Goal: Task Accomplishment & Management: Manage account settings

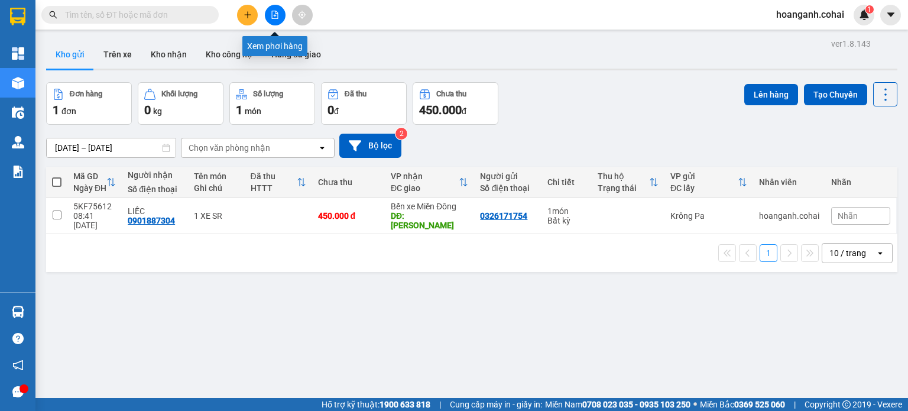
click at [282, 21] on button at bounding box center [275, 15] width 21 height 21
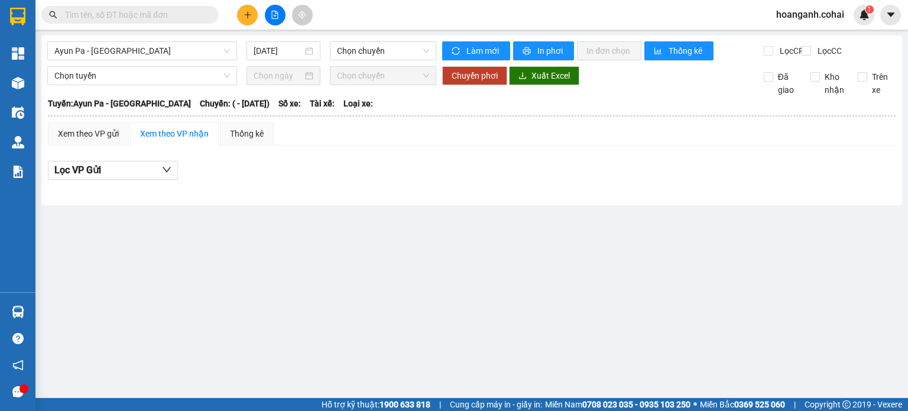
click at [201, 40] on div "Ayun Pa - [GEOGRAPHIC_DATA] [DATE] Chọn [PERSON_NAME] mới In phơi In [PERSON_NA…" at bounding box center [471, 120] width 861 height 170
click at [195, 57] on span "Ayun Pa - [GEOGRAPHIC_DATA]" at bounding box center [142, 51] width 176 height 18
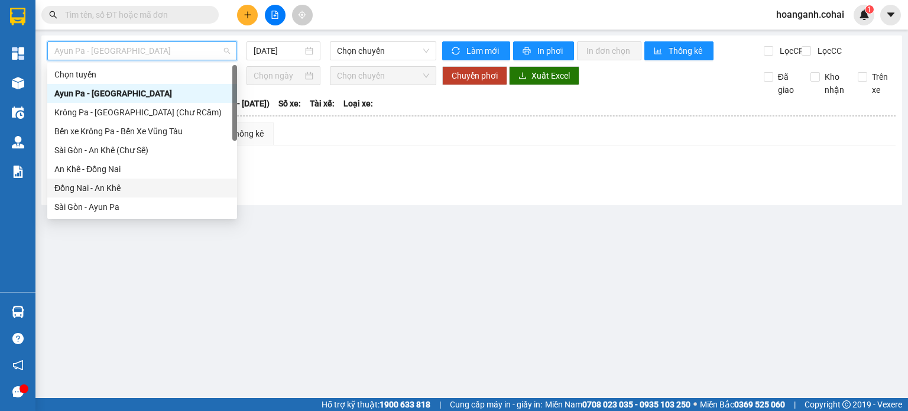
scroll to position [170, 0]
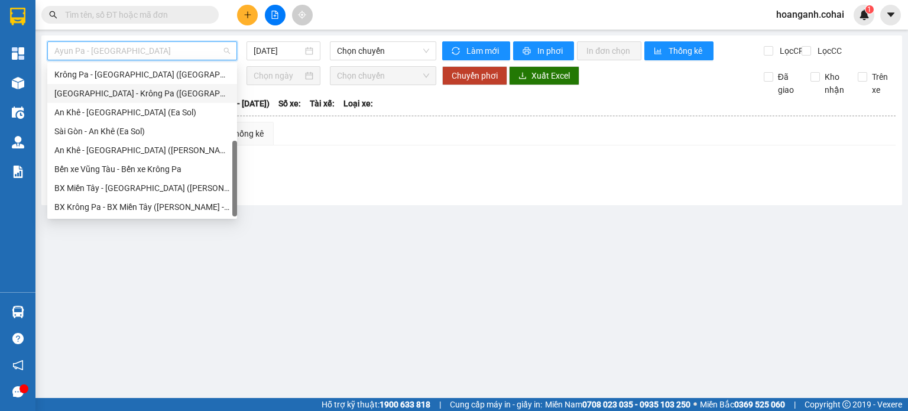
click at [154, 95] on div "[GEOGRAPHIC_DATA] - Krông Pa ([GEOGRAPHIC_DATA])" at bounding box center [142, 93] width 176 height 13
type input "[DATE]"
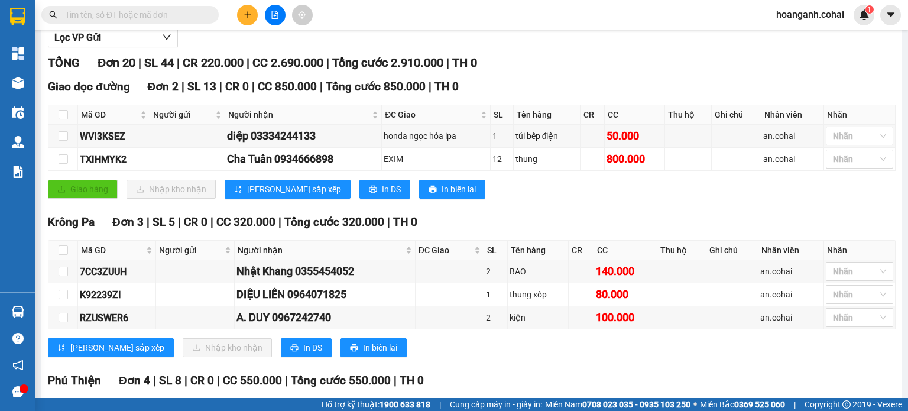
scroll to position [30, 0]
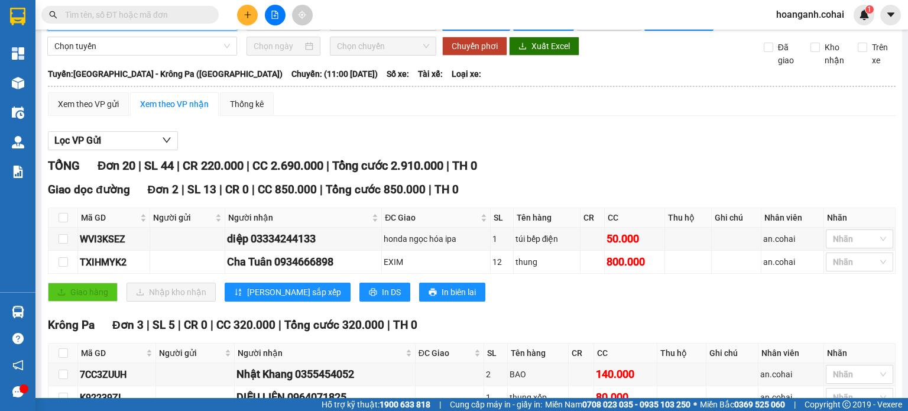
click at [246, 20] on button at bounding box center [247, 15] width 21 height 21
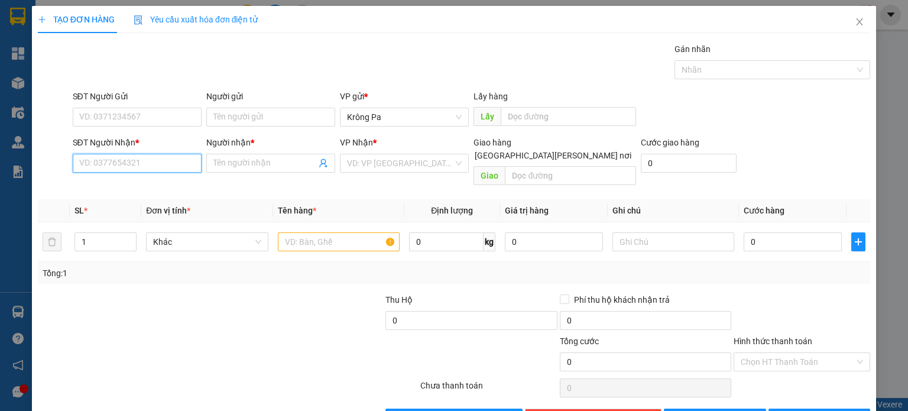
click at [158, 167] on input "SĐT Người Nhận *" at bounding box center [137, 163] width 129 height 19
click at [145, 186] on div "0867009979 - Không Tên" at bounding box center [136, 186] width 114 height 13
type input "0867009979"
type input "Không Tên"
type input "0867009979"
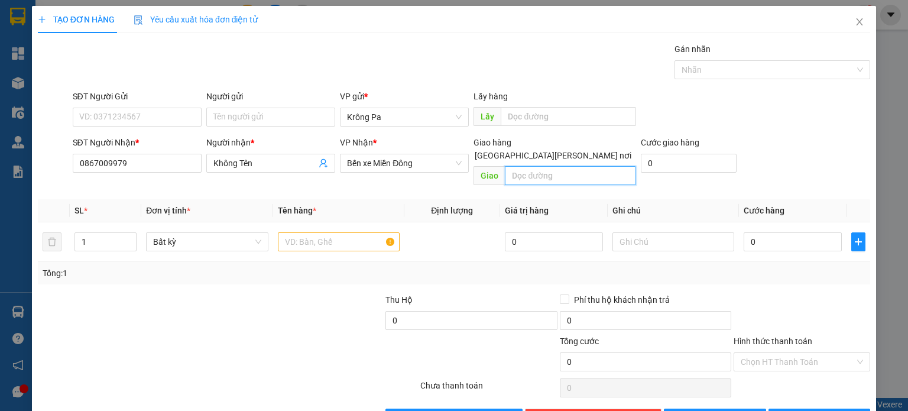
click at [535, 166] on input "text" at bounding box center [570, 175] width 131 height 19
type input "BÙ ĐĂNG,BÌNH PHƯỚC"
click at [87, 233] on input "1" at bounding box center [105, 242] width 61 height 18
type input "2"
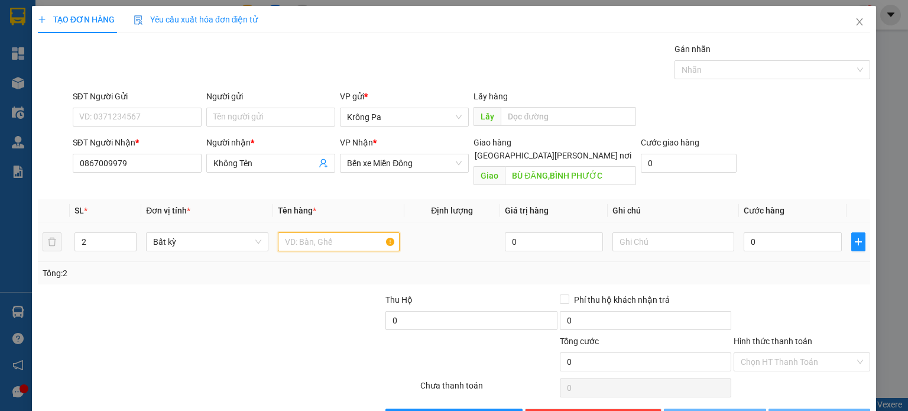
click at [335, 232] on input "text" at bounding box center [339, 241] width 122 height 19
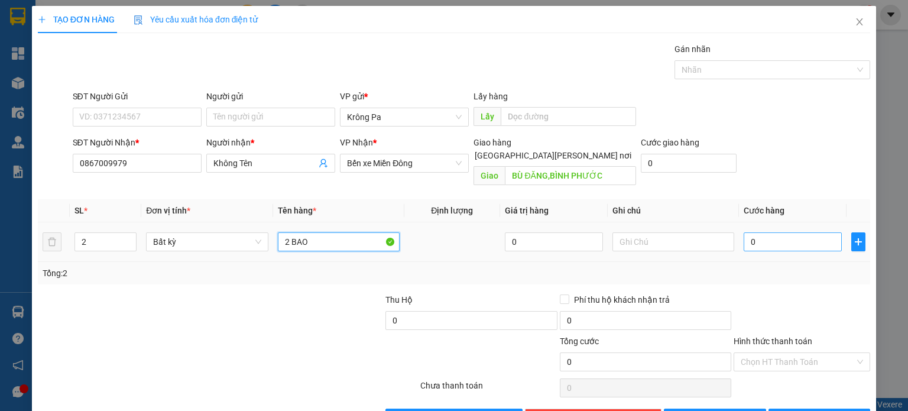
type input "2 BAO"
type input "2"
type input "20"
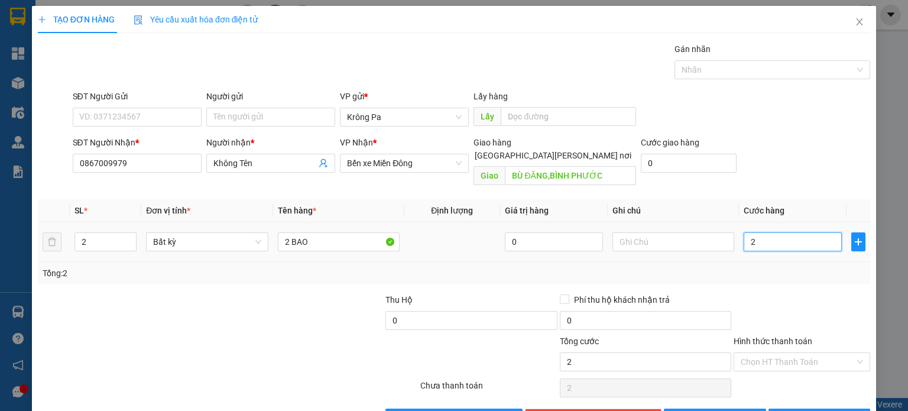
type input "20"
type input "200"
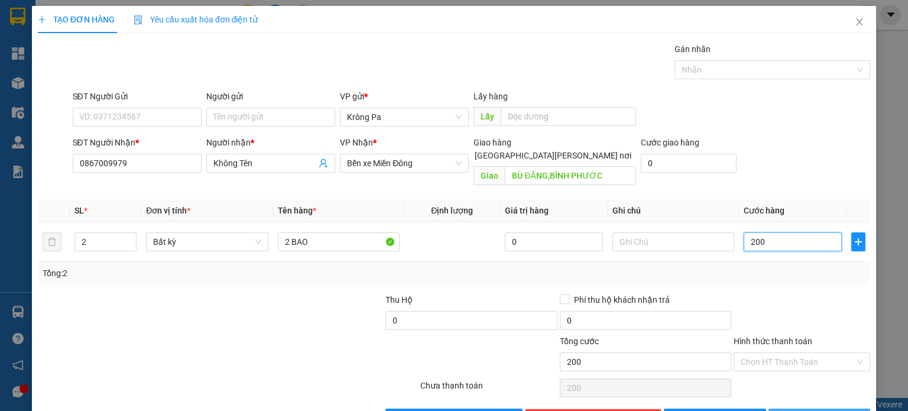
type input "20"
type input "2"
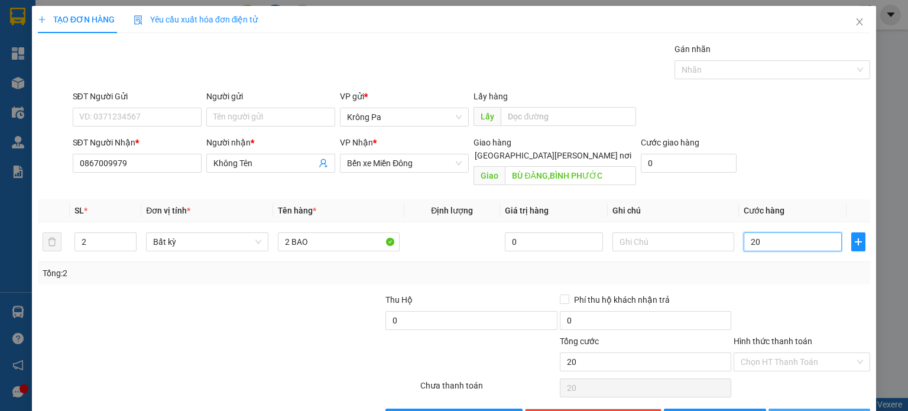
type input "2"
type input "0"
type input "02"
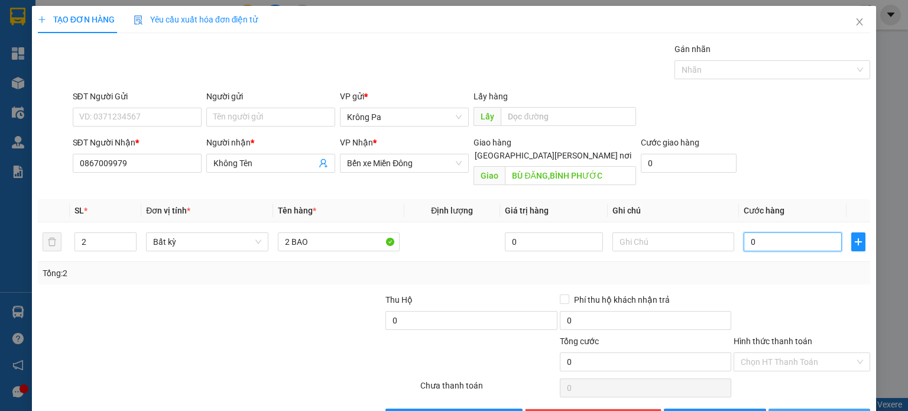
type input "2"
type input "020"
type input "20"
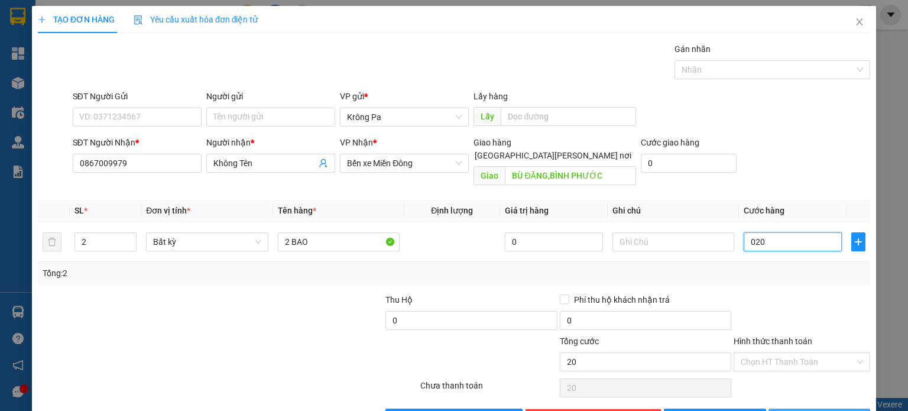
type input "0.200"
type input "200"
type input "200.000"
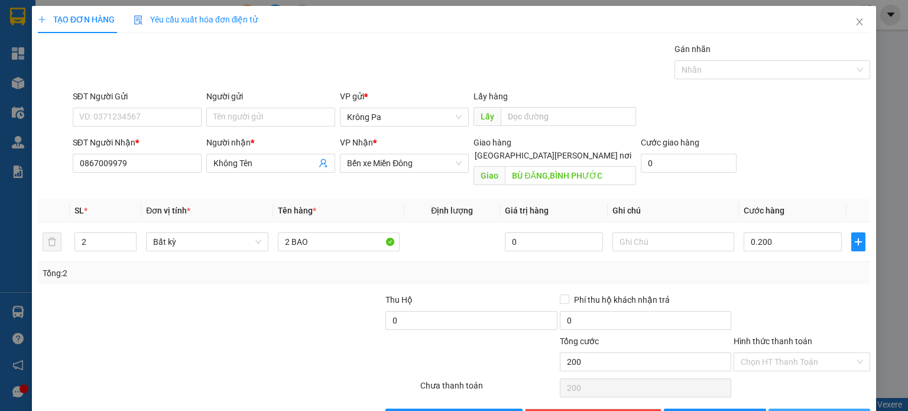
type input "200.000"
click at [813, 410] on span "[PERSON_NAME] và In" at bounding box center [832, 417] width 83 height 13
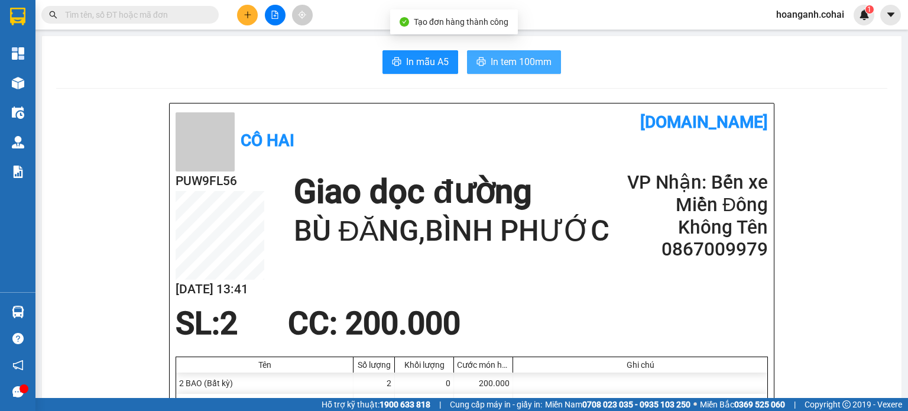
click at [513, 59] on span "In tem 100mm" at bounding box center [521, 61] width 61 height 15
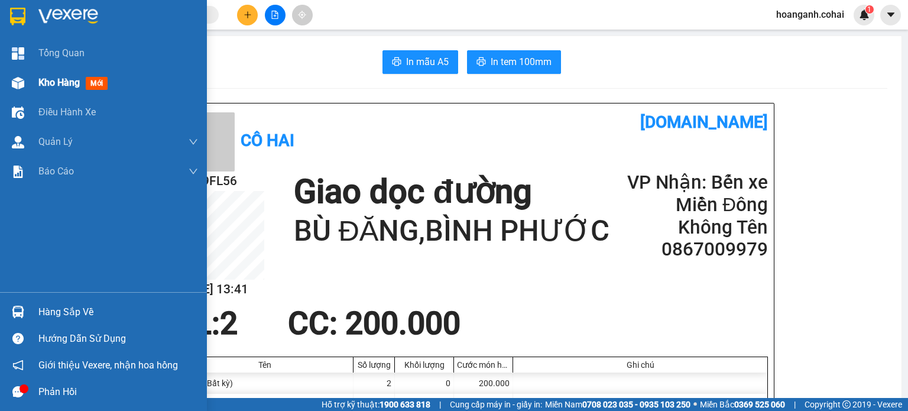
click at [41, 82] on span "Kho hàng" at bounding box center [58, 82] width 41 height 11
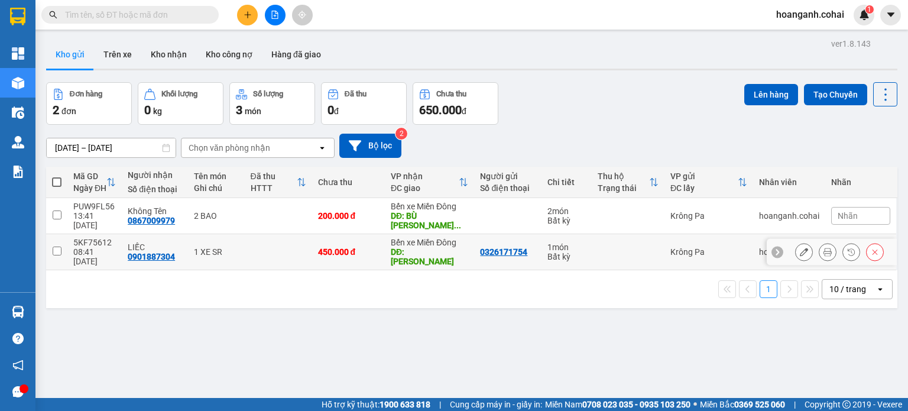
click at [56, 248] on input "checkbox" at bounding box center [57, 251] width 9 height 9
checkbox input "true"
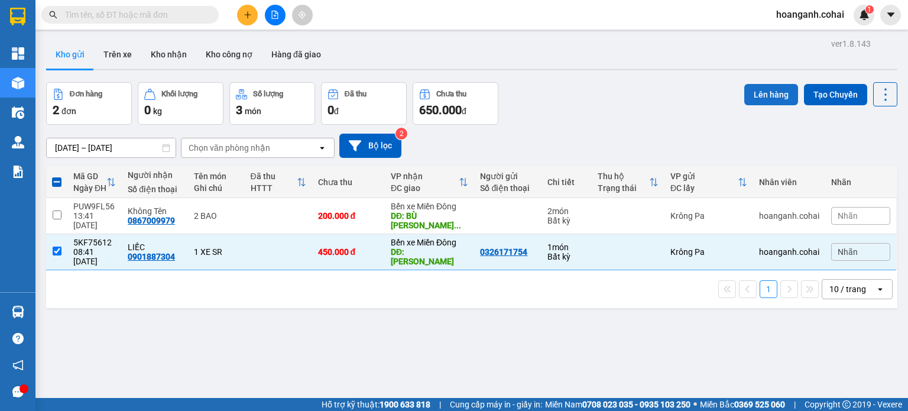
click at [760, 92] on button "Lên hàng" at bounding box center [771, 94] width 54 height 21
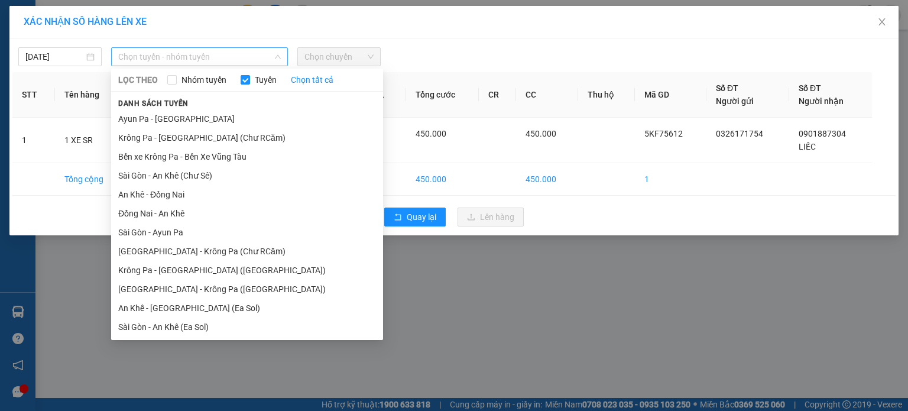
click at [260, 56] on span "Chọn tuyến - nhóm tuyến" at bounding box center [199, 57] width 163 height 18
click at [209, 142] on li "Krông Pa - [GEOGRAPHIC_DATA] (Chư RCăm)" at bounding box center [247, 137] width 272 height 19
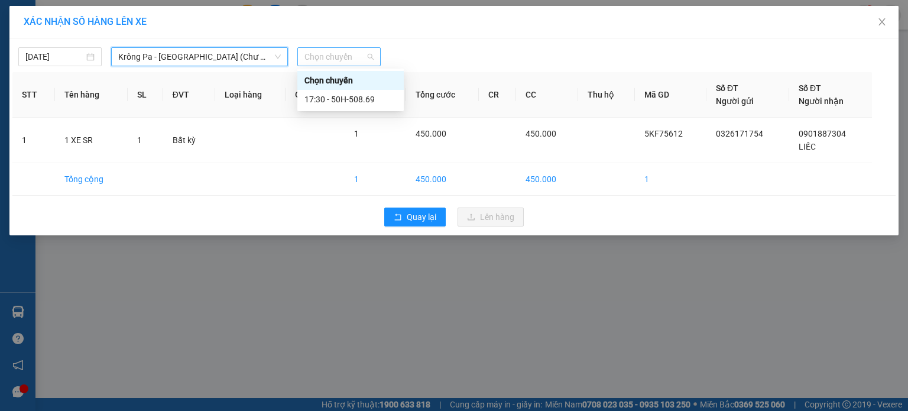
click at [342, 57] on span "Chọn chuyến" at bounding box center [338, 57] width 69 height 18
click at [333, 99] on div "17:30 - 50H-508.69" at bounding box center [350, 99] width 92 height 13
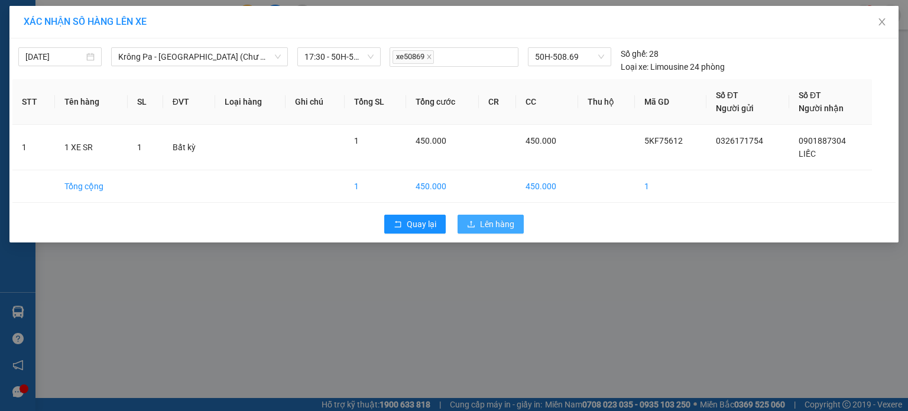
click at [485, 225] on span "Lên hàng" at bounding box center [497, 224] width 34 height 13
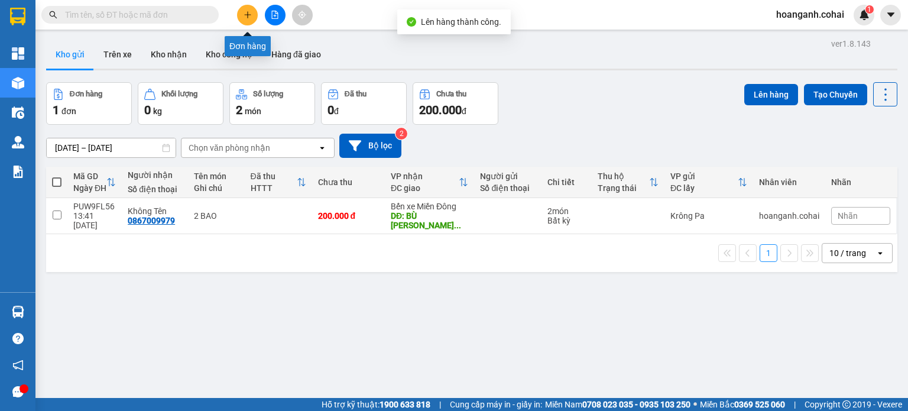
click at [252, 23] on button at bounding box center [247, 15] width 21 height 21
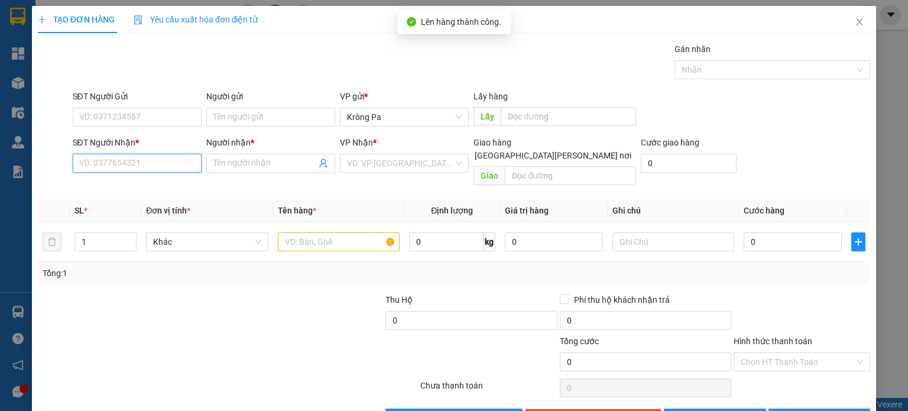
click at [167, 157] on input "SĐT Người Nhận *" at bounding box center [137, 163] width 129 height 19
type input "0354175118"
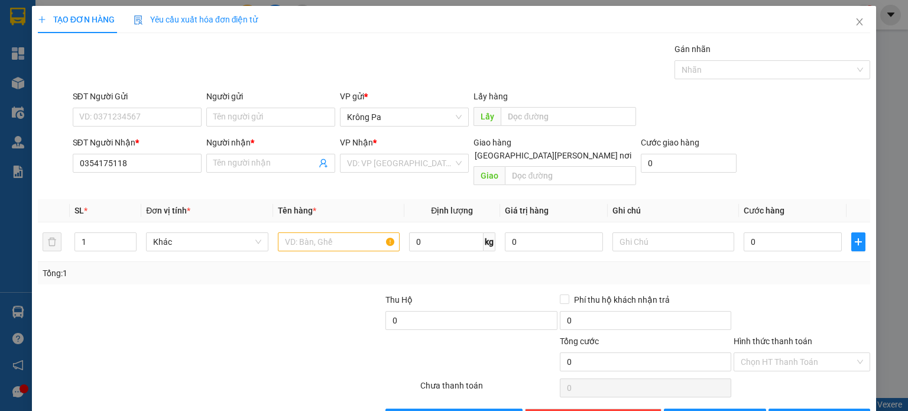
click at [246, 151] on div "Người nhận *" at bounding box center [270, 145] width 129 height 18
click at [240, 158] on input "Người nhận *" at bounding box center [264, 163] width 103 height 13
type input "A3,A5/T2"
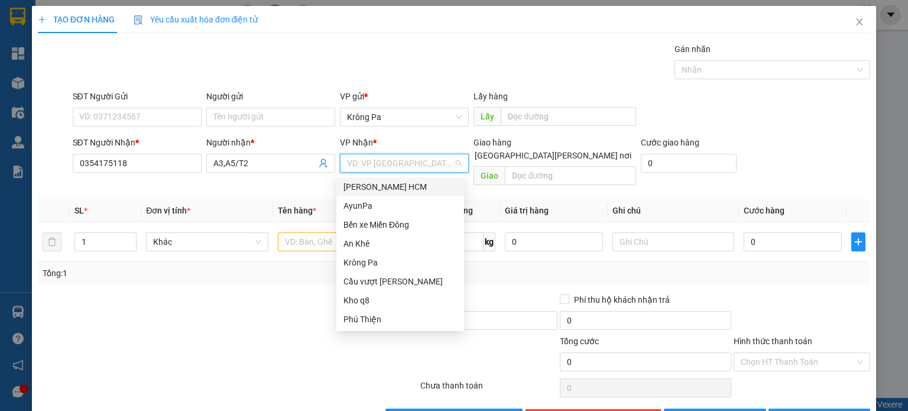
click at [378, 163] on input "search" at bounding box center [400, 163] width 106 height 18
drag, startPoint x: 394, startPoint y: 222, endPoint x: 413, endPoint y: 207, distance: 24.8
click at [395, 222] on div "Bến xe Miền Đông" at bounding box center [400, 224] width 114 height 13
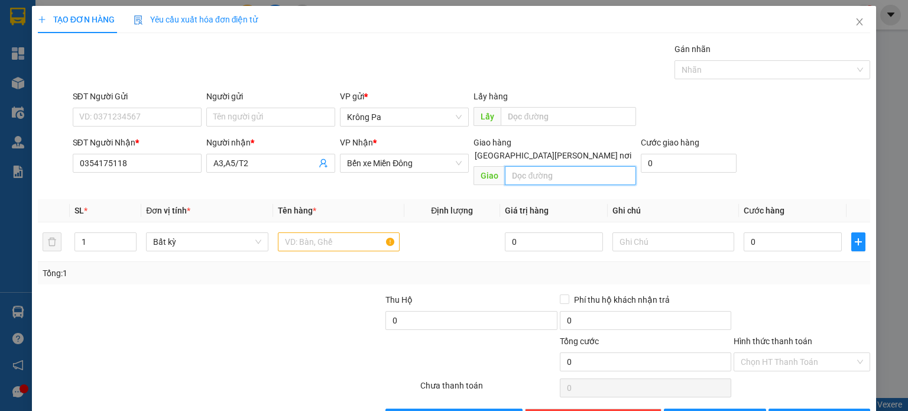
click at [549, 166] on input "text" at bounding box center [570, 175] width 131 height 19
type input "D"
type input "ĐỒNG XOÀI 3"
click at [100, 234] on input "1" at bounding box center [105, 242] width 61 height 18
type input "2"
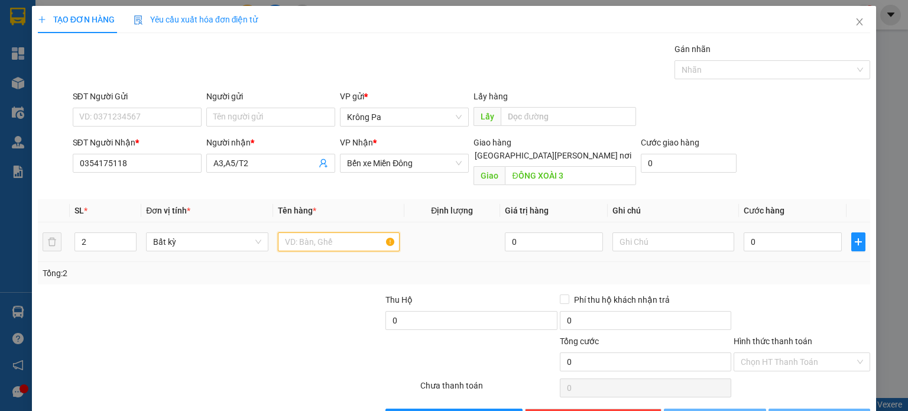
click at [294, 234] on input "text" at bounding box center [339, 241] width 122 height 19
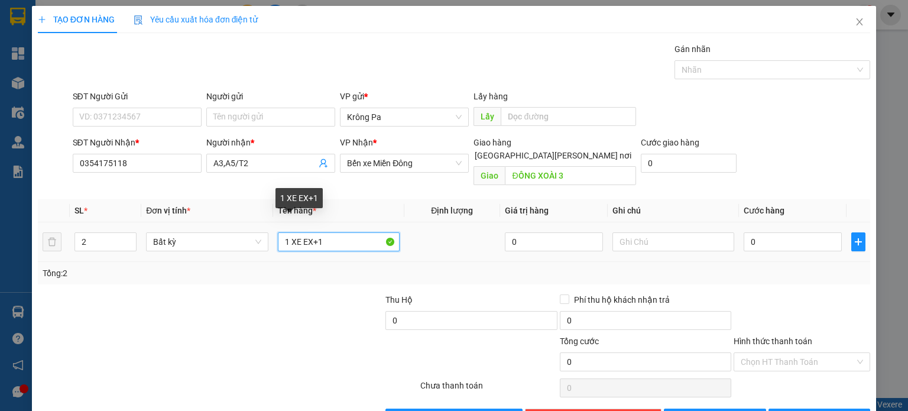
click at [299, 234] on input "1 XE EX+1" at bounding box center [339, 241] width 122 height 19
click at [324, 232] on input "1 EX+1" at bounding box center [339, 241] width 122 height 19
type input "1 EX+1 SR"
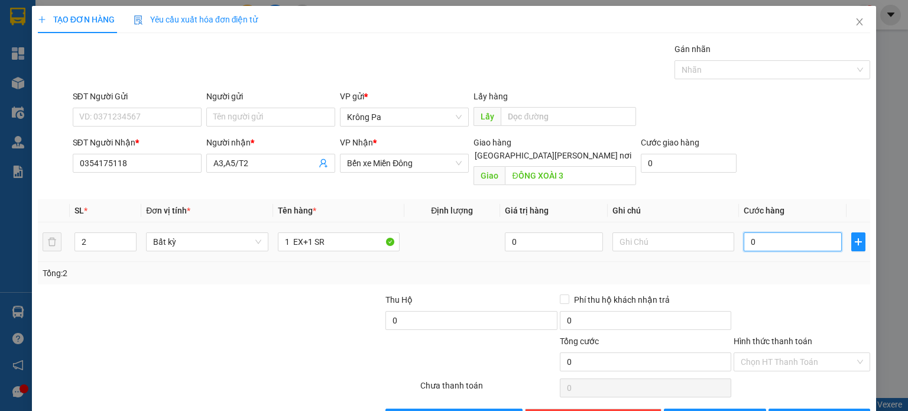
type input "9"
type input "90"
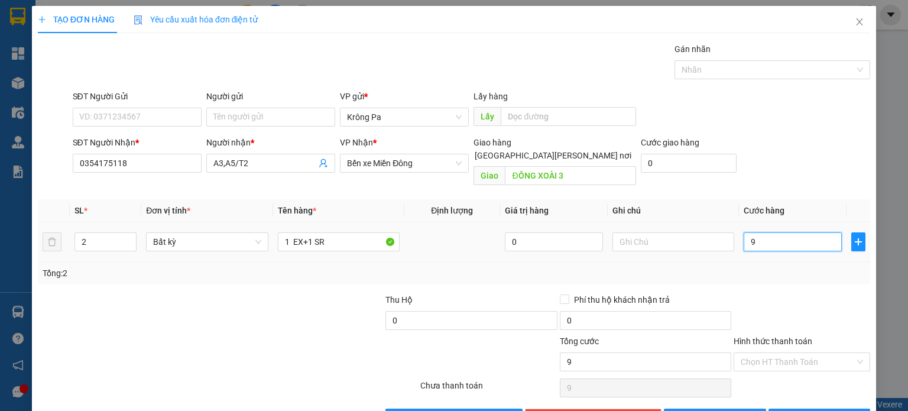
type input "90"
type input "900"
type input "900.000"
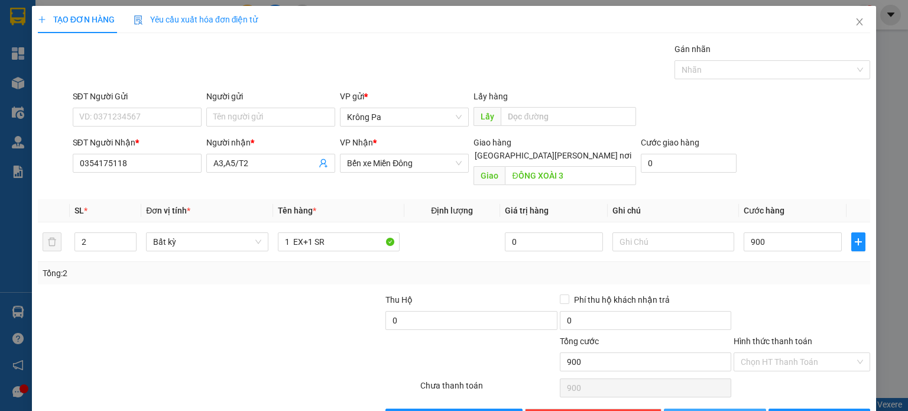
type input "900.000"
click at [727, 408] on button "[PERSON_NAME]" at bounding box center [715, 417] width 102 height 19
type input "1"
type input "0"
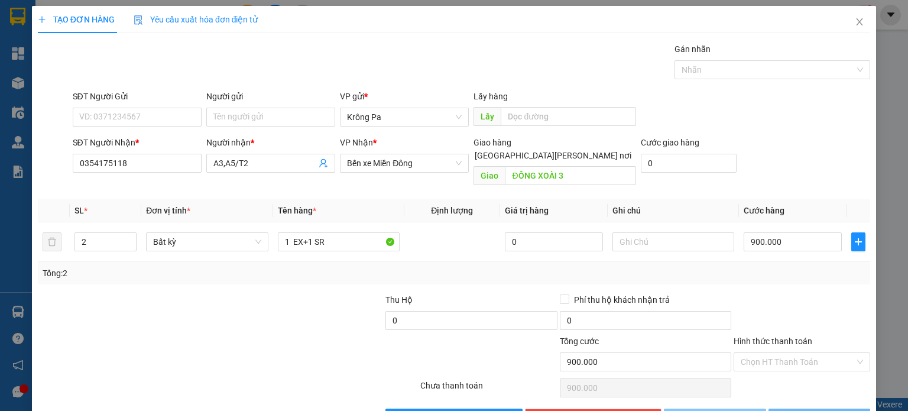
type input "0"
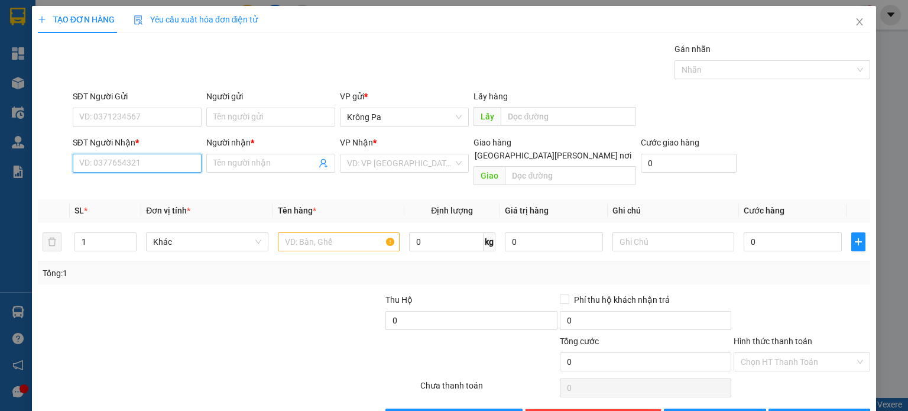
click at [162, 169] on input "SĐT Người Nhận *" at bounding box center [137, 163] width 129 height 19
click at [135, 189] on div "0377614955 - A5,B8/T2" at bounding box center [136, 186] width 114 height 13
type input "0377614955"
type input "A5,B8/T2"
type input "0377614955"
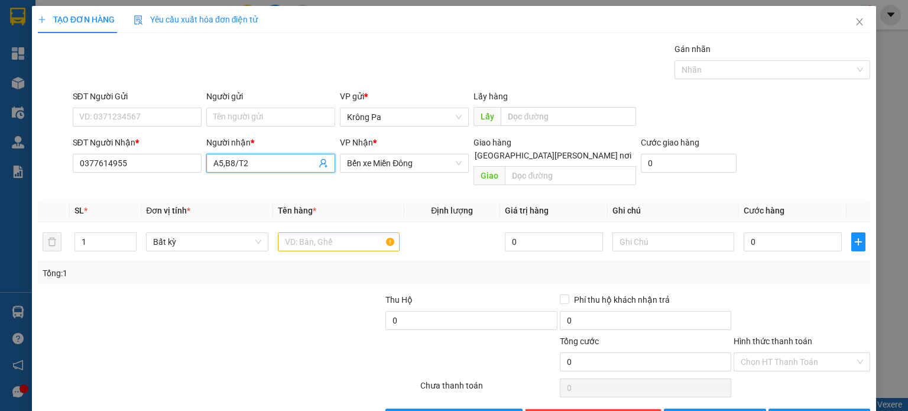
click at [259, 165] on input "A5,B8/T2" at bounding box center [264, 163] width 103 height 13
type input "A"
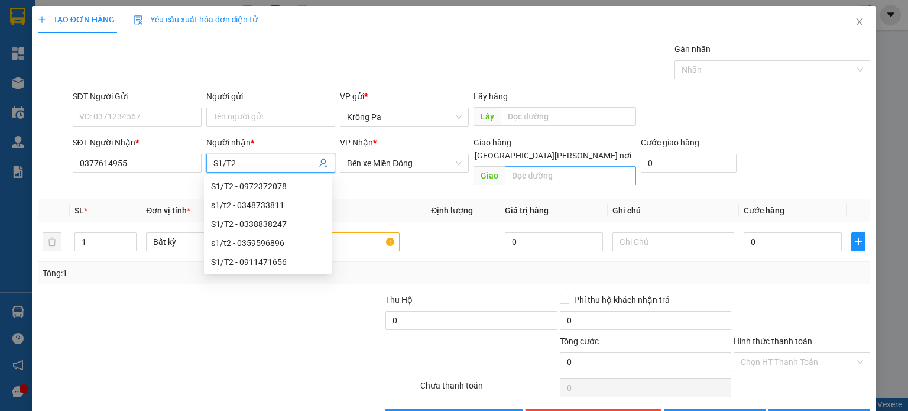
type input "S1/T2"
click at [578, 166] on input "text" at bounding box center [570, 175] width 131 height 19
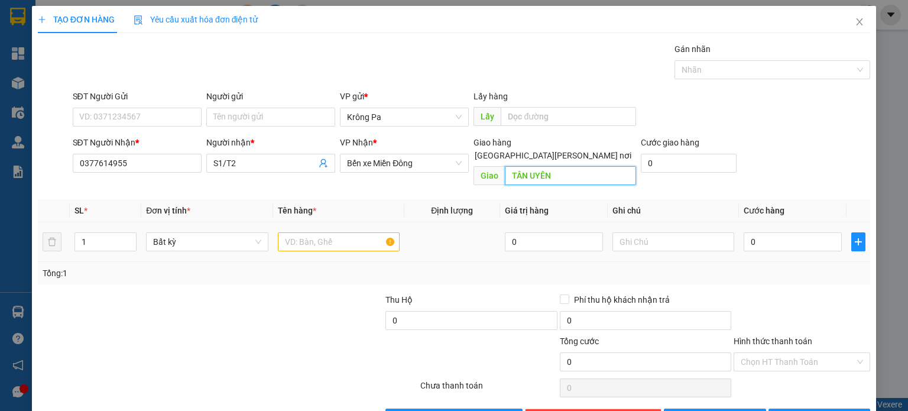
type input "TÂN UYÊN"
click at [354, 235] on input "text" at bounding box center [339, 241] width 122 height 19
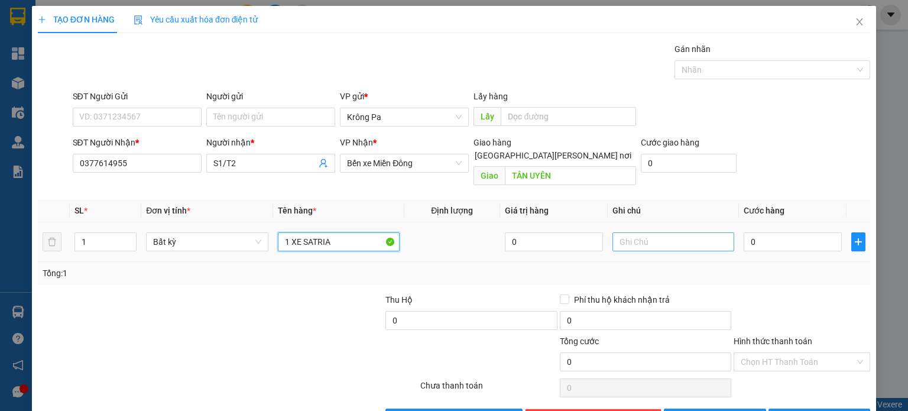
type input "1 XE SATRIA"
click at [656, 232] on input "text" at bounding box center [673, 241] width 122 height 19
type input "D"
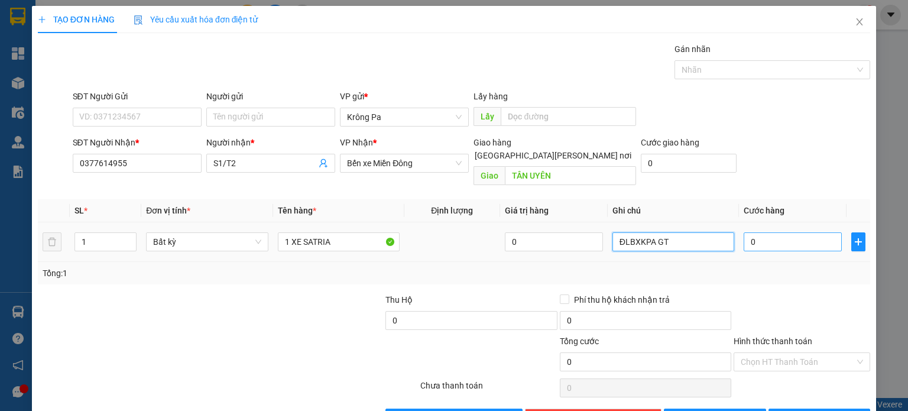
type input "ĐLBXKPA GT"
click at [753, 232] on input "0" at bounding box center [793, 241] width 98 height 19
type input "5"
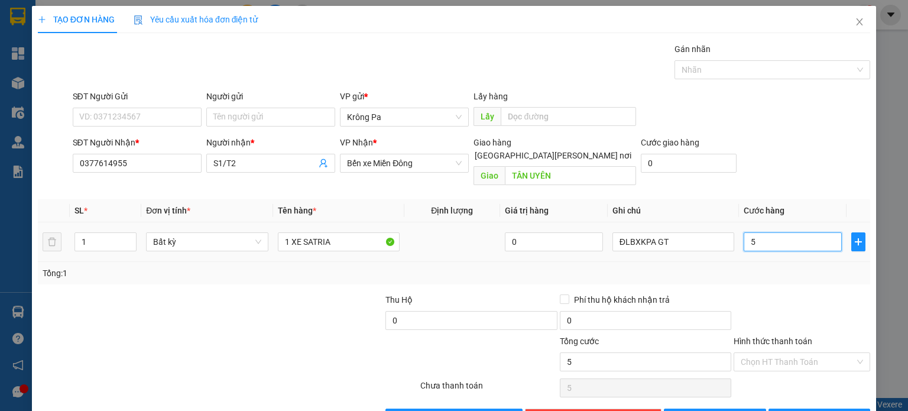
type input "55"
type input "550"
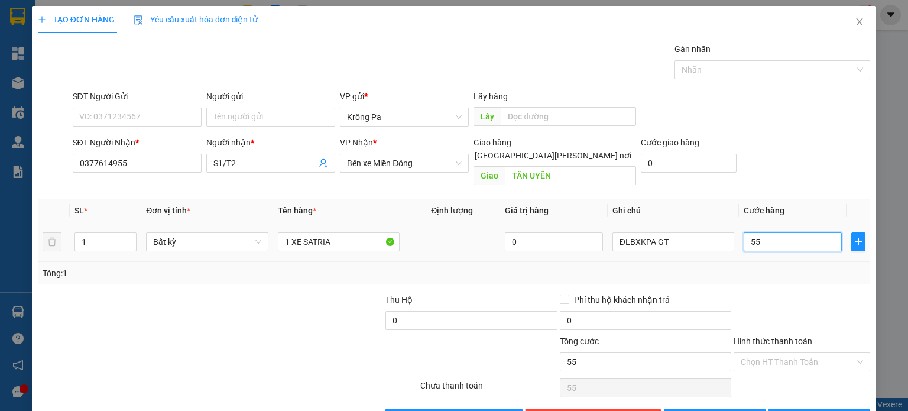
type input "550"
type input "550.000"
click at [754, 65] on div at bounding box center [766, 70] width 178 height 14
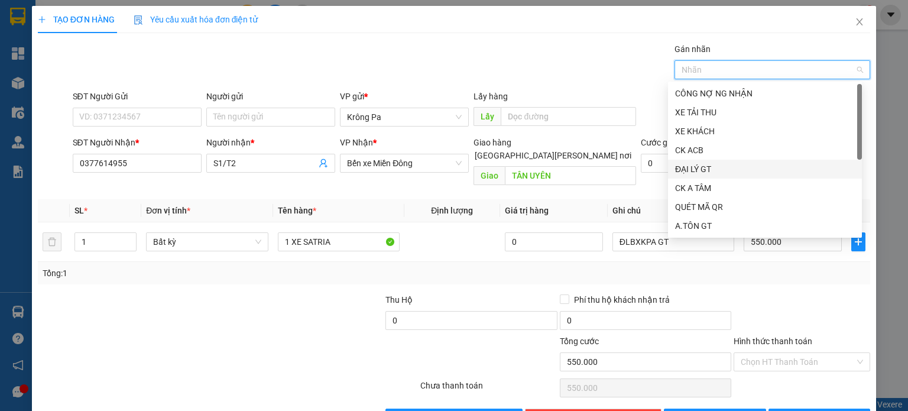
click at [718, 169] on div "ĐẠI LÝ GT" at bounding box center [765, 169] width 180 height 13
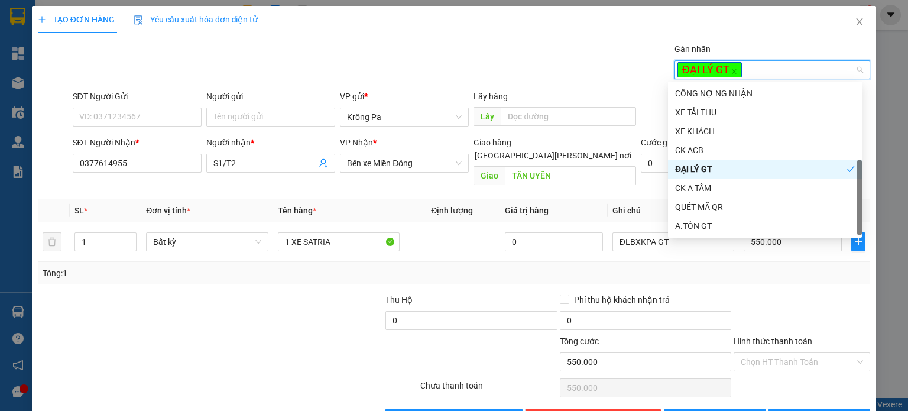
scroll to position [19, 0]
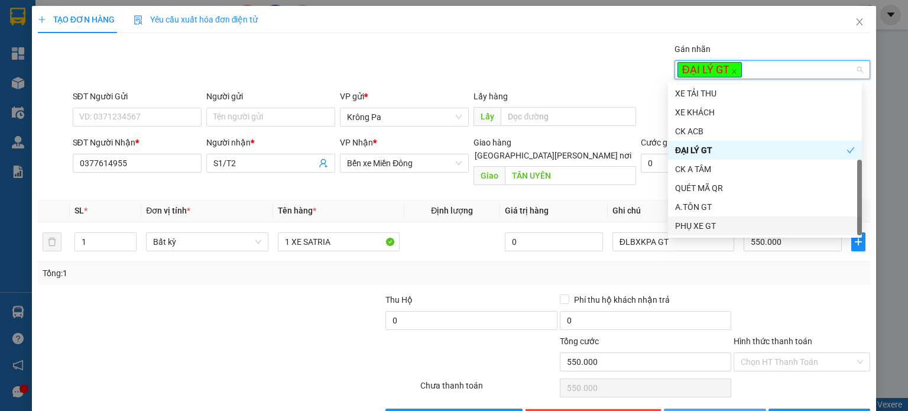
click at [720, 410] on span "[PERSON_NAME]" at bounding box center [721, 417] width 63 height 13
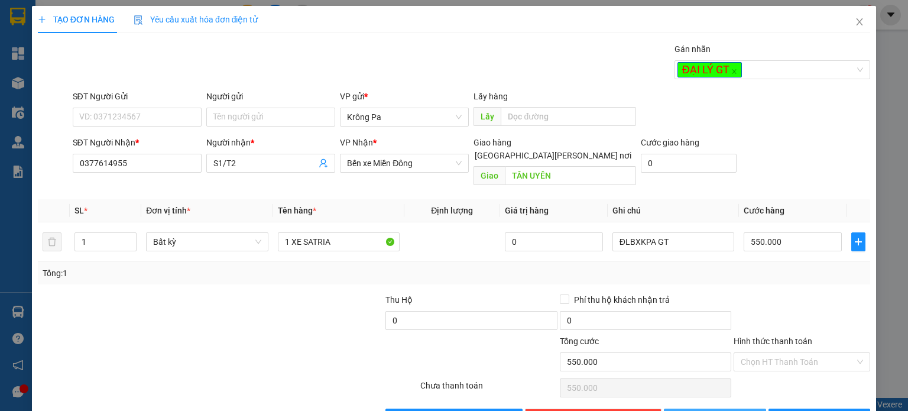
type input "0"
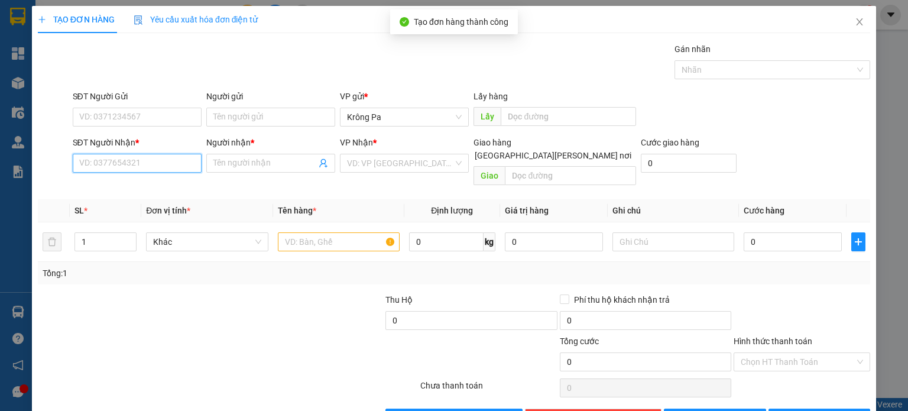
click at [103, 164] on input "SĐT Người Nhận *" at bounding box center [137, 163] width 129 height 19
type input "0389215790"
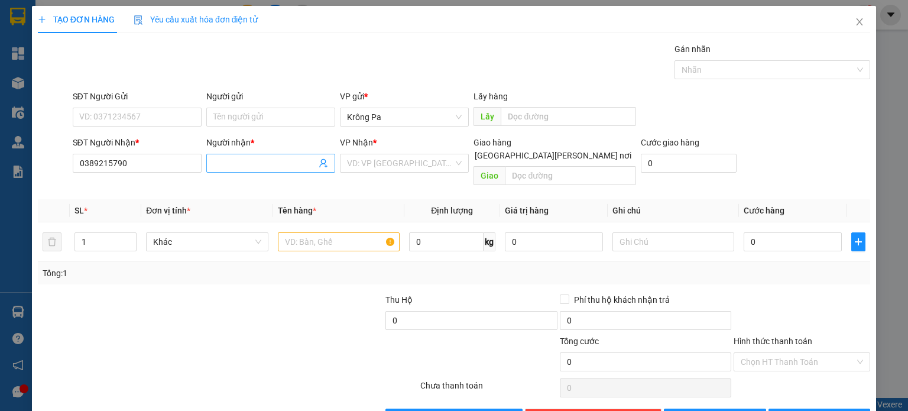
click at [226, 168] on input "Người nhận *" at bounding box center [264, 163] width 103 height 13
type input "A8/T2"
click at [400, 158] on input "search" at bounding box center [400, 163] width 106 height 18
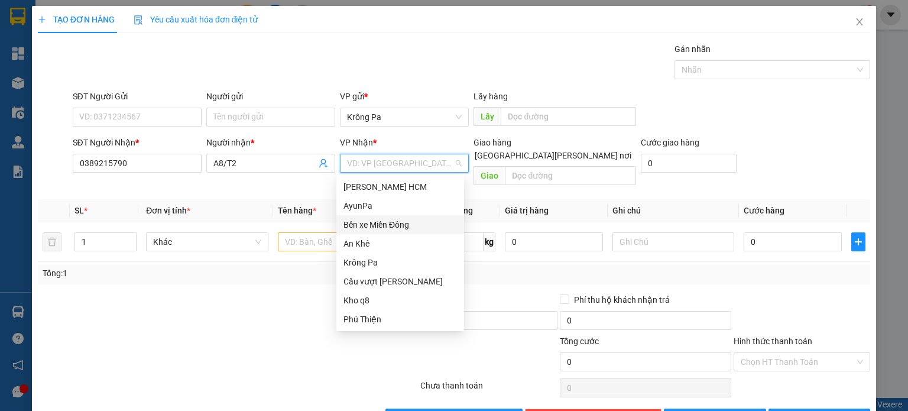
click at [402, 227] on div "Bến xe Miền Đông" at bounding box center [400, 224] width 114 height 13
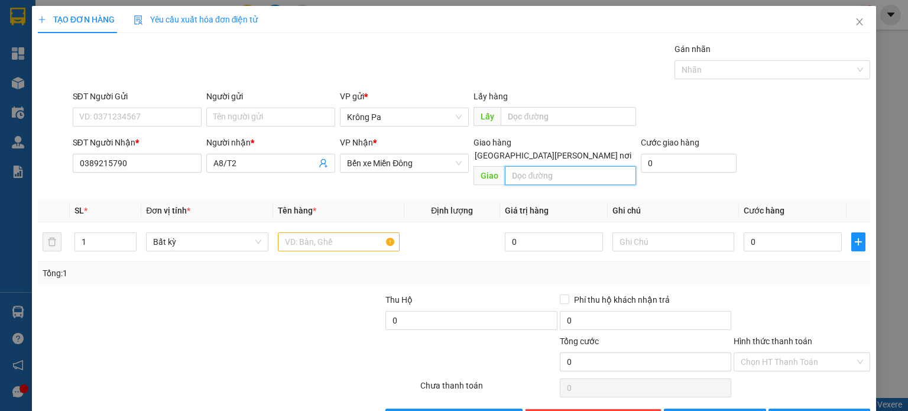
drag, startPoint x: 515, startPoint y: 160, endPoint x: 530, endPoint y: 159, distance: 14.2
click at [519, 166] on input "text" at bounding box center [570, 175] width 131 height 19
type input "N3 LỘC AN"
click at [291, 232] on input "text" at bounding box center [339, 241] width 122 height 19
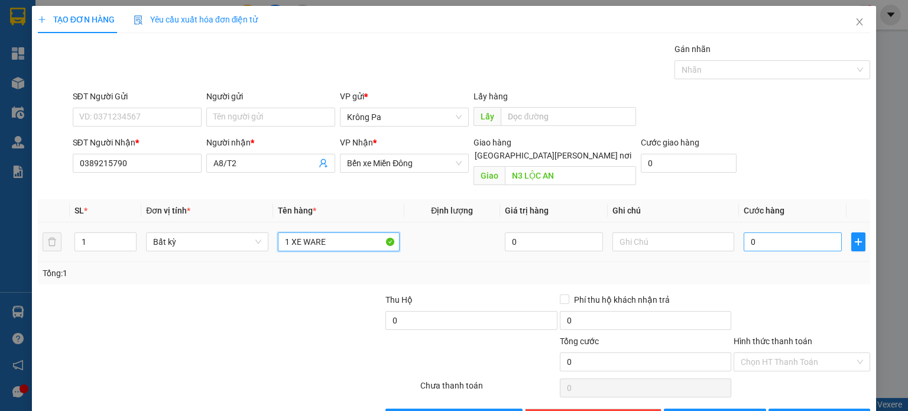
type input "1 XE WARE"
type input "4"
type input "45"
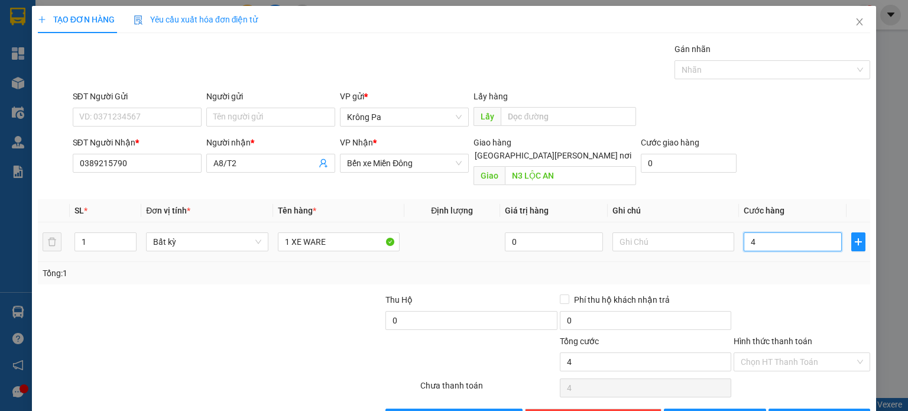
type input "45"
type input "450"
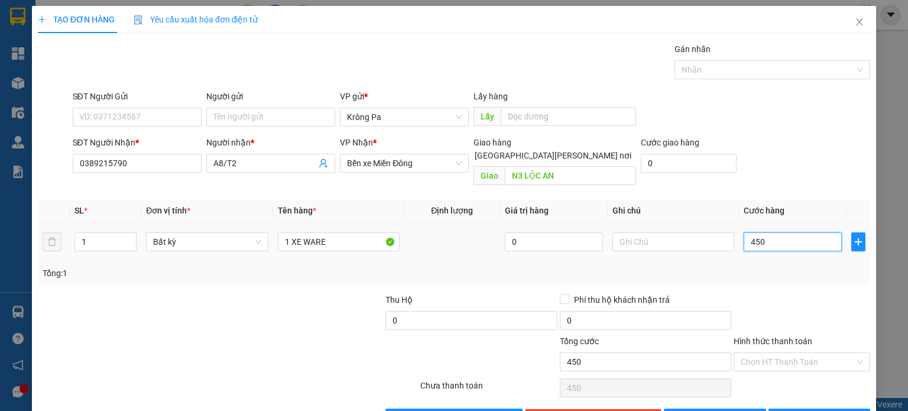
type input "45"
type input "4"
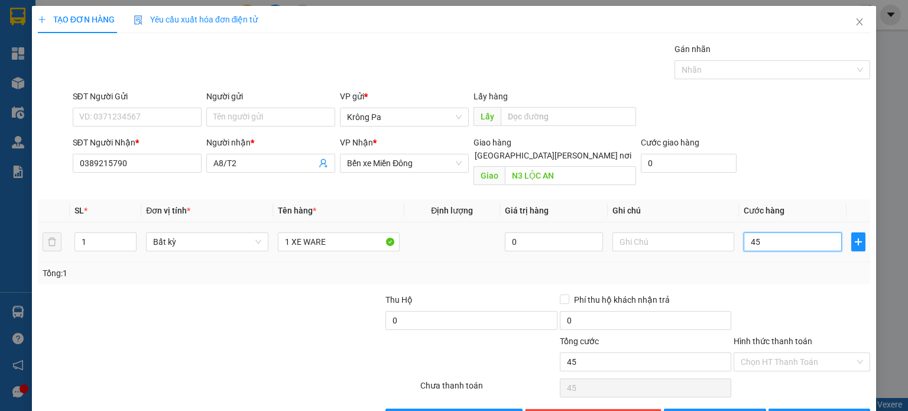
type input "4"
type input "40"
type input "400"
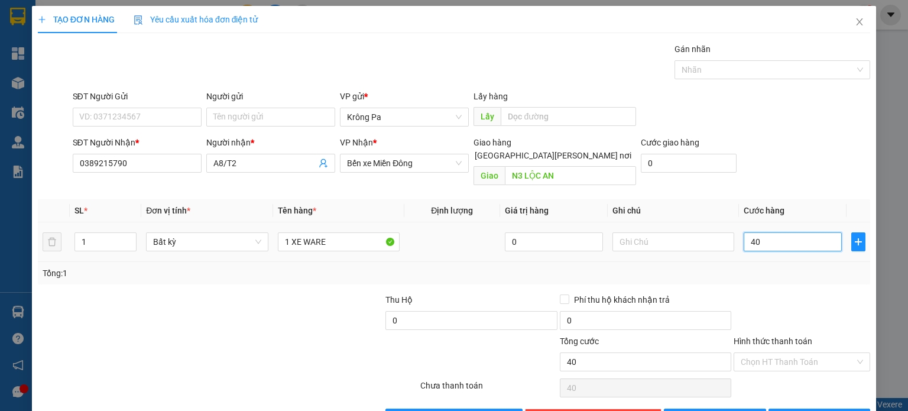
type input "400"
type input "400.000"
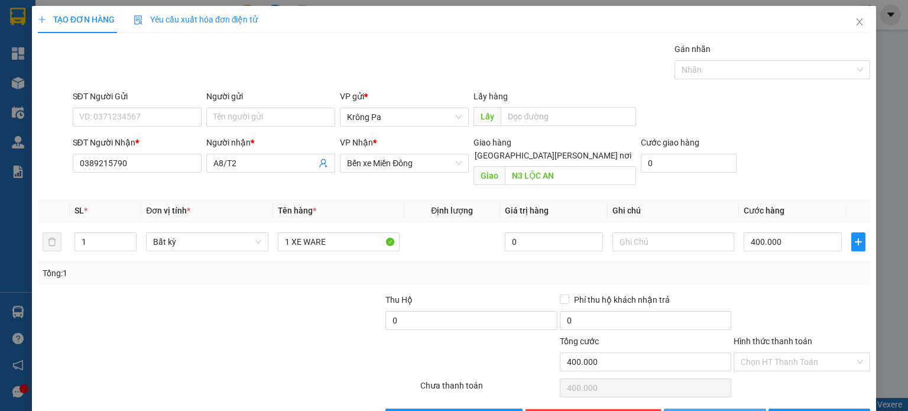
click at [726, 408] on button "[PERSON_NAME]" at bounding box center [715, 417] width 102 height 19
type input "0"
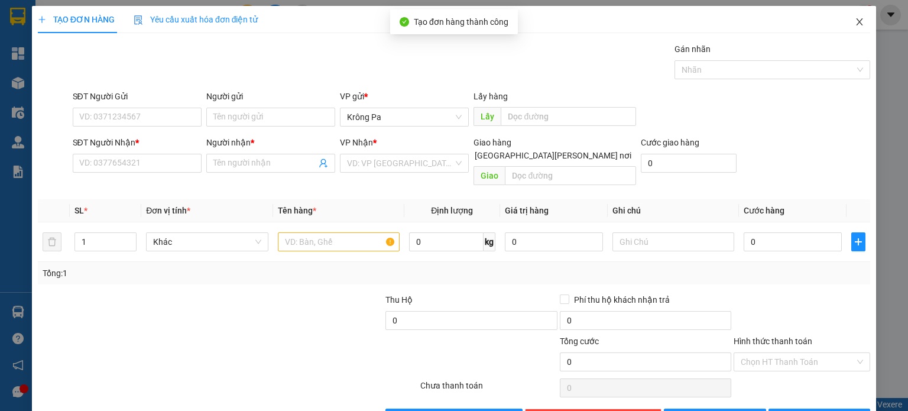
click at [855, 18] on icon "close" at bounding box center [859, 21] width 9 height 9
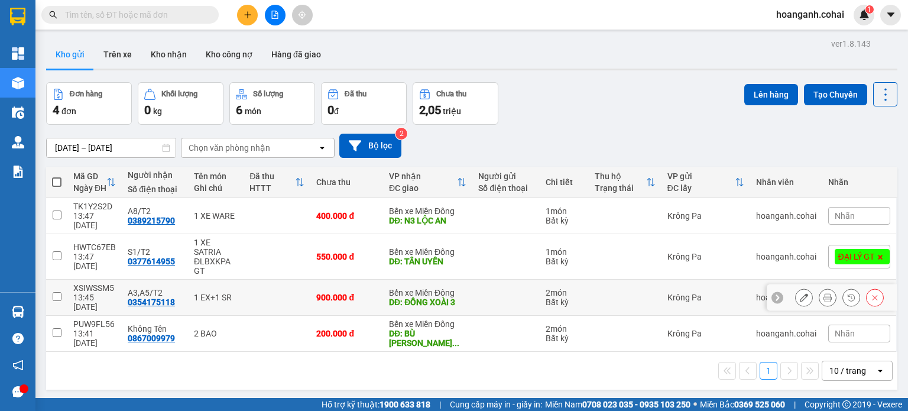
click at [55, 292] on input "checkbox" at bounding box center [57, 296] width 9 height 9
checkbox input "true"
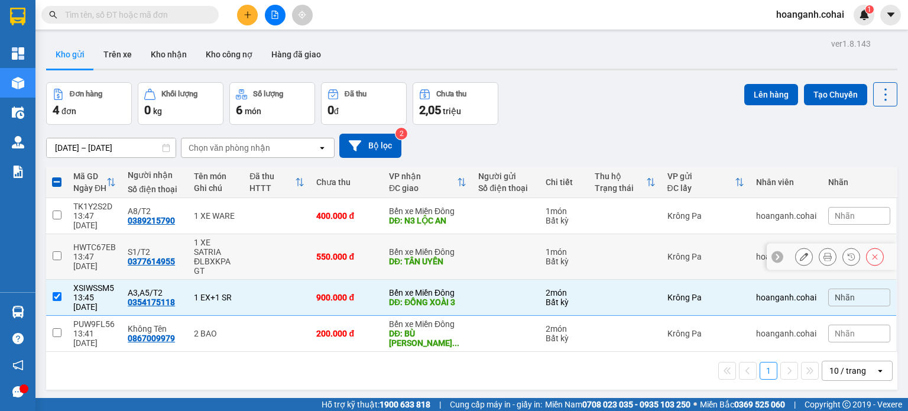
click at [57, 251] on input "checkbox" at bounding box center [57, 255] width 9 height 9
checkbox input "true"
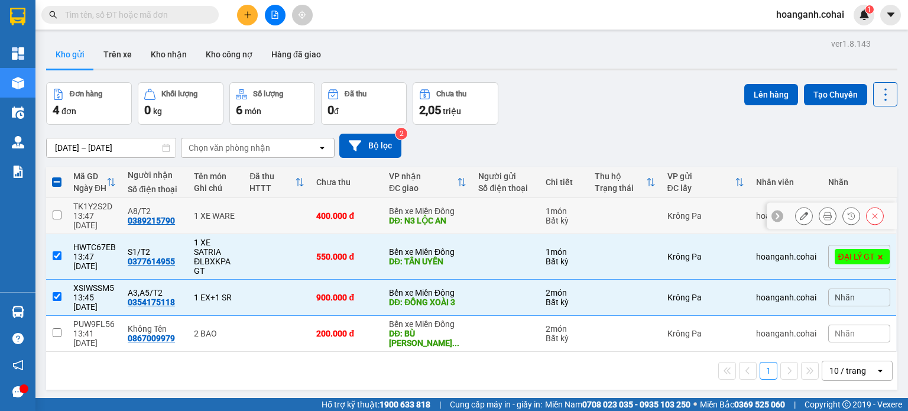
click at [53, 210] on input "checkbox" at bounding box center [57, 214] width 9 height 9
checkbox input "true"
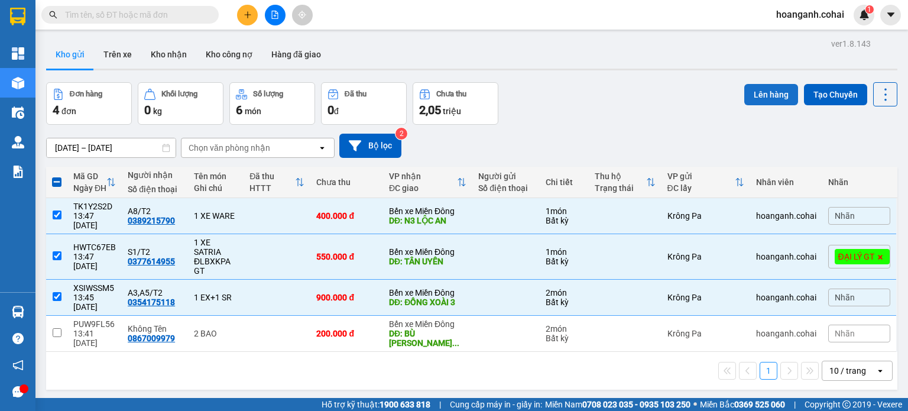
click at [752, 89] on button "Lên hàng" at bounding box center [771, 94] width 54 height 21
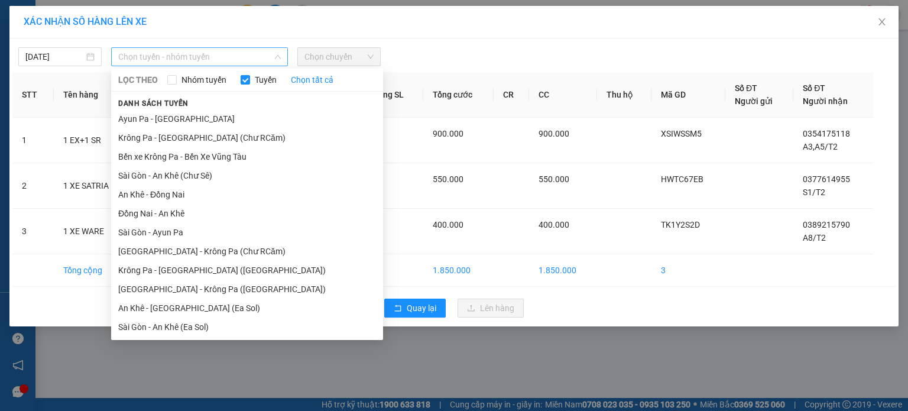
click at [239, 60] on span "Chọn tuyến - nhóm tuyến" at bounding box center [199, 57] width 163 height 18
click at [213, 153] on li "Bến xe Krông Pa - Bến Xe Vũng Tàu" at bounding box center [247, 156] width 272 height 19
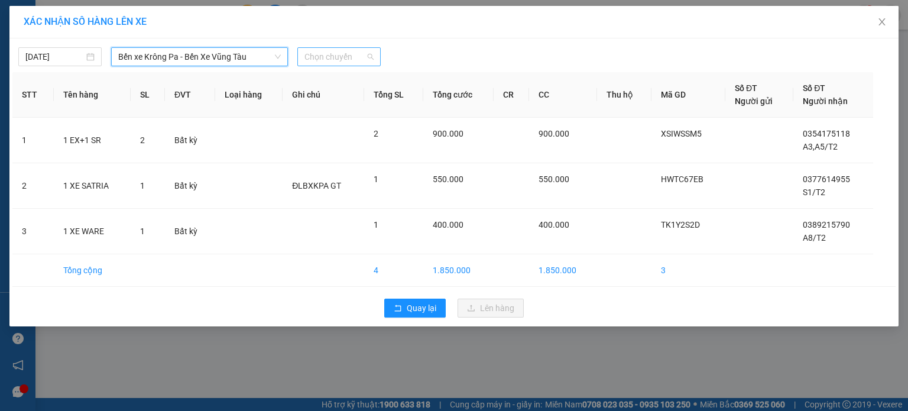
click at [369, 56] on span "Chọn chuyến" at bounding box center [338, 57] width 69 height 18
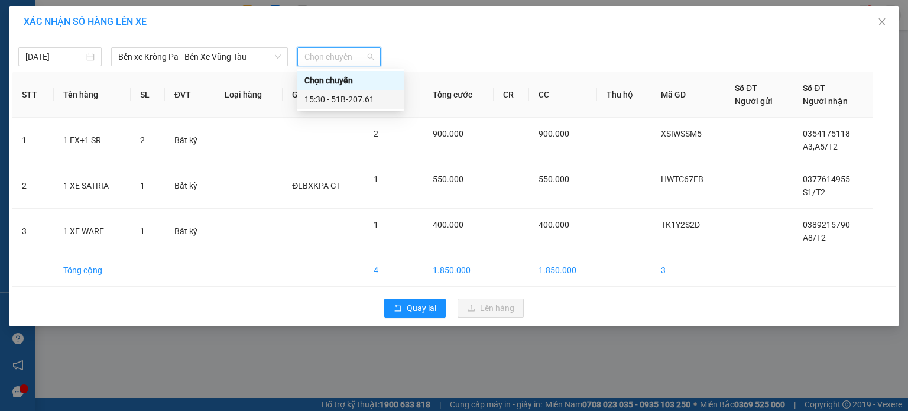
click at [371, 98] on div "15:30 - 51B-207.61" at bounding box center [350, 99] width 92 height 13
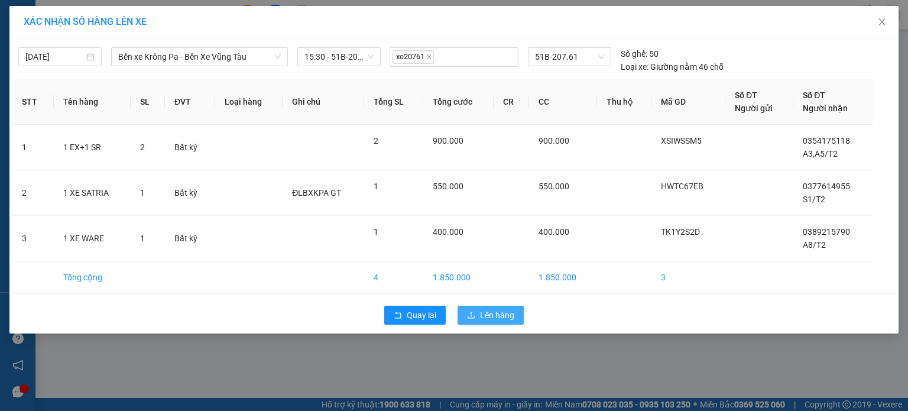
click at [476, 307] on button "Lên hàng" at bounding box center [491, 315] width 66 height 19
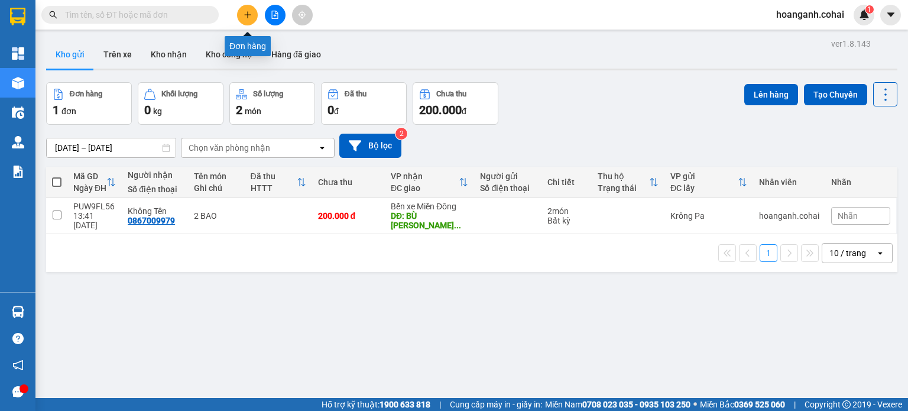
click at [246, 16] on icon "plus" at bounding box center [248, 15] width 8 height 8
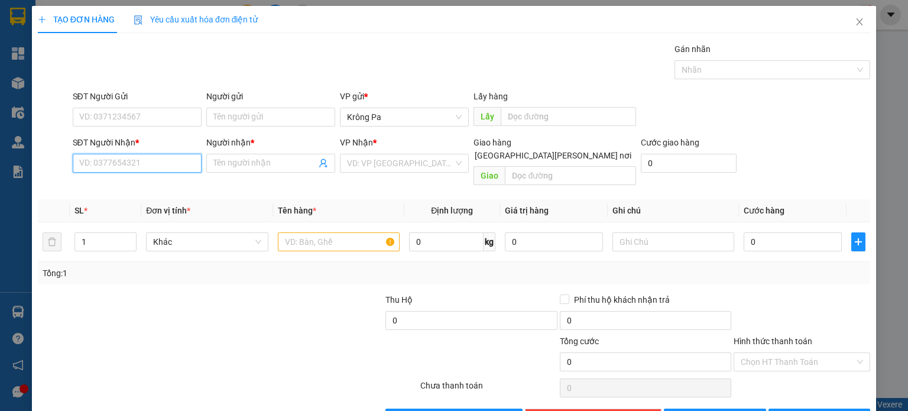
click at [149, 168] on input "SĐT Người Nhận *" at bounding box center [137, 163] width 129 height 19
type input "0352822555"
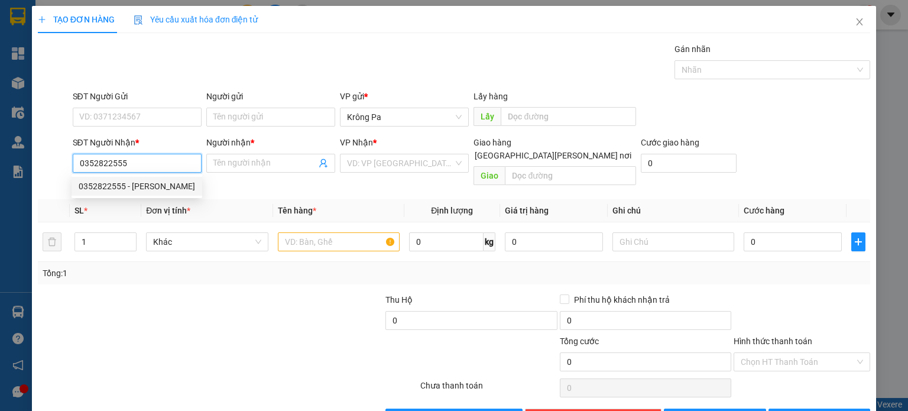
click at [103, 189] on div "0352822555 - [PERSON_NAME]" at bounding box center [137, 186] width 116 height 13
type input "tuấn"
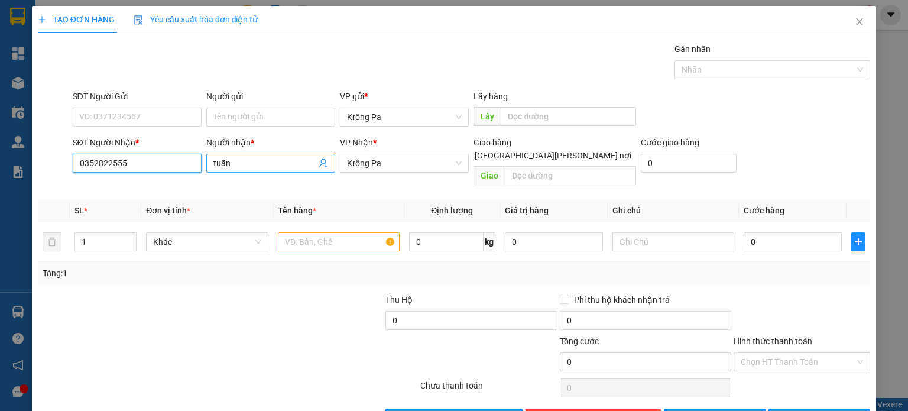
type input "0352822555"
click at [260, 165] on input "tuấn" at bounding box center [264, 163] width 103 height 13
type input "t"
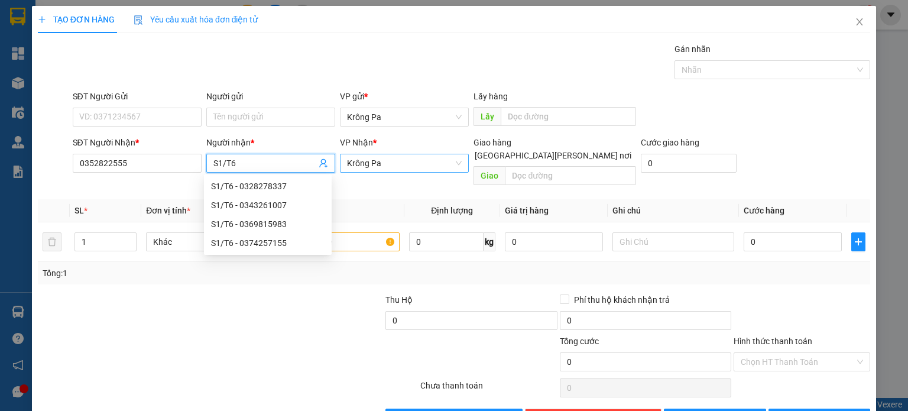
click at [393, 166] on span "Krông Pa" at bounding box center [404, 163] width 115 height 18
type input "S1/T6"
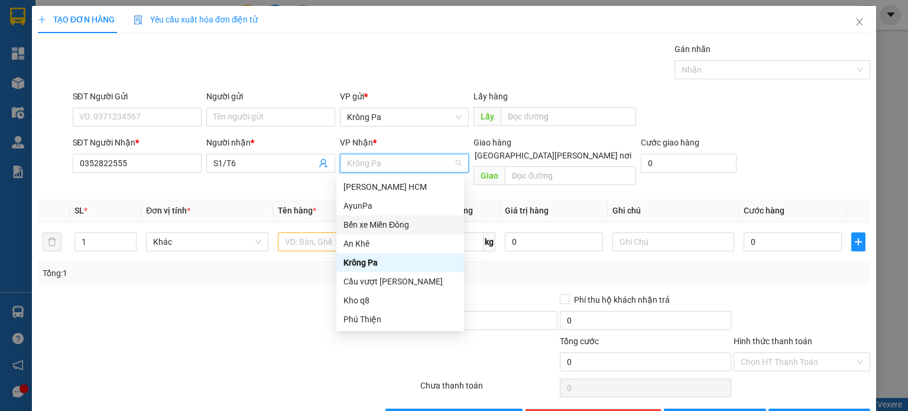
click at [410, 226] on div "Bến xe Miền Đông" at bounding box center [400, 224] width 114 height 13
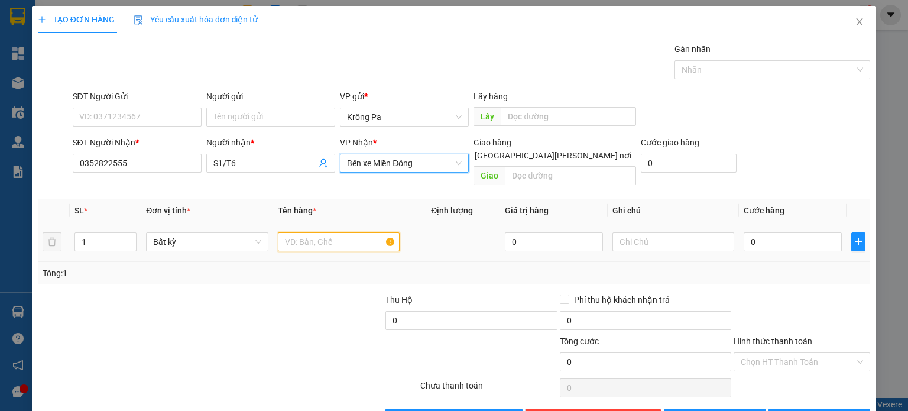
click at [366, 235] on input "text" at bounding box center [339, 241] width 122 height 19
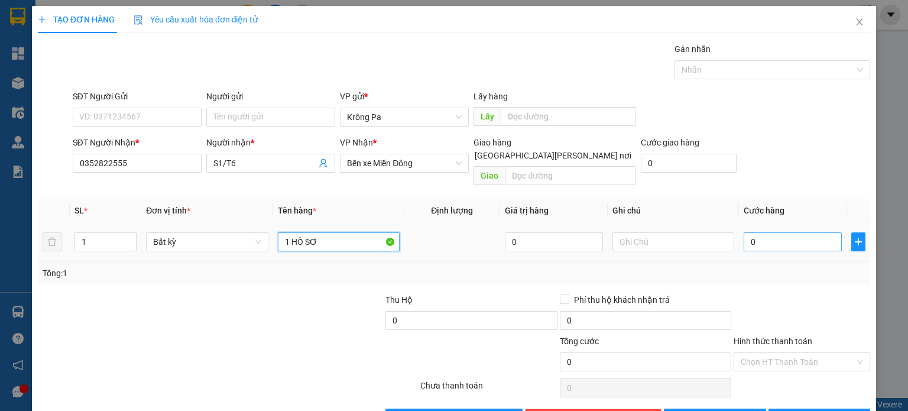
type input "1 HỒ SƠ"
click at [745, 232] on input "0" at bounding box center [793, 241] width 98 height 19
type input "4"
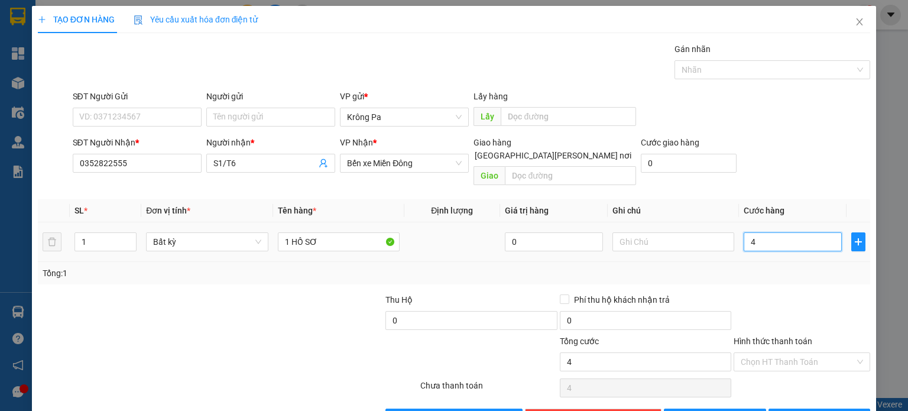
type input "40"
type input "40.000"
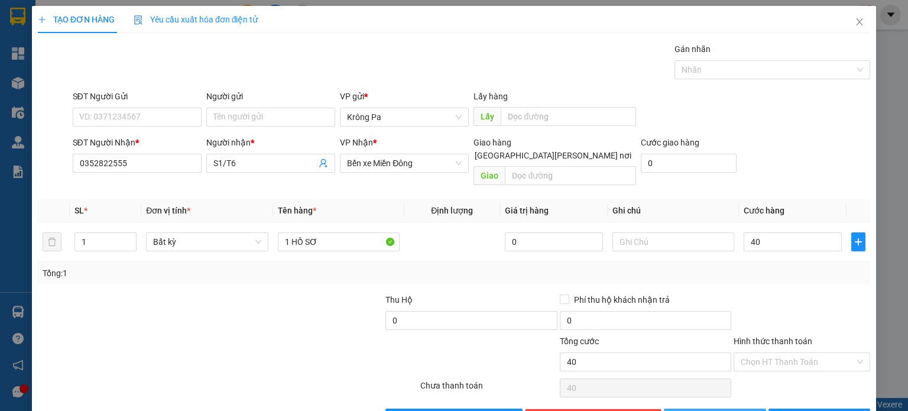
type input "40.000"
click at [685, 410] on icon "save" at bounding box center [681, 417] width 8 height 8
type input "0"
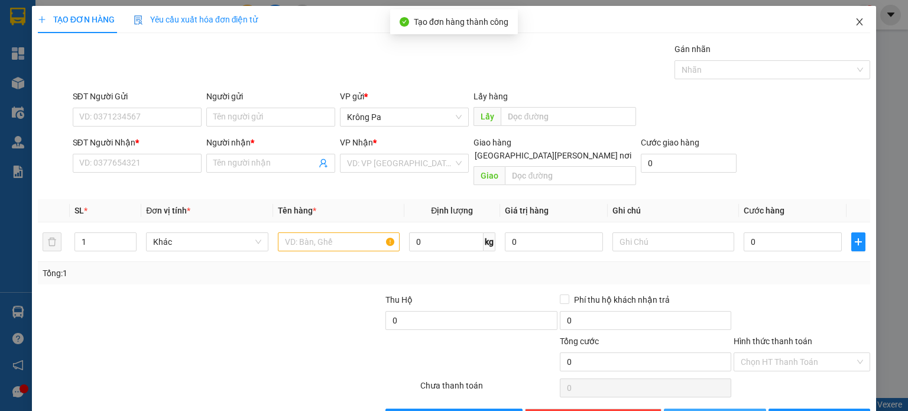
click at [857, 21] on icon "close" at bounding box center [860, 21] width 7 height 7
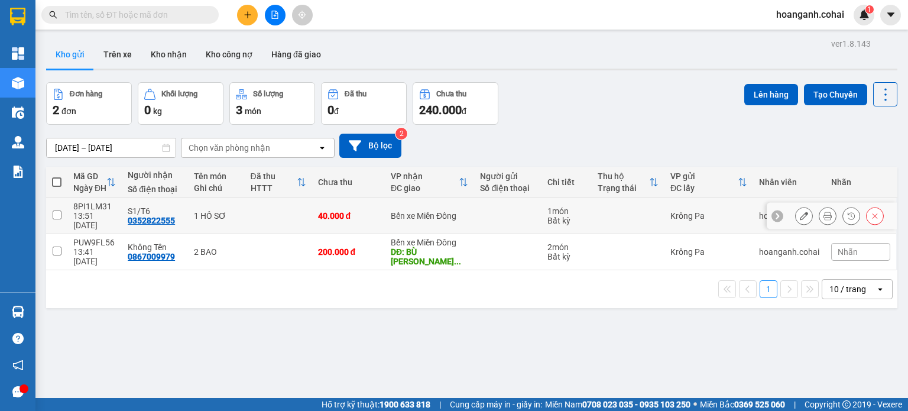
click at [55, 210] on input "checkbox" at bounding box center [57, 214] width 9 height 9
checkbox input "true"
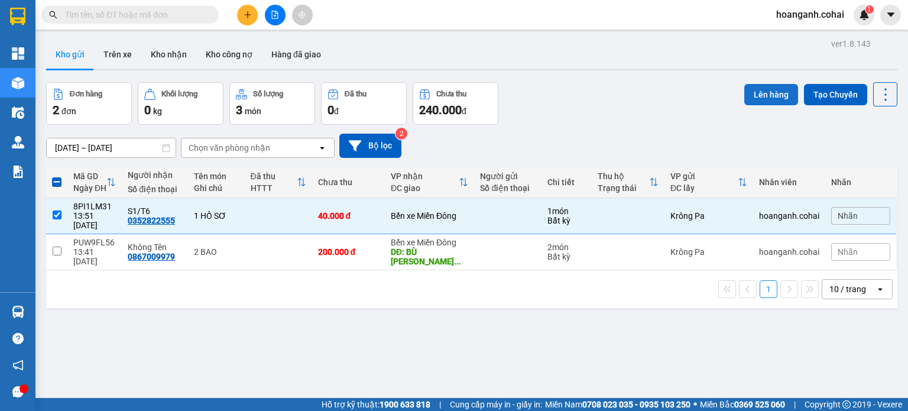
click at [759, 95] on button "Lên hàng" at bounding box center [771, 94] width 54 height 21
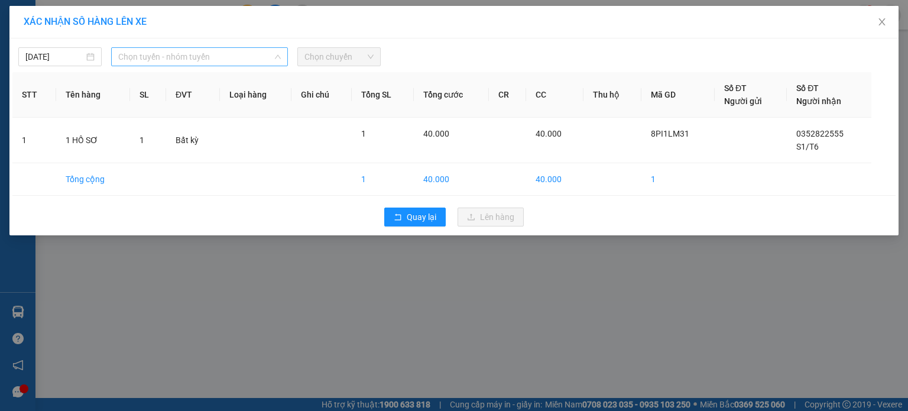
click at [229, 63] on span "Chọn tuyến - nhóm tuyến" at bounding box center [199, 57] width 163 height 18
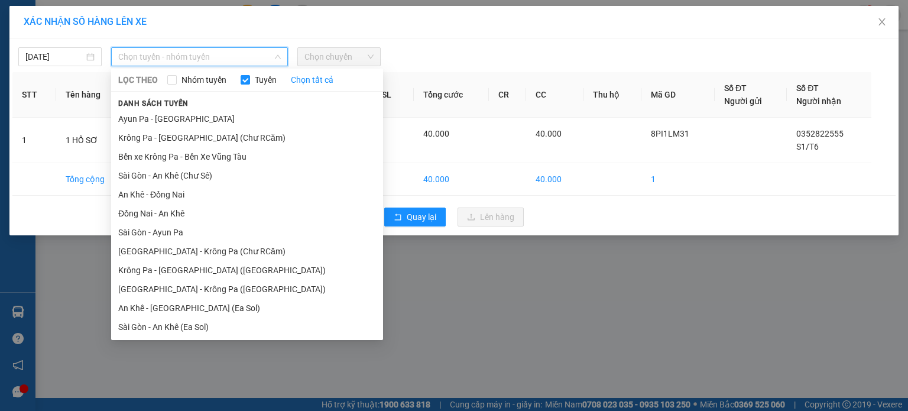
drag, startPoint x: 203, startPoint y: 137, endPoint x: 316, endPoint y: 67, distance: 132.7
click at [203, 127] on ul "Ayun Pa - [GEOGRAPHIC_DATA] Krông Pa - [GEOGRAPHIC_DATA] (Chư RCăm) Bến xe Krôn…" at bounding box center [247, 222] width 272 height 226
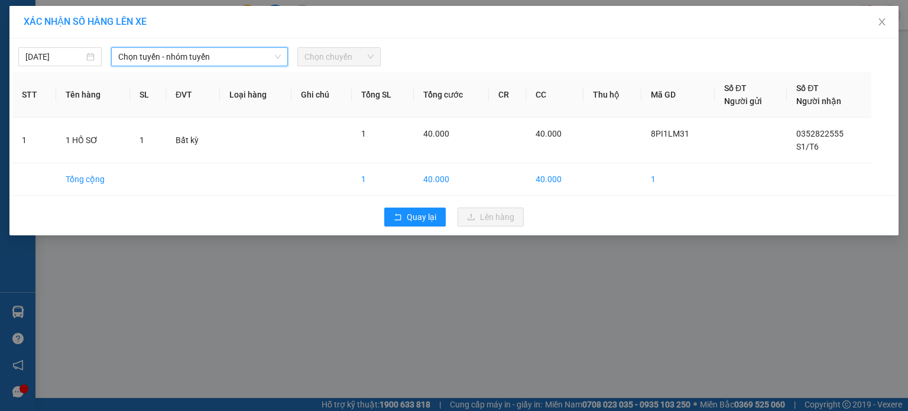
click at [368, 61] on span "Chọn chuyến" at bounding box center [338, 57] width 69 height 18
click at [372, 56] on span "Chọn chuyến" at bounding box center [338, 57] width 69 height 18
click at [266, 57] on span "Chọn tuyến - nhóm tuyến" at bounding box center [199, 57] width 163 height 18
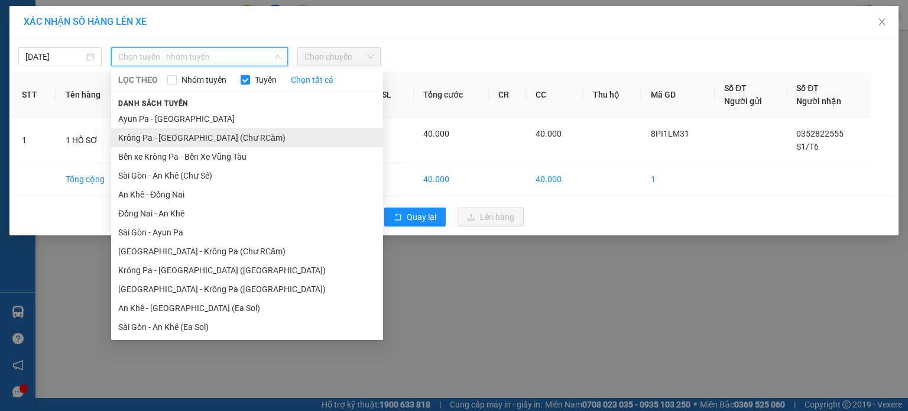
click at [206, 141] on li "Krông Pa - [GEOGRAPHIC_DATA] (Chư RCăm)" at bounding box center [247, 137] width 272 height 19
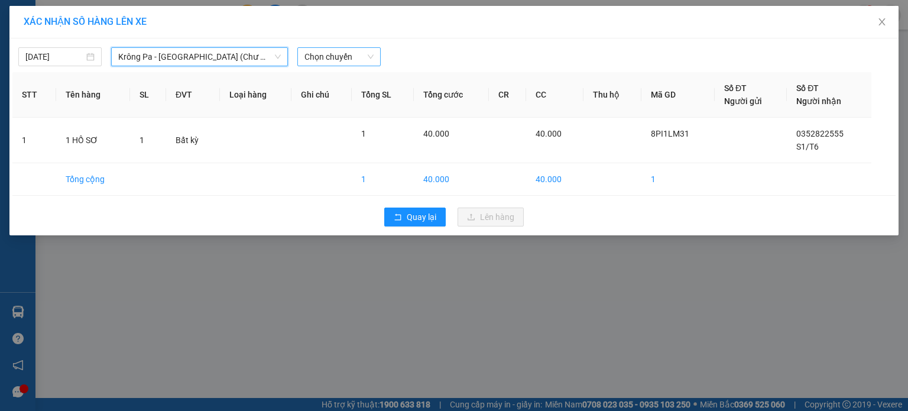
click at [358, 61] on span "Chọn chuyến" at bounding box center [338, 57] width 69 height 18
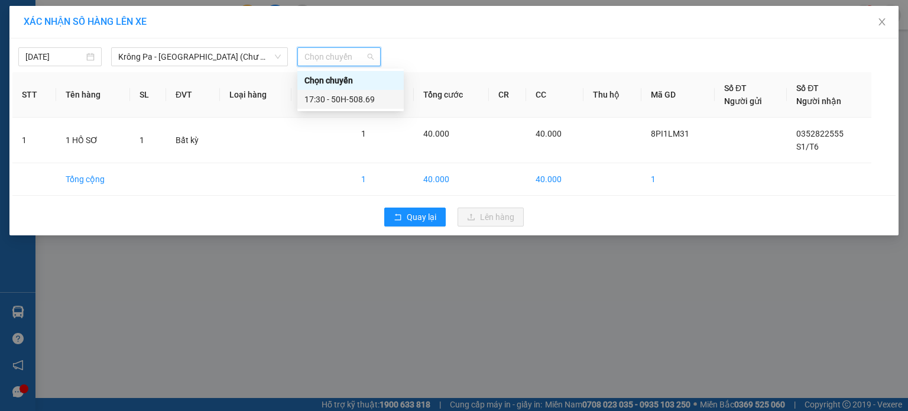
click at [352, 103] on div "17:30 - 50H-508.69" at bounding box center [350, 99] width 92 height 13
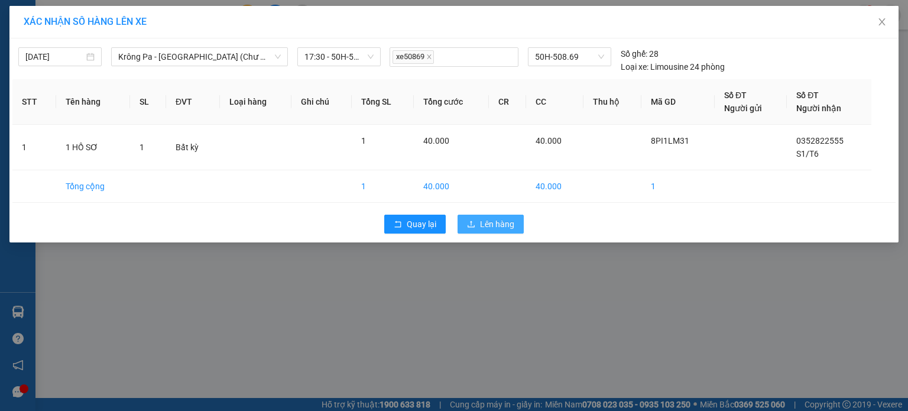
click at [502, 224] on span "Lên hàng" at bounding box center [497, 224] width 34 height 13
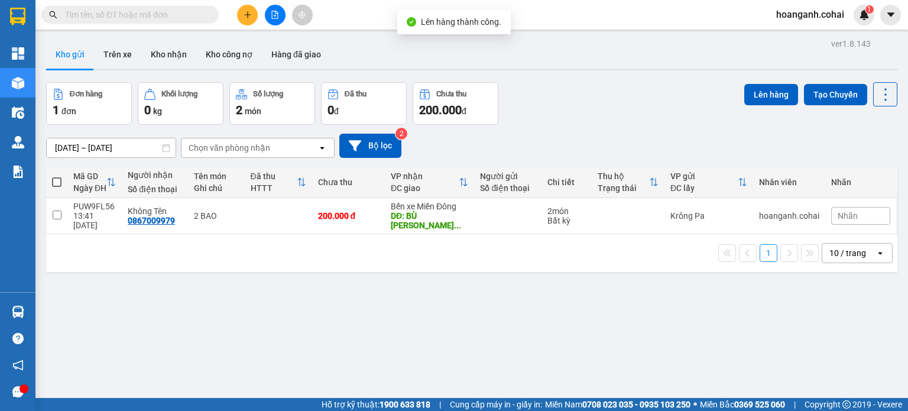
click at [273, 25] on div "Kết quả tìm kiếm ( 0 ) Bộ lọc No Data hoanganh.cohai 1" at bounding box center [454, 15] width 908 height 30
click at [268, 20] on button at bounding box center [275, 15] width 21 height 21
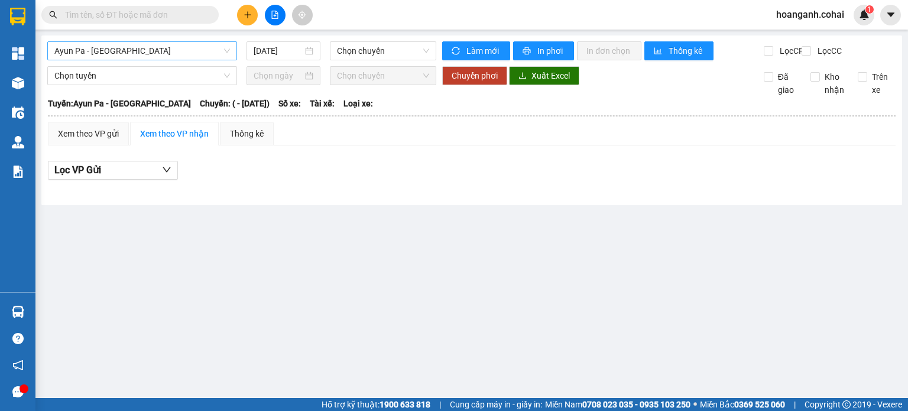
click at [197, 53] on span "Ayun Pa - [GEOGRAPHIC_DATA]" at bounding box center [142, 51] width 176 height 18
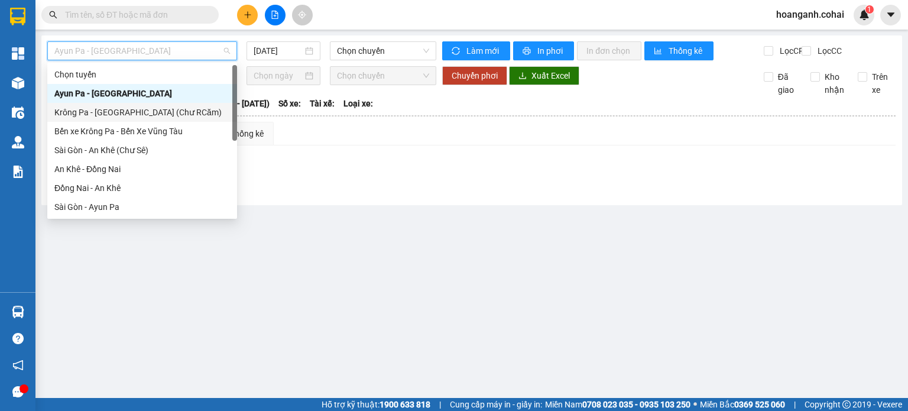
click at [164, 118] on div "Krông Pa - [GEOGRAPHIC_DATA] (Chư RCăm)" at bounding box center [142, 112] width 176 height 13
type input "[DATE]"
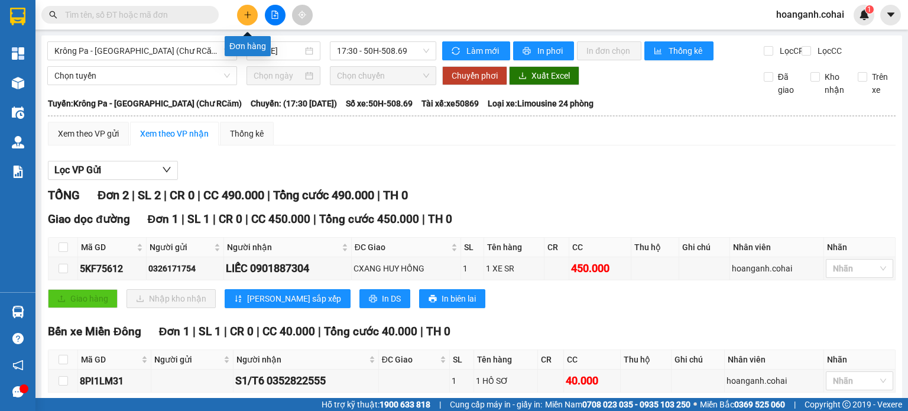
click at [248, 16] on icon "plus" at bounding box center [247, 14] width 1 height 7
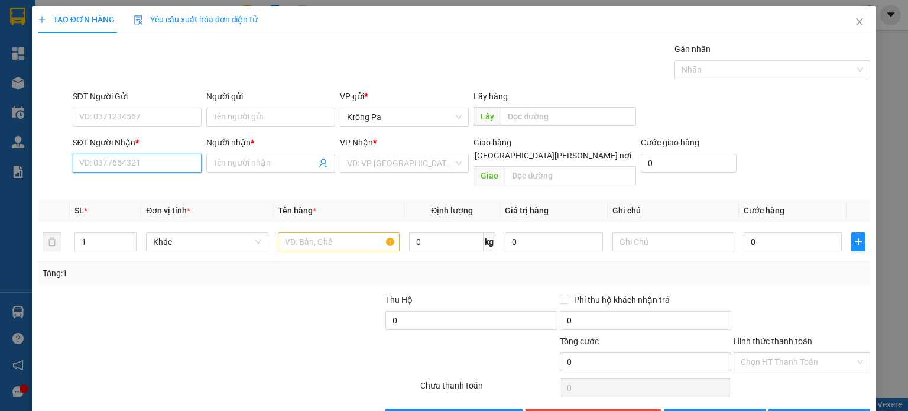
click at [129, 163] on input "SĐT Người Nhận *" at bounding box center [137, 163] width 129 height 19
type input "0399069777"
click at [220, 164] on input "Người nhận *" at bounding box center [264, 163] width 103 height 13
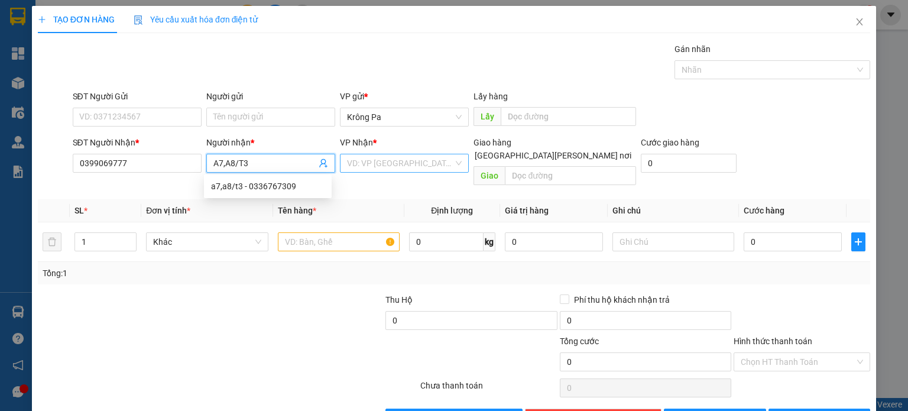
type input "A7,A8/T3"
click at [384, 160] on input "search" at bounding box center [400, 163] width 106 height 18
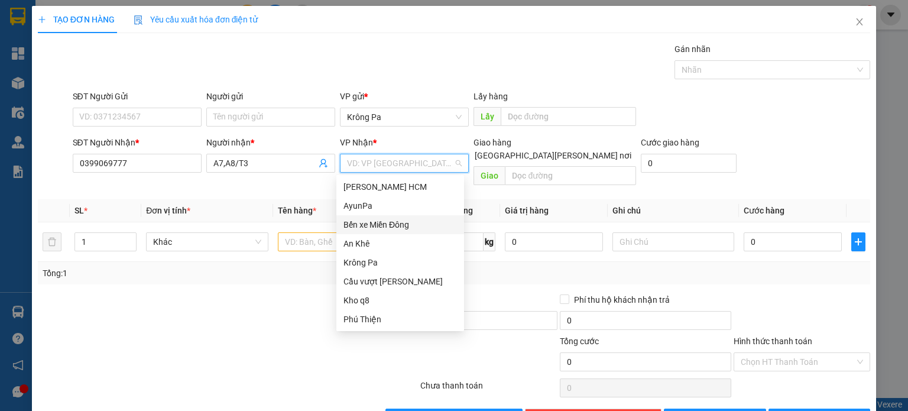
click at [378, 222] on div "Bến xe Miền Đông" at bounding box center [400, 224] width 114 height 13
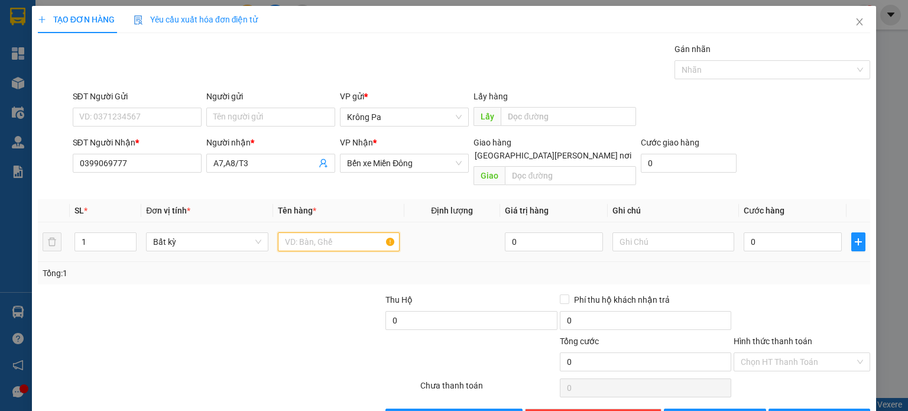
click at [358, 232] on input "text" at bounding box center [339, 241] width 122 height 19
type input "1 XE EX"
click at [776, 232] on input "0" at bounding box center [793, 241] width 98 height 19
type input "5"
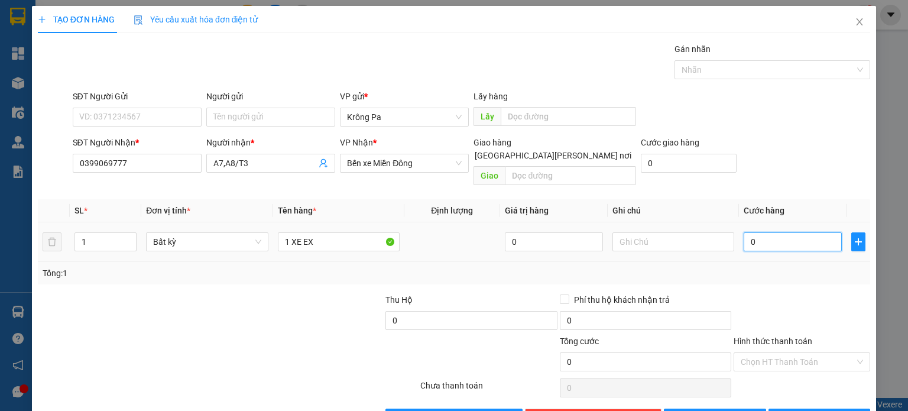
type input "5"
type input "50"
type input "500"
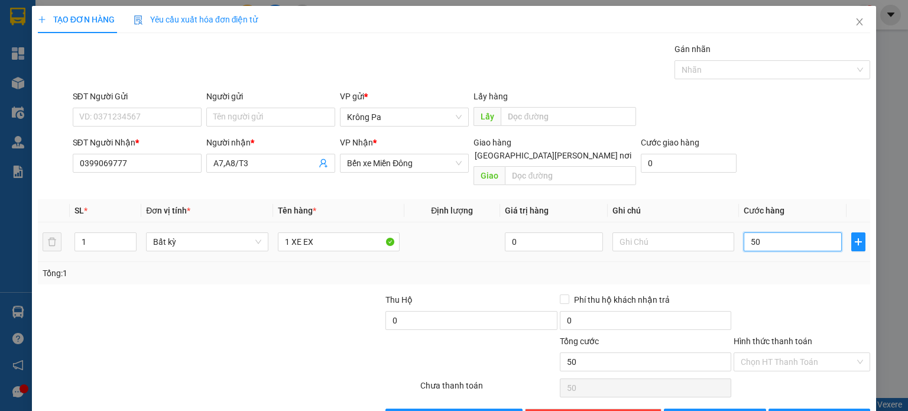
type input "500"
type input "500.000"
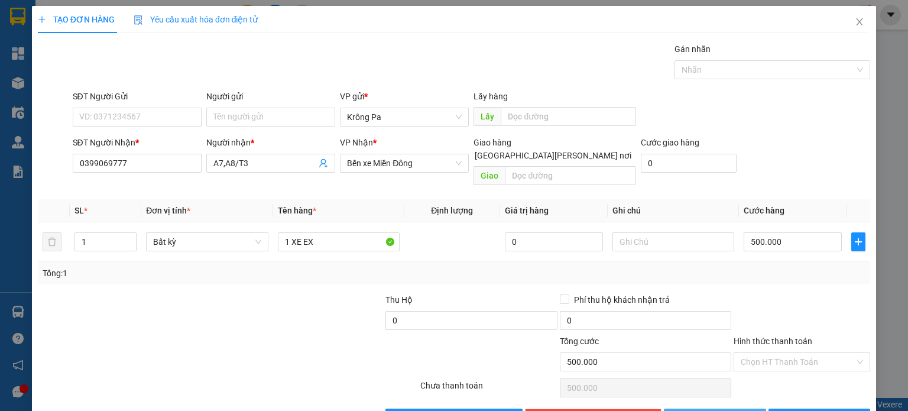
click at [705, 408] on button "[PERSON_NAME]" at bounding box center [715, 417] width 102 height 19
type input "0"
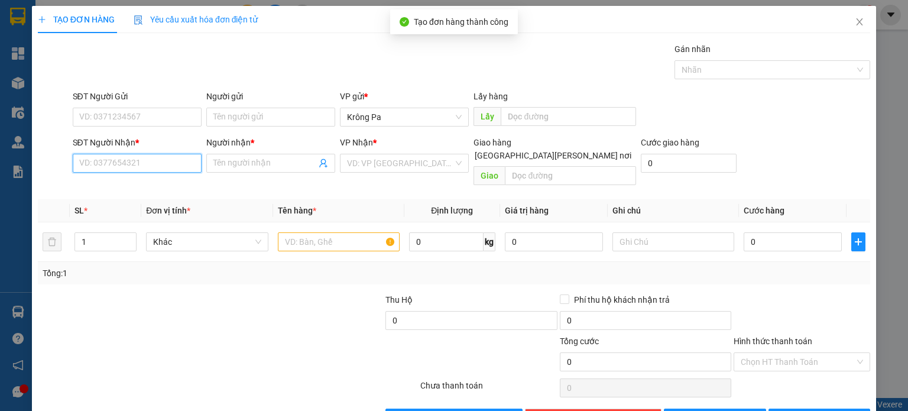
click at [111, 161] on input "SĐT Người Nhận *" at bounding box center [137, 163] width 129 height 19
type input "0"
type input "0329927611"
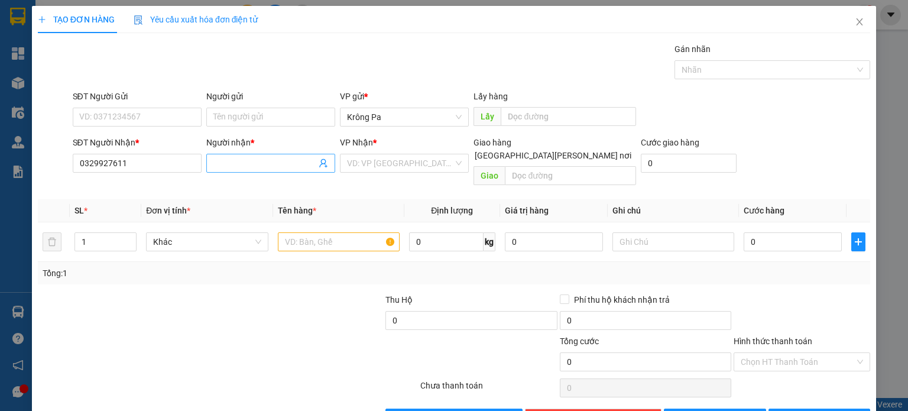
click at [264, 168] on input "Người nhận *" at bounding box center [264, 163] width 103 height 13
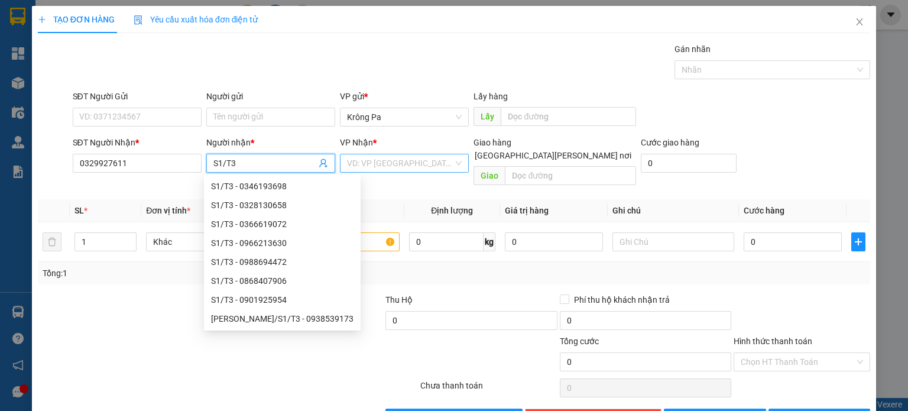
type input "S1/T3"
click at [420, 157] on input "search" at bounding box center [400, 163] width 106 height 18
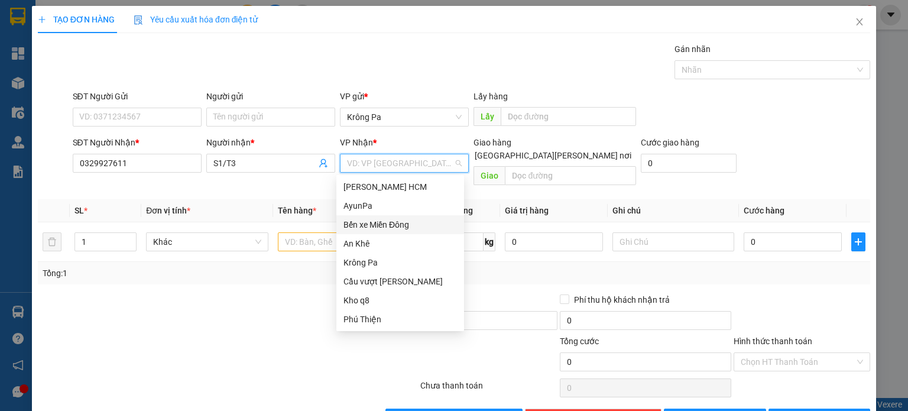
drag, startPoint x: 409, startPoint y: 225, endPoint x: 501, endPoint y: 179, distance: 103.1
click at [408, 225] on div "Bến xe Miền Đông" at bounding box center [400, 224] width 114 height 13
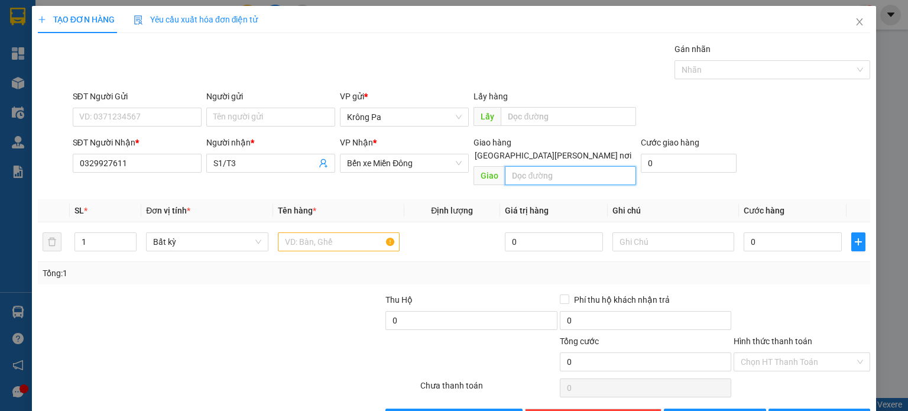
click at [521, 166] on input "text" at bounding box center [570, 175] width 131 height 19
type input "BẦU BÀNG"
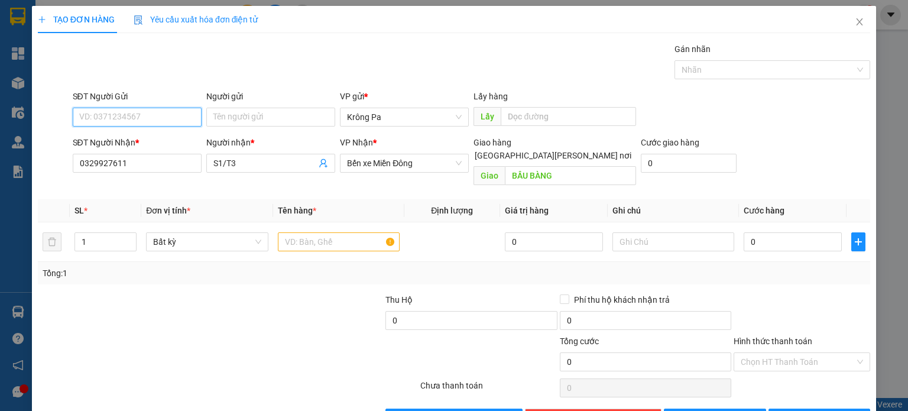
click at [146, 115] on input "SĐT Người Gửi" at bounding box center [137, 117] width 129 height 19
click at [228, 120] on input "Người gửi" at bounding box center [270, 117] width 129 height 19
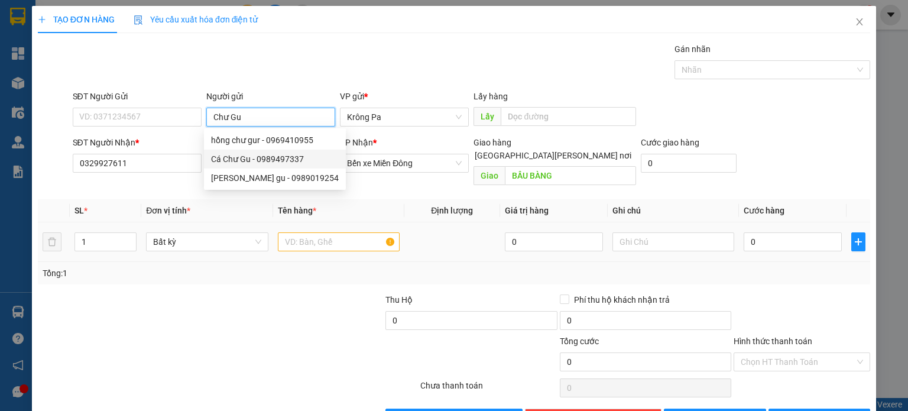
type input "Chư Gu"
click at [372, 232] on input "text" at bounding box center [339, 241] width 122 height 19
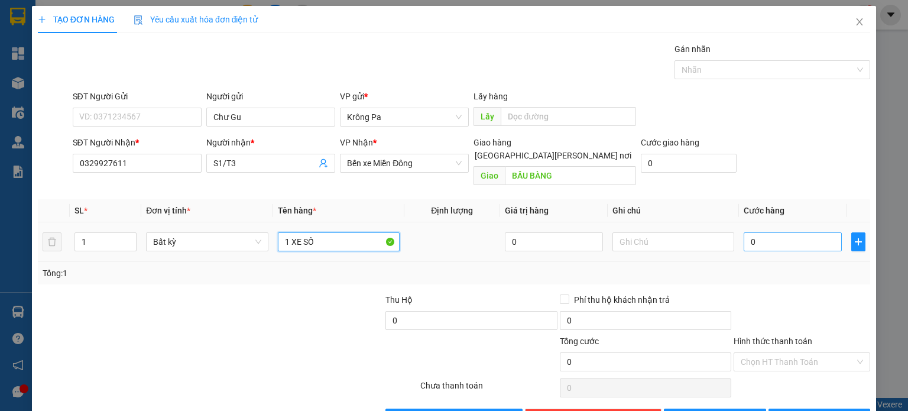
type input "1 XE SỐ"
click at [750, 232] on input "0" at bounding box center [793, 241] width 98 height 19
type input "4"
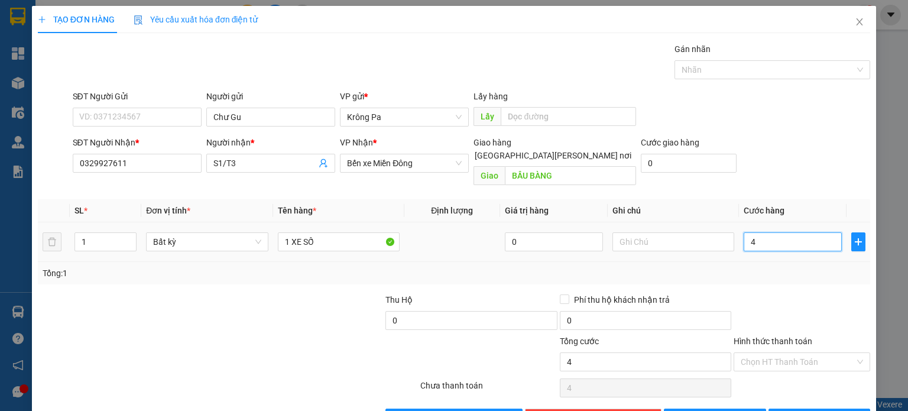
type input "40"
type input "400"
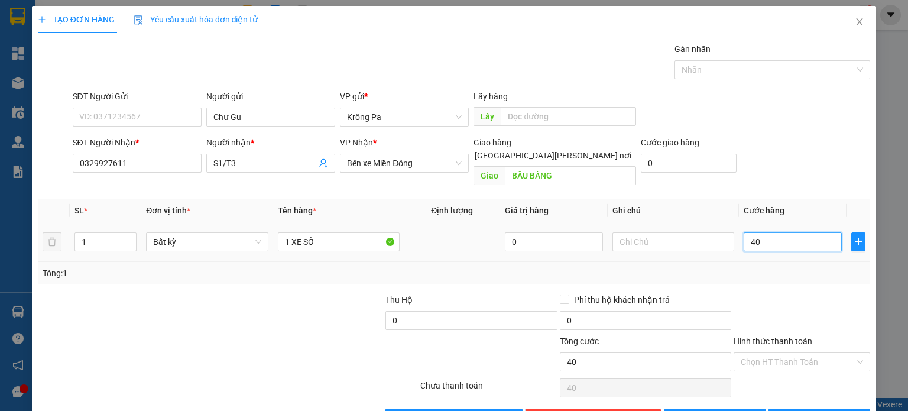
type input "400"
type input "400.000"
click at [724, 408] on button "[PERSON_NAME]" at bounding box center [715, 417] width 102 height 19
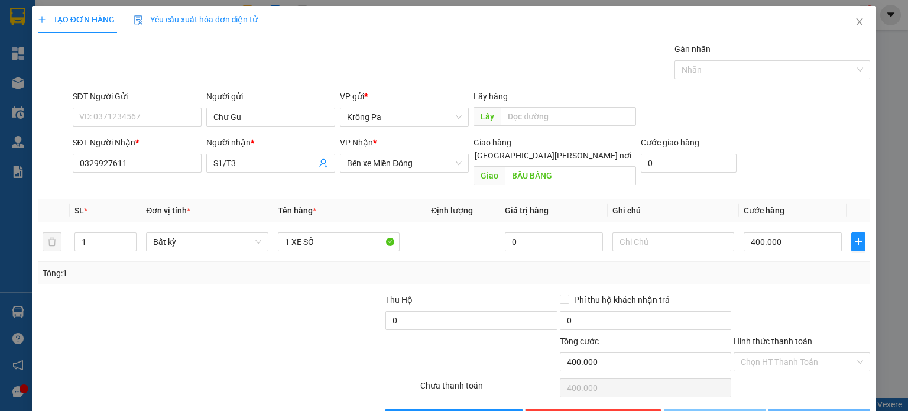
type input "0"
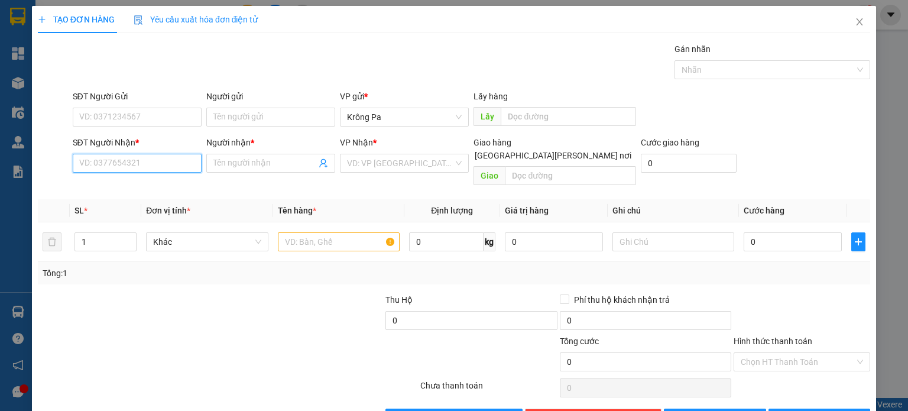
drag, startPoint x: 128, startPoint y: 164, endPoint x: 137, endPoint y: 164, distance: 9.5
click at [132, 164] on input "SĐT Người Nhận *" at bounding box center [137, 163] width 129 height 19
click at [256, 166] on input "Người nhận *" at bounding box center [264, 163] width 103 height 13
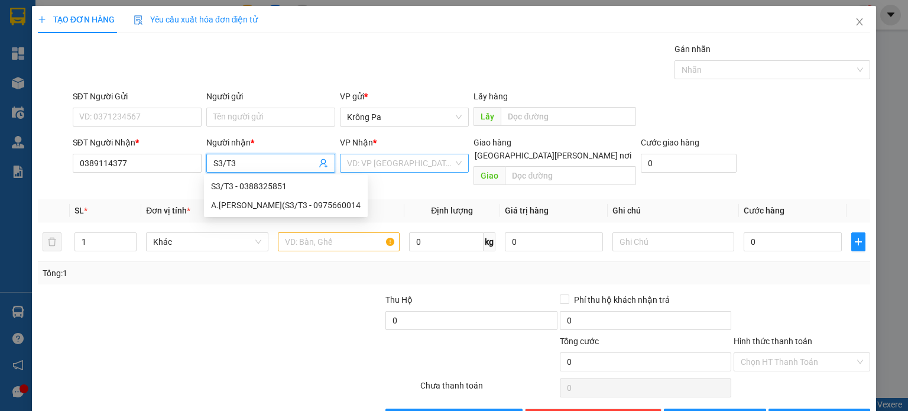
click at [396, 161] on input "search" at bounding box center [400, 163] width 106 height 18
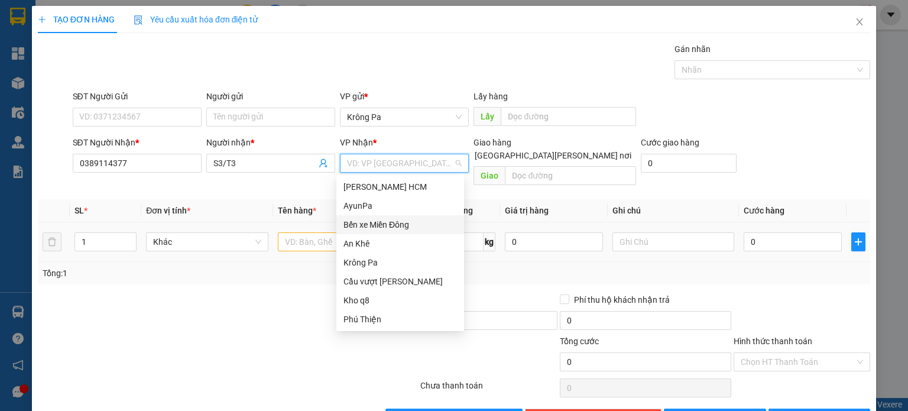
click at [378, 222] on div "Bến xe Miền Đông" at bounding box center [400, 224] width 114 height 13
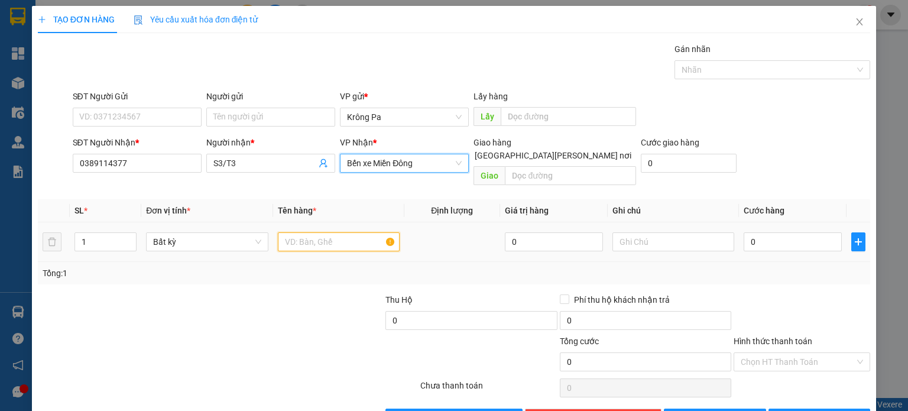
click at [320, 236] on input "text" at bounding box center [339, 241] width 122 height 19
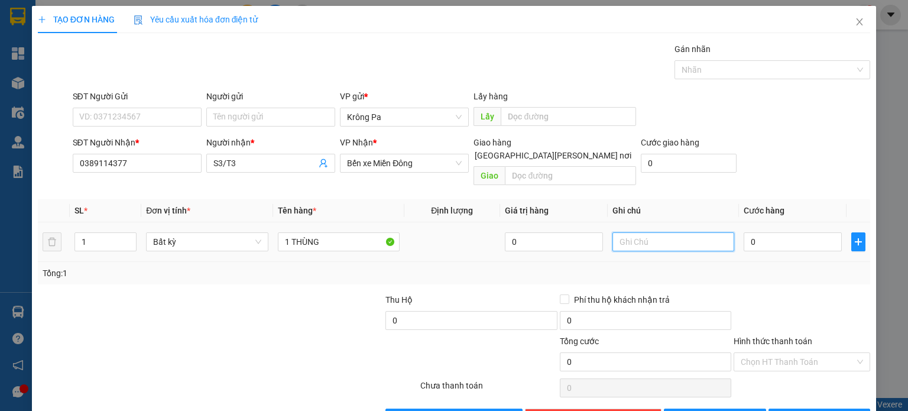
click at [654, 234] on input "text" at bounding box center [673, 241] width 122 height 19
drag, startPoint x: 791, startPoint y: 221, endPoint x: 796, endPoint y: 225, distance: 6.3
click at [791, 232] on input "0" at bounding box center [793, 241] width 98 height 19
click at [732, 408] on button "[PERSON_NAME]" at bounding box center [715, 417] width 102 height 19
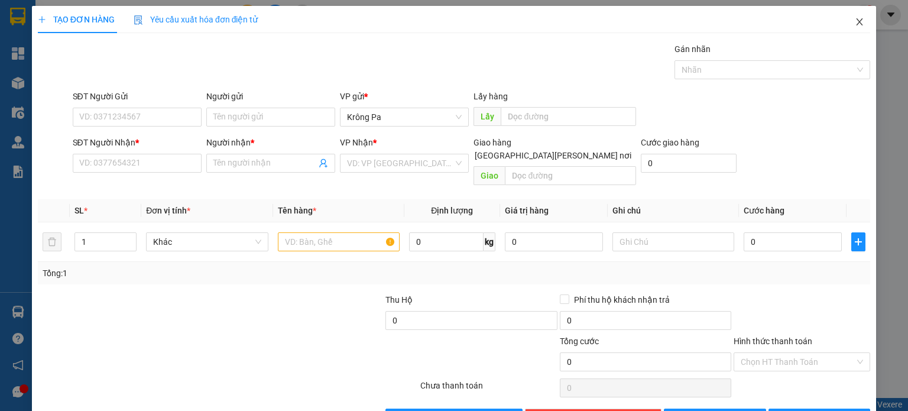
click at [855, 25] on icon "close" at bounding box center [859, 21] width 9 height 9
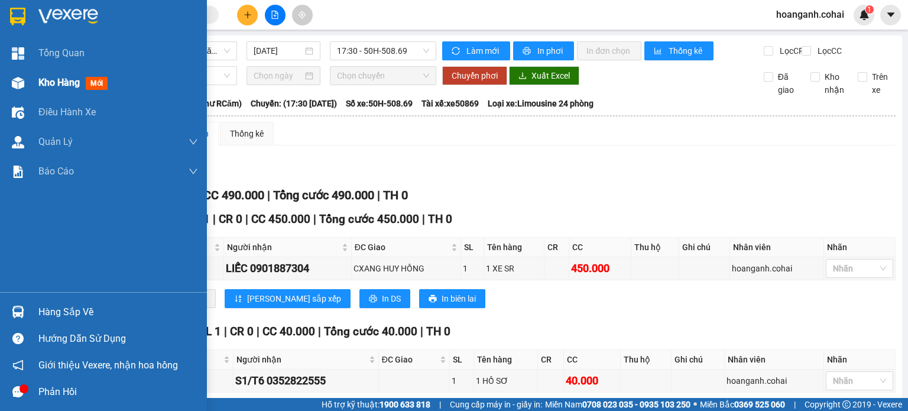
click at [33, 83] on div "Kho hàng mới" at bounding box center [103, 83] width 207 height 30
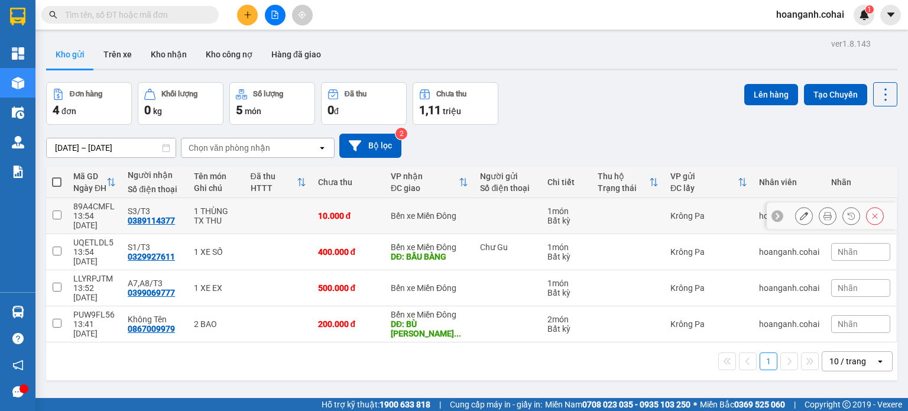
click at [54, 210] on input "checkbox" at bounding box center [57, 214] width 9 height 9
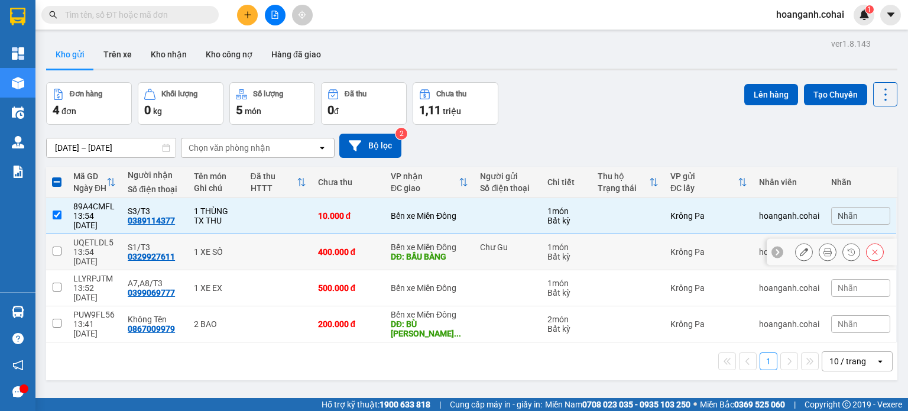
click at [56, 247] on input "checkbox" at bounding box center [57, 251] width 9 height 9
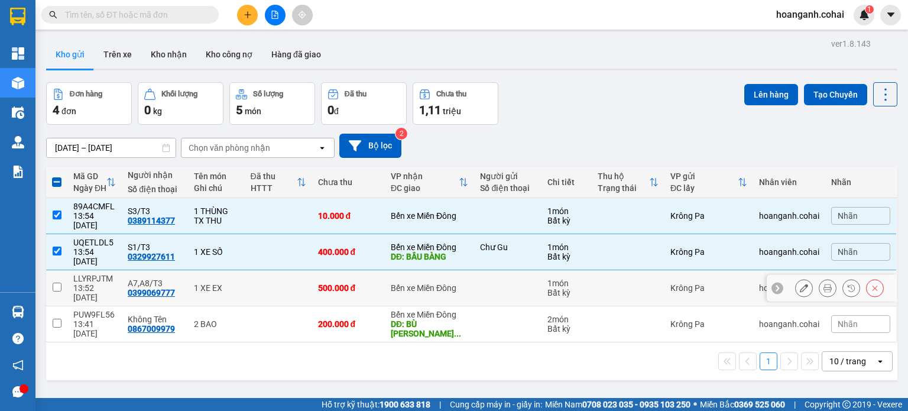
click at [50, 270] on td at bounding box center [56, 288] width 21 height 36
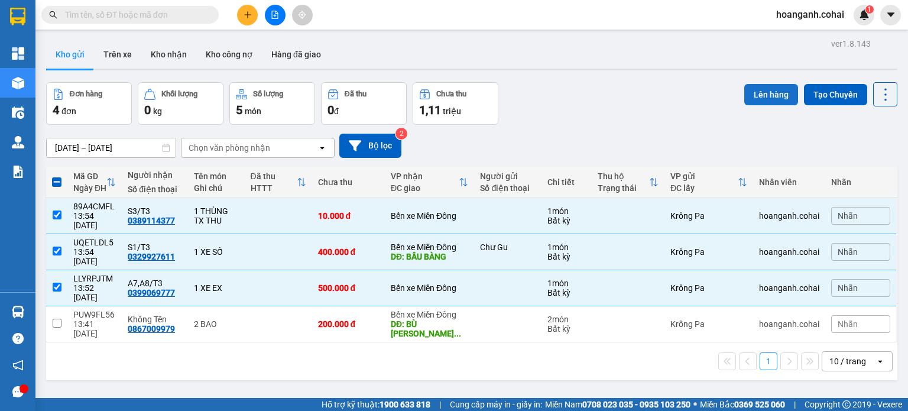
click at [757, 87] on button "Lên hàng" at bounding box center [771, 94] width 54 height 21
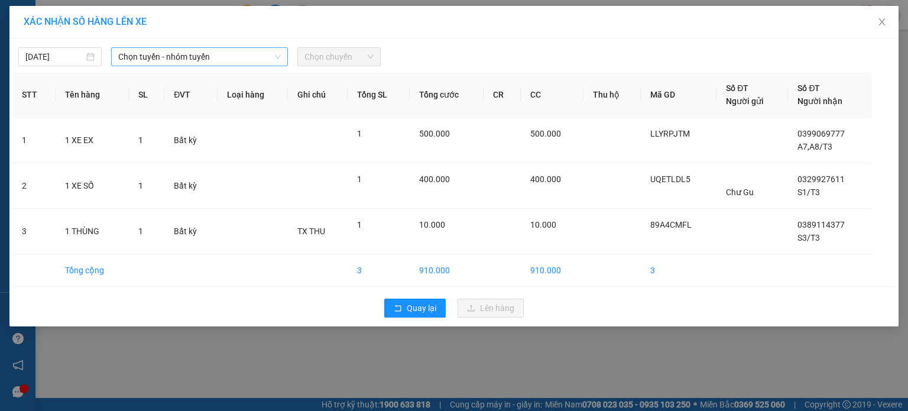
click at [212, 60] on span "Chọn tuyến - nhóm tuyến" at bounding box center [199, 57] width 163 height 18
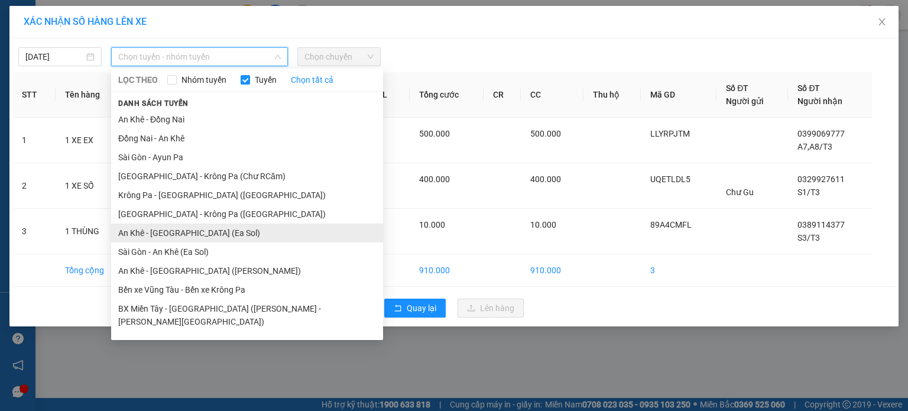
scroll to position [76, 0]
click at [187, 330] on li "BX Krông Pa - BX Miền Tây ([PERSON_NAME] - [PERSON_NAME][GEOGRAPHIC_DATA])" at bounding box center [247, 346] width 272 height 32
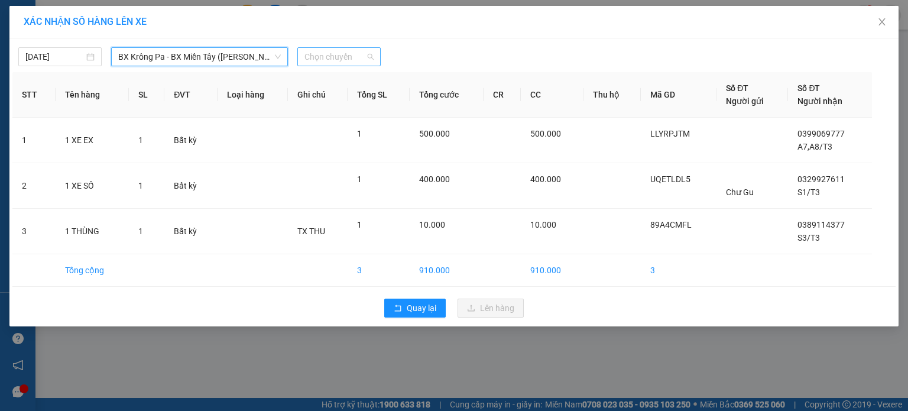
click at [346, 61] on span "Chọn chuyến" at bounding box center [338, 57] width 69 height 18
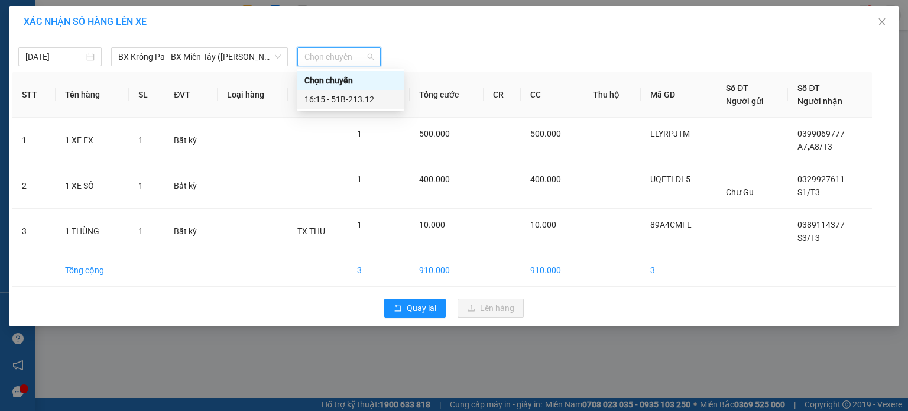
click at [346, 99] on div "16:15 - 51B-213.12" at bounding box center [350, 99] width 92 height 13
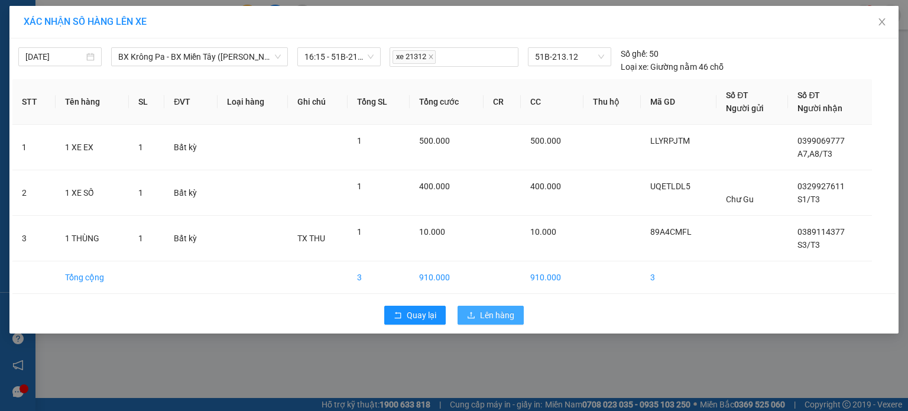
click at [499, 323] on button "Lên hàng" at bounding box center [491, 315] width 66 height 19
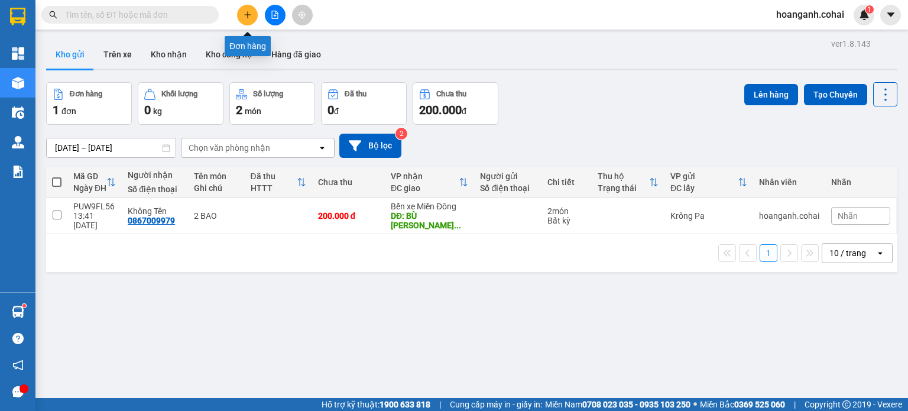
click at [241, 14] on button at bounding box center [247, 15] width 21 height 21
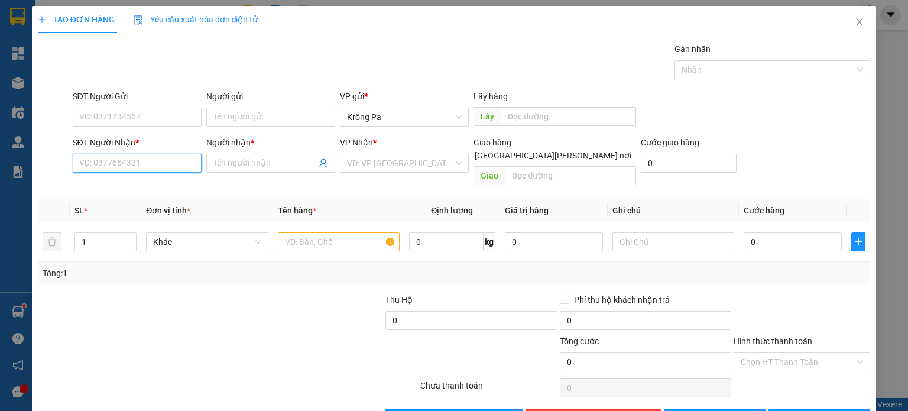
click at [164, 159] on input "SĐT Người Nhận *" at bounding box center [137, 163] width 129 height 19
click at [253, 163] on input "Người nhận *" at bounding box center [264, 163] width 103 height 13
click at [406, 168] on input "search" at bounding box center [400, 163] width 106 height 18
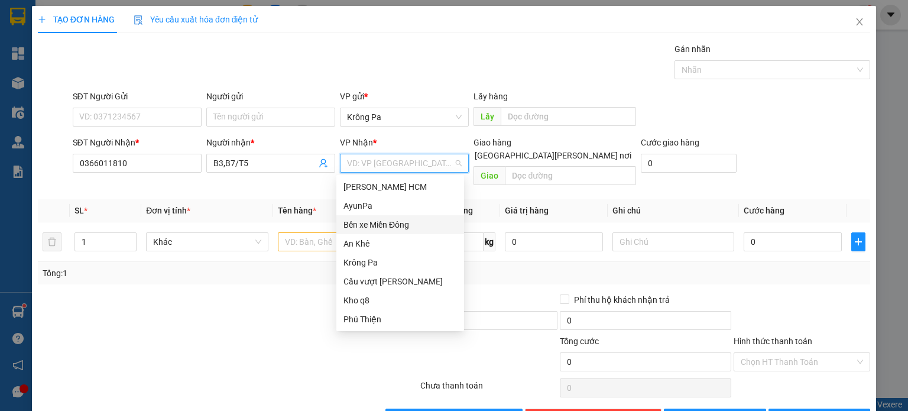
click at [405, 229] on div "Bến xe Miền Đông" at bounding box center [400, 224] width 114 height 13
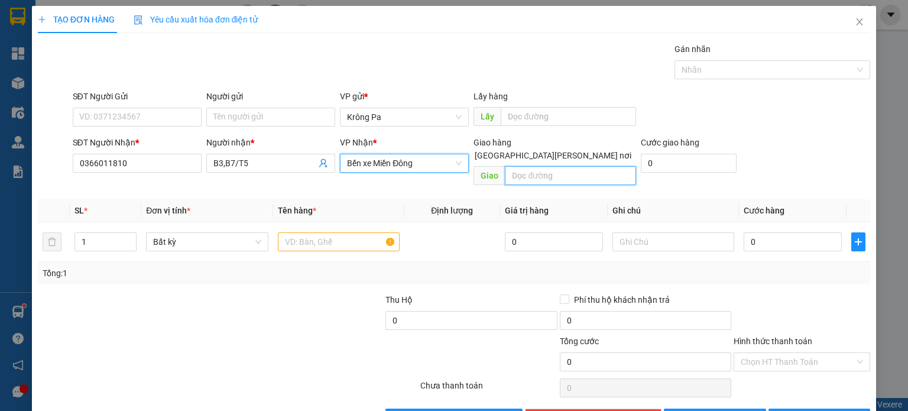
drag, startPoint x: 544, startPoint y: 165, endPoint x: 563, endPoint y: 170, distance: 19.7
click at [545, 166] on input "text" at bounding box center [570, 175] width 131 height 19
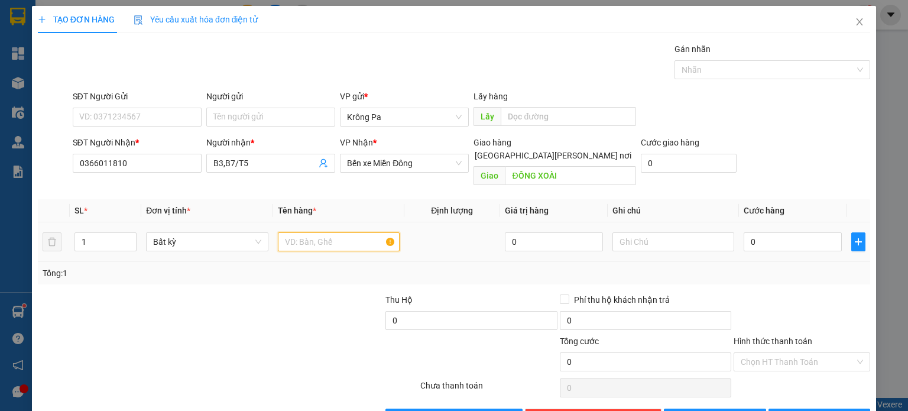
click at [349, 232] on input "text" at bounding box center [339, 241] width 122 height 19
click at [744, 232] on input "0" at bounding box center [793, 241] width 98 height 19
click at [685, 410] on icon "save" at bounding box center [681, 418] width 8 height 8
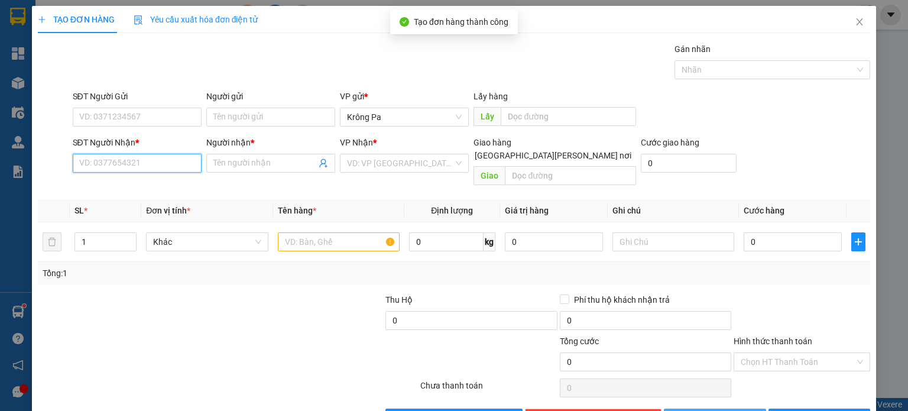
click at [156, 166] on input "SĐT Người Nhận *" at bounding box center [137, 163] width 129 height 19
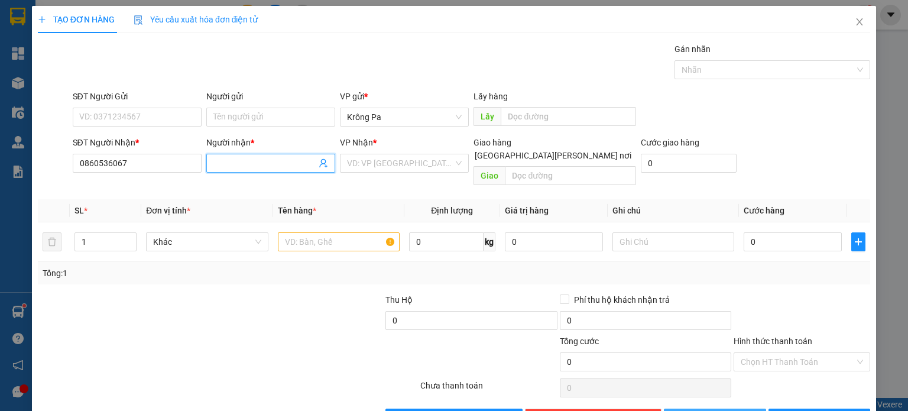
click at [242, 160] on input "Người nhận *" at bounding box center [264, 163] width 103 height 13
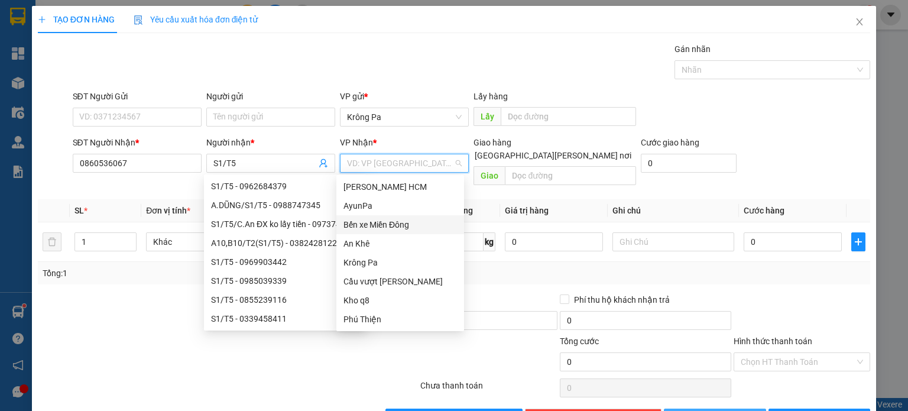
click at [414, 166] on input "search" at bounding box center [400, 163] width 106 height 18
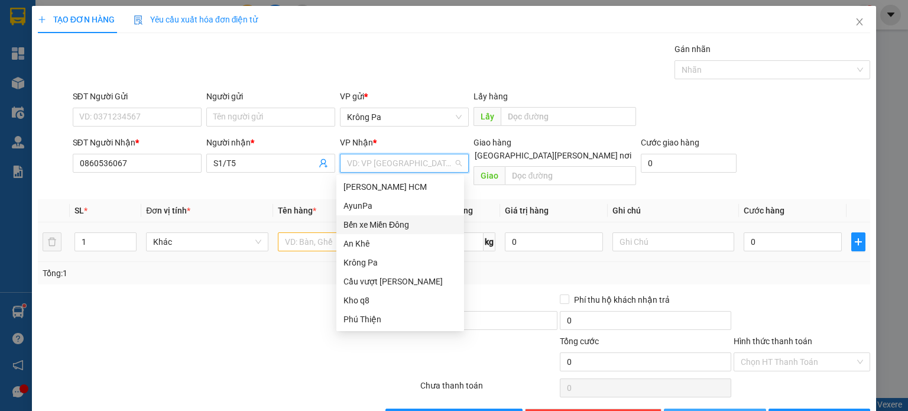
drag, startPoint x: 403, startPoint y: 226, endPoint x: 420, endPoint y: 215, distance: 20.8
click at [404, 226] on div "Bến xe Miền Đông" at bounding box center [400, 224] width 114 height 13
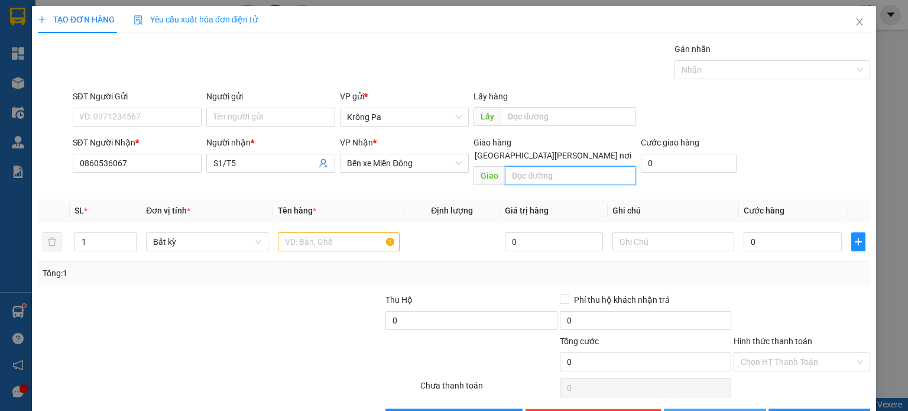
click at [549, 166] on input "text" at bounding box center [570, 175] width 131 height 19
click at [91, 233] on input "1" at bounding box center [105, 242] width 61 height 18
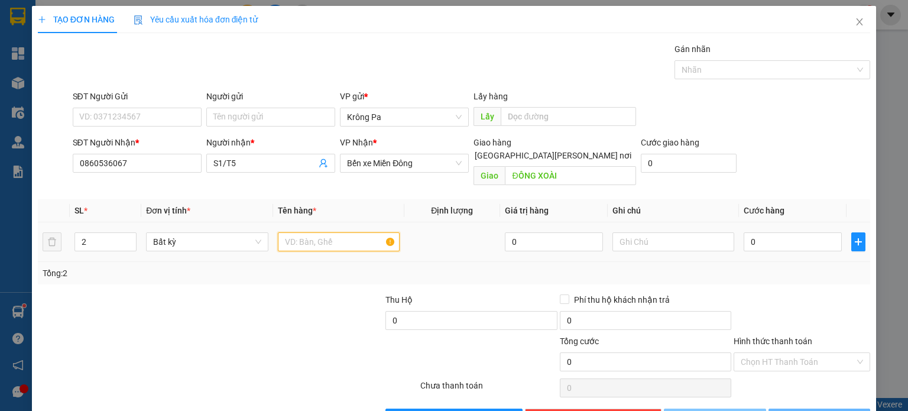
click at [301, 232] on input "text" at bounding box center [339, 241] width 122 height 19
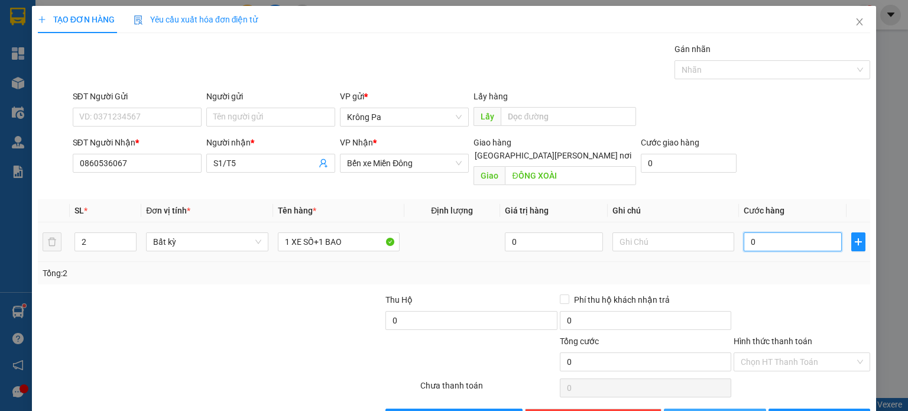
click at [788, 232] on input "0" at bounding box center [793, 241] width 98 height 19
click at [691, 408] on button "[PERSON_NAME]" at bounding box center [715, 417] width 102 height 19
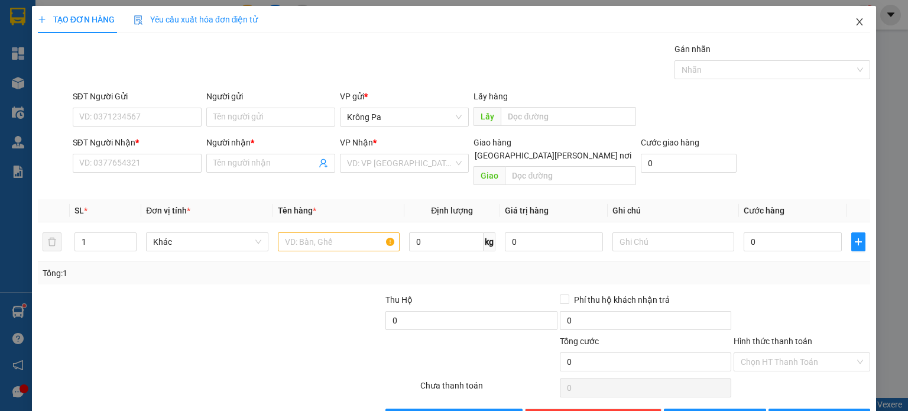
click at [857, 18] on span "Close" at bounding box center [859, 22] width 33 height 33
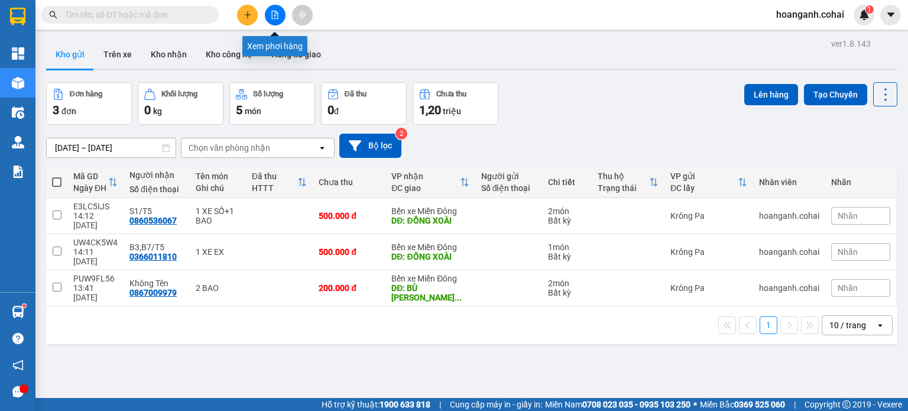
click at [275, 14] on icon "file-add" at bounding box center [275, 15] width 8 height 8
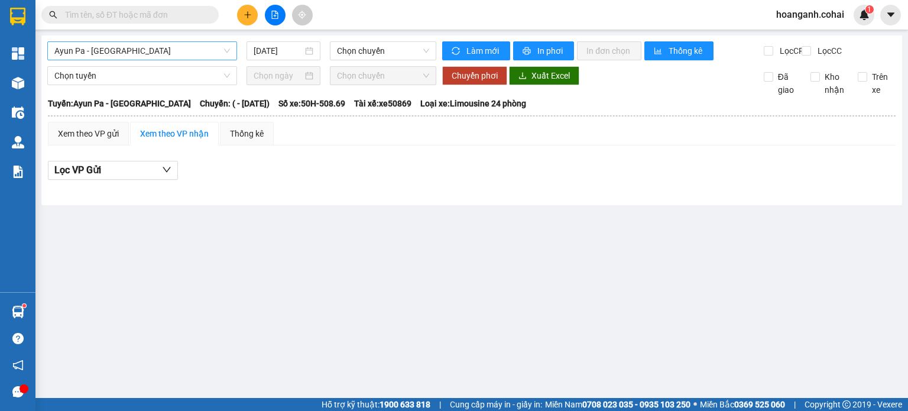
click at [220, 47] on span "Ayun Pa - [GEOGRAPHIC_DATA]" at bounding box center [142, 51] width 176 height 18
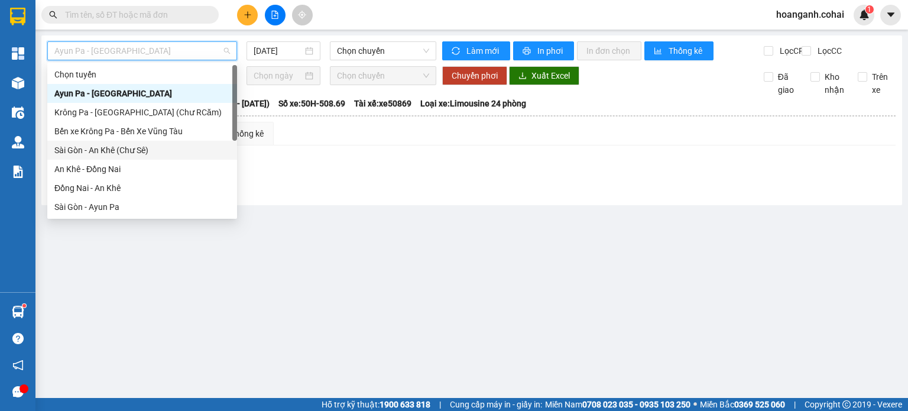
scroll to position [166, 0]
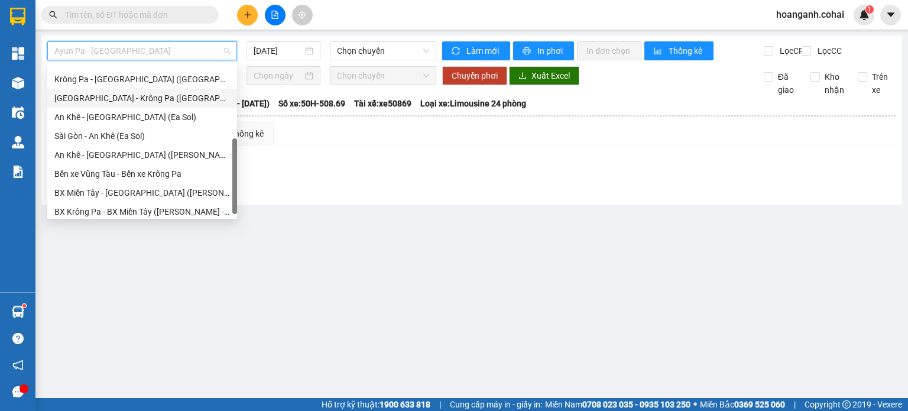
click at [158, 102] on div "[GEOGRAPHIC_DATA] - Krông Pa ([GEOGRAPHIC_DATA])" at bounding box center [142, 98] width 176 height 13
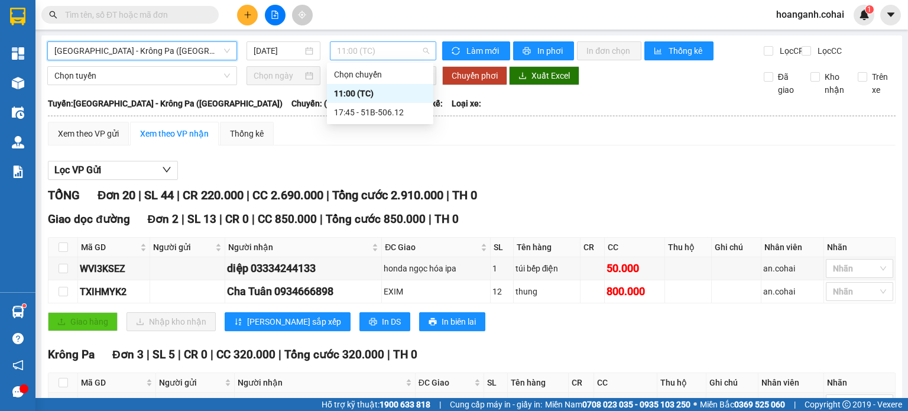
click at [352, 52] on span "11:00 (TC)" at bounding box center [383, 51] width 93 height 18
click at [381, 118] on div "17:45 - 51B-506.12" at bounding box center [380, 112] width 92 height 13
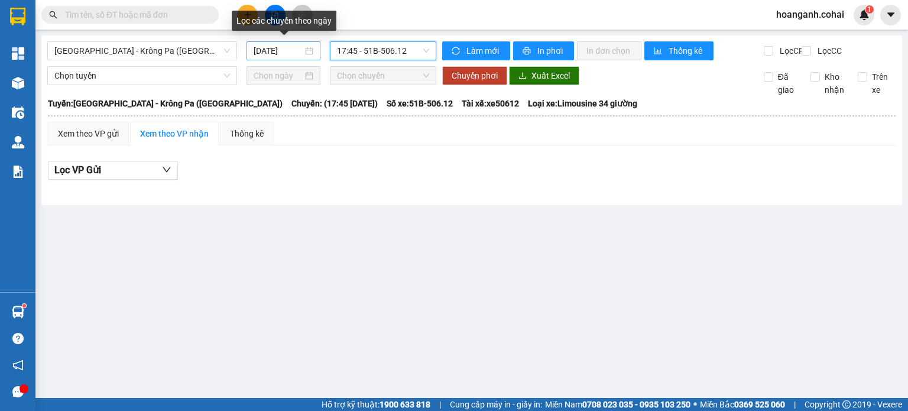
click at [291, 55] on input "[DATE]" at bounding box center [278, 50] width 48 height 13
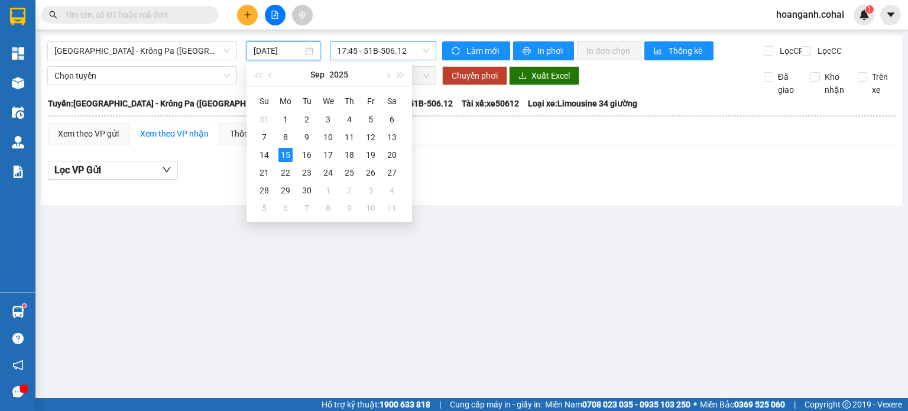
click at [414, 53] on span "17:45 - 51B-506.12" at bounding box center [383, 51] width 93 height 18
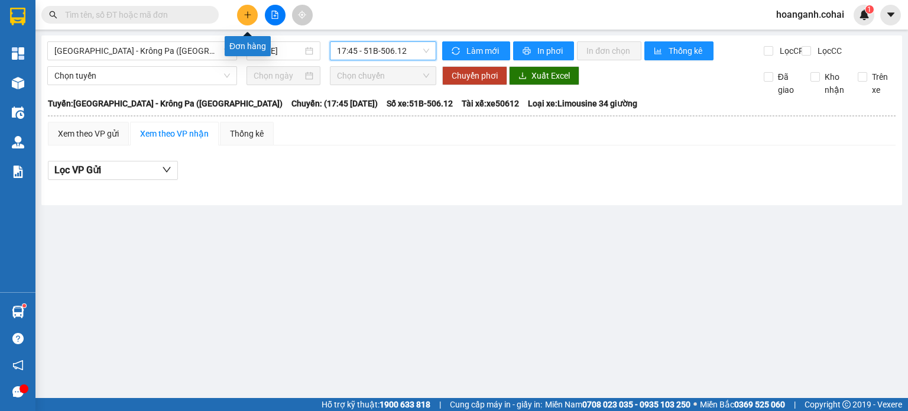
click at [247, 11] on icon "plus" at bounding box center [247, 14] width 1 height 7
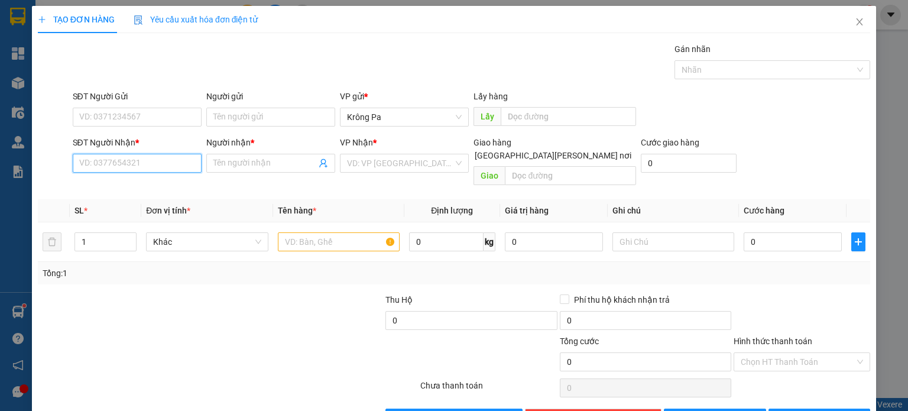
click at [157, 170] on input "SĐT Người Nhận *" at bounding box center [137, 163] width 129 height 19
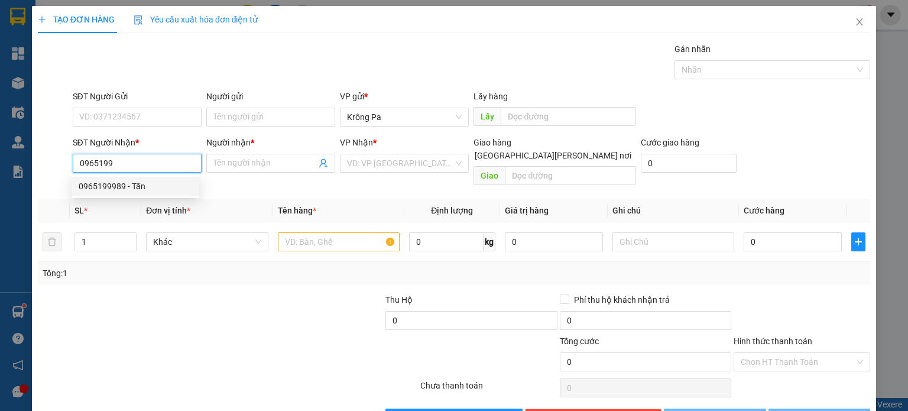
click at [124, 190] on div "0965199989 - Tấn" at bounding box center [136, 186] width 114 height 13
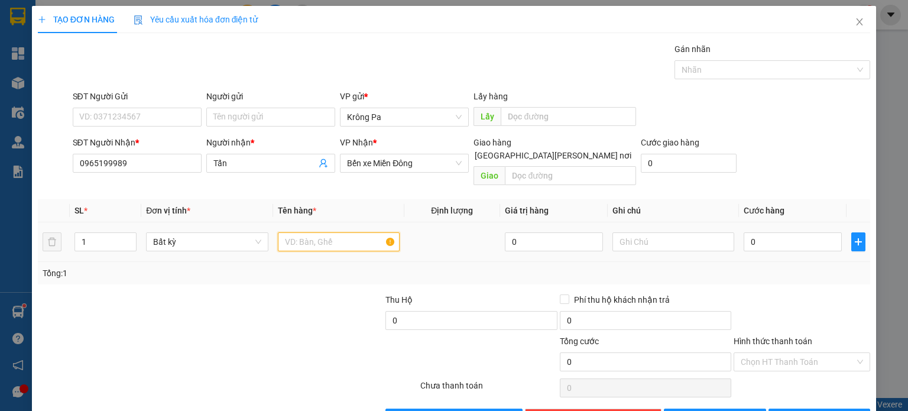
click at [308, 232] on input "text" at bounding box center [339, 241] width 122 height 19
click at [784, 238] on div "0" at bounding box center [793, 242] width 98 height 24
click at [783, 232] on input "0" at bounding box center [793, 241] width 98 height 19
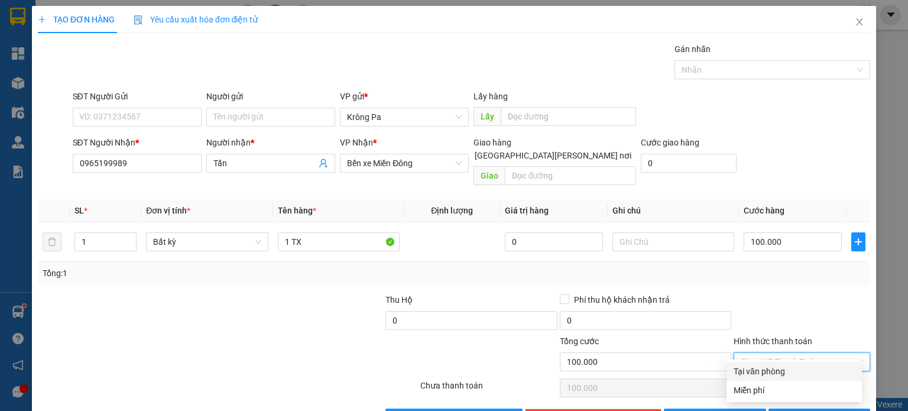
click at [756, 353] on input "Hình thức thanh toán" at bounding box center [798, 362] width 114 height 18
click at [752, 368] on div "Tại văn phòng" at bounding box center [794, 371] width 121 height 13
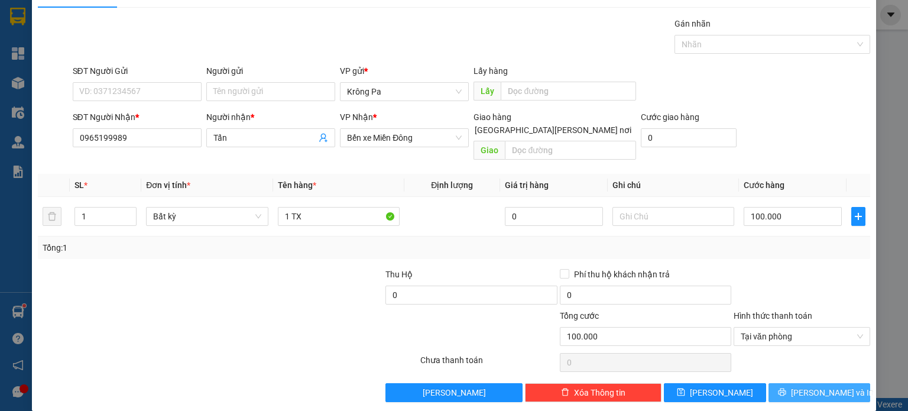
click at [800, 383] on button "[PERSON_NAME] và In" at bounding box center [819, 392] width 102 height 19
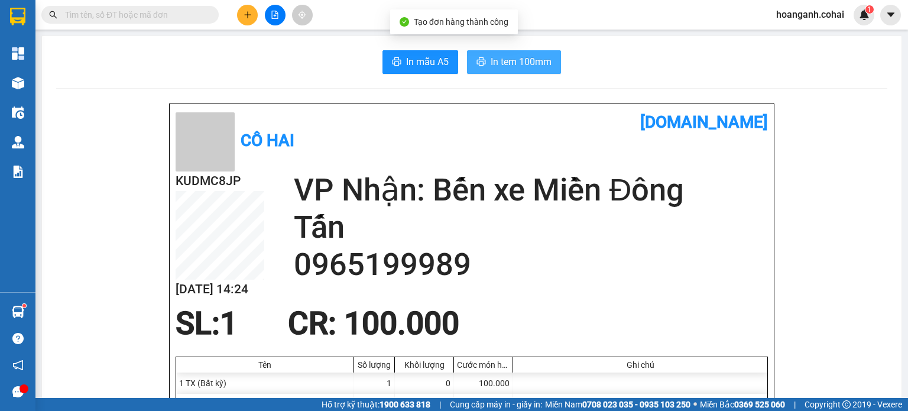
click at [505, 66] on span "In tem 100mm" at bounding box center [521, 61] width 61 height 15
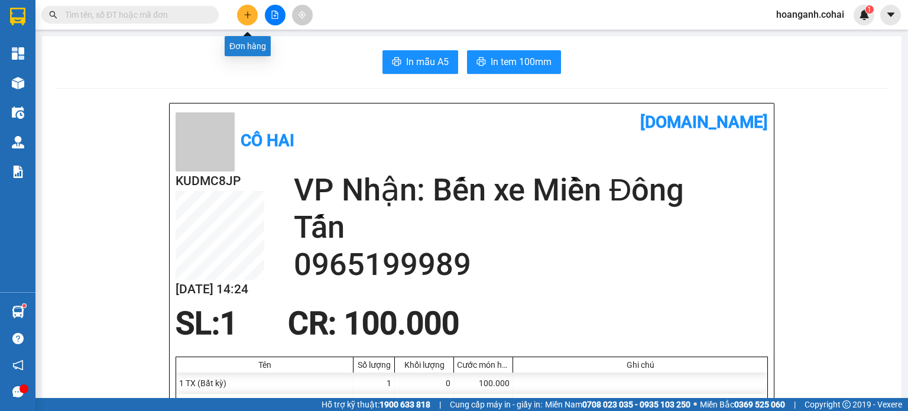
click at [248, 11] on icon "plus" at bounding box center [248, 15] width 8 height 8
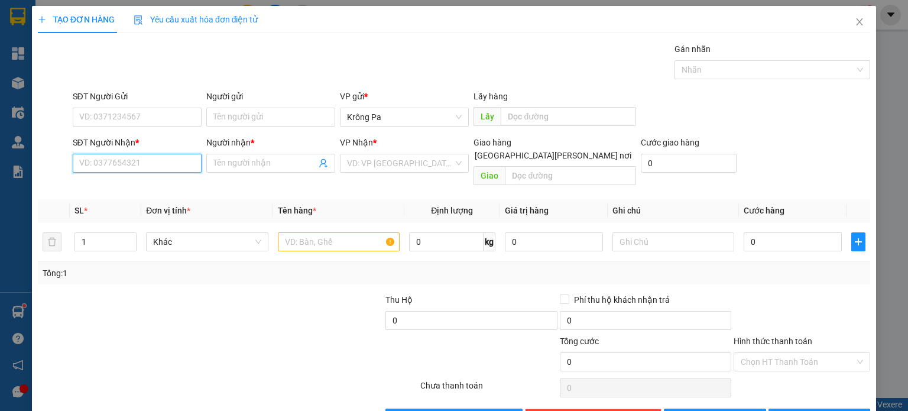
click at [193, 161] on input "SĐT Người Nhận *" at bounding box center [137, 163] width 129 height 19
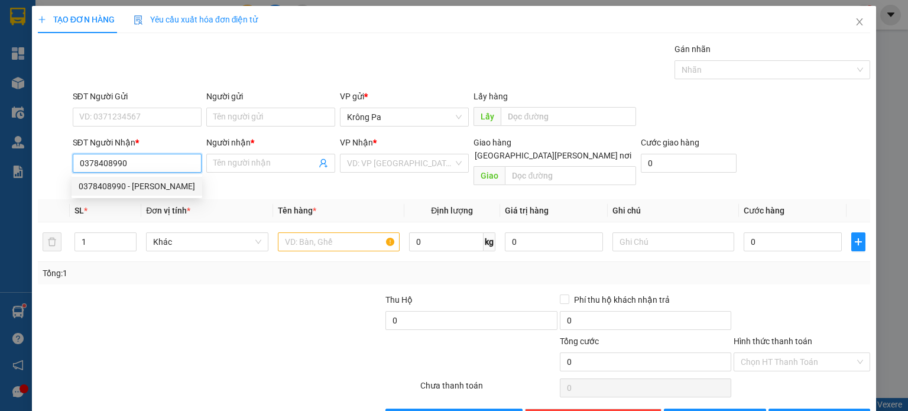
click at [88, 190] on div "0378408990 - [PERSON_NAME]" at bounding box center [137, 186] width 116 height 13
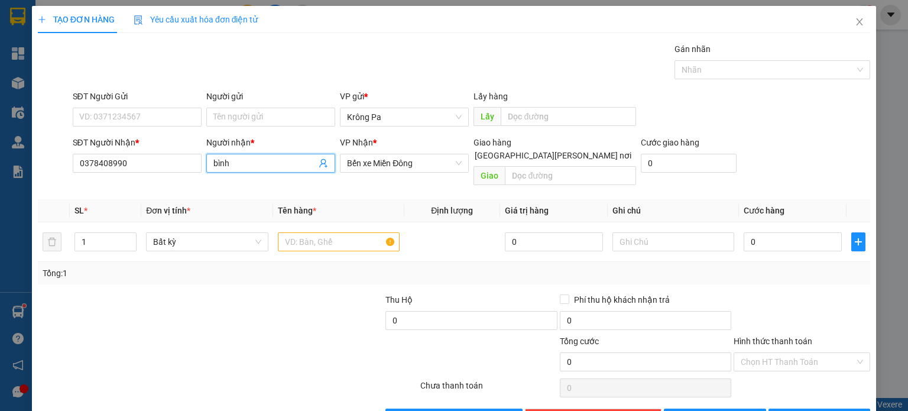
click at [216, 169] on input "bình" at bounding box center [264, 163] width 103 height 13
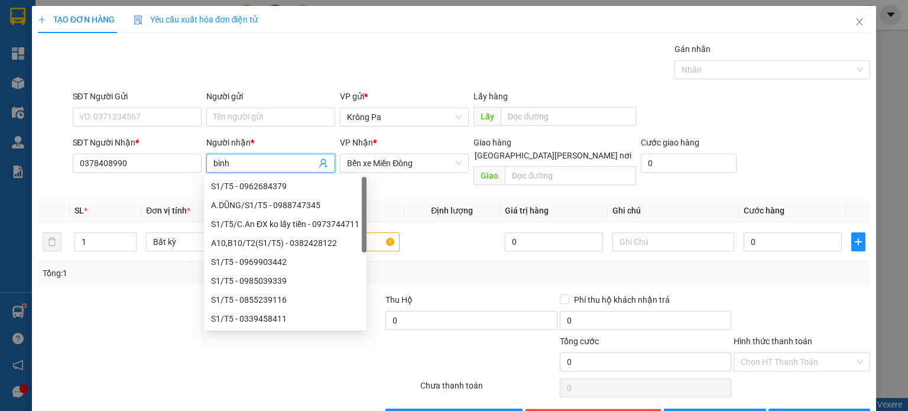
click at [213, 169] on input "bình" at bounding box center [264, 163] width 103 height 13
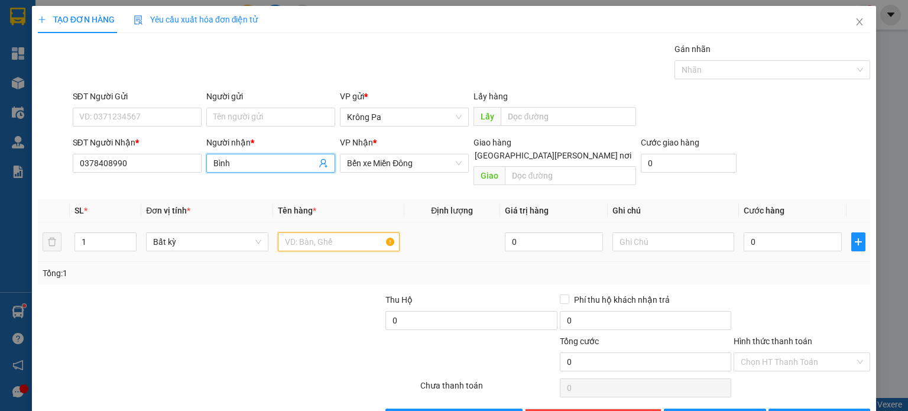
click at [334, 235] on input "text" at bounding box center [339, 241] width 122 height 19
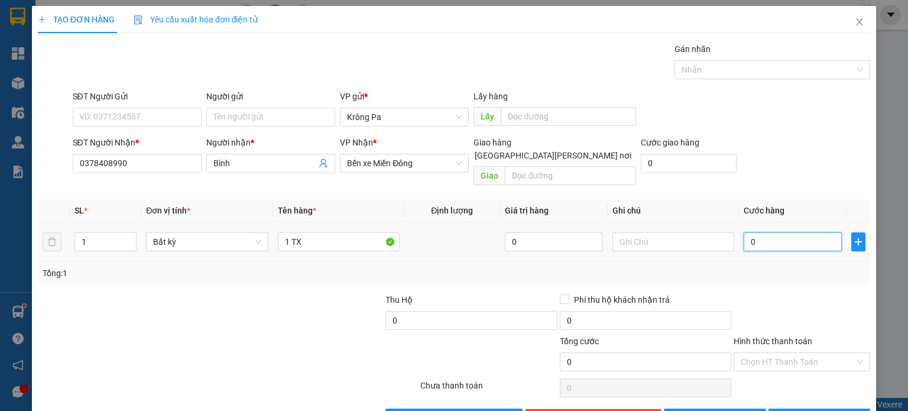
click at [759, 232] on input "0" at bounding box center [793, 241] width 98 height 19
click at [813, 353] on input "Hình thức thanh toán" at bounding box center [798, 362] width 114 height 18
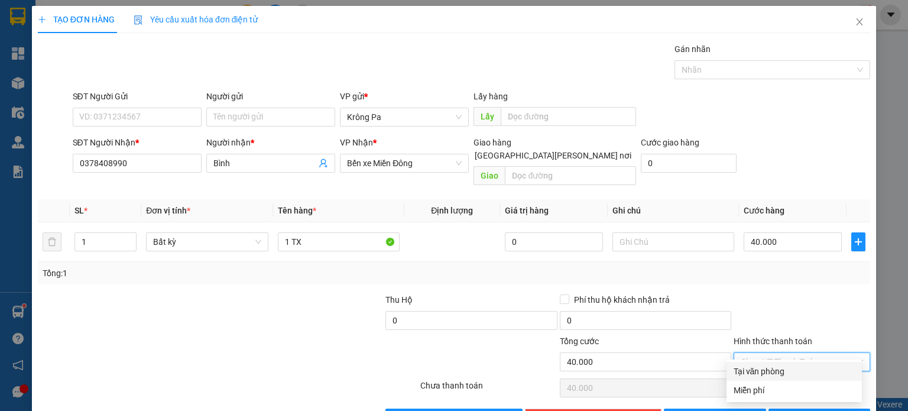
click at [801, 368] on div "Tại văn phòng" at bounding box center [794, 371] width 121 height 13
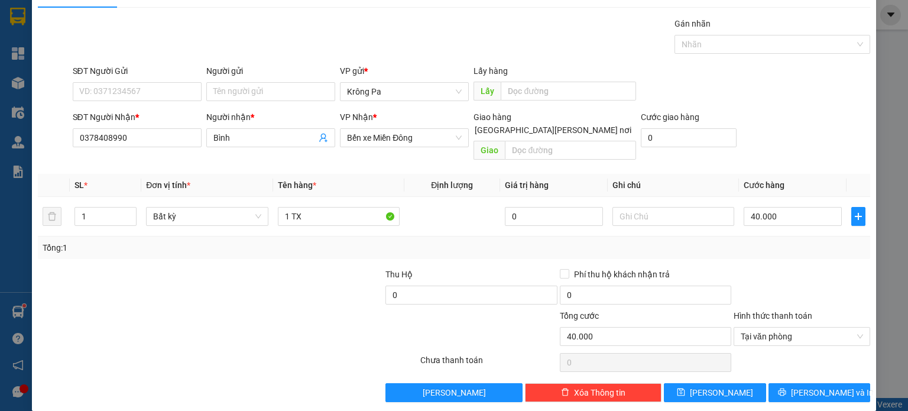
click at [809, 390] on div "TẠO ĐƠN HÀNG Yêu cầu xuất [PERSON_NAME] điện tử Transit Pickup Surcharge Ids Tr…" at bounding box center [454, 195] width 844 height 430
click at [809, 386] on span "[PERSON_NAME] và In" at bounding box center [832, 392] width 83 height 13
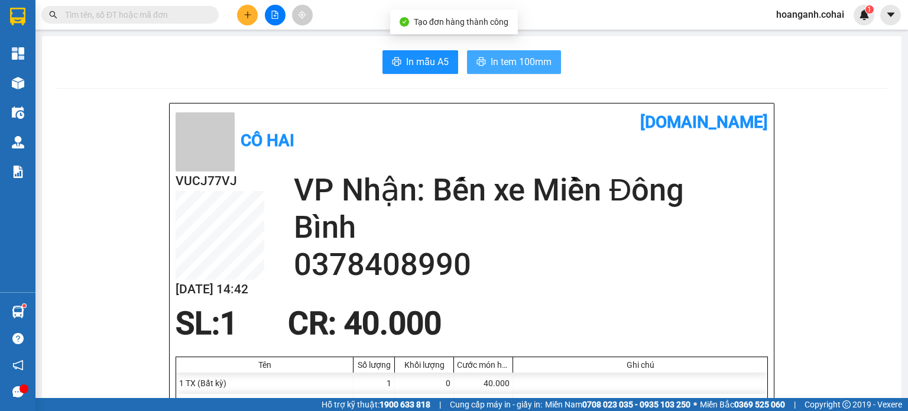
click at [489, 72] on button "In tem 100mm" at bounding box center [514, 62] width 94 height 24
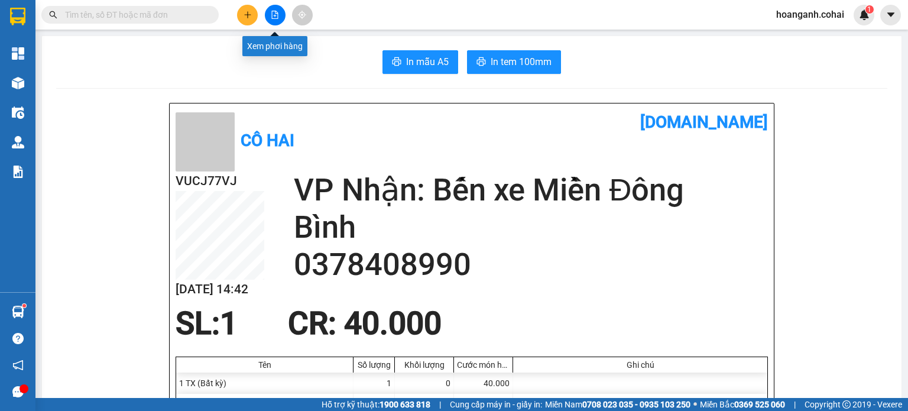
click at [279, 21] on button at bounding box center [275, 15] width 21 height 21
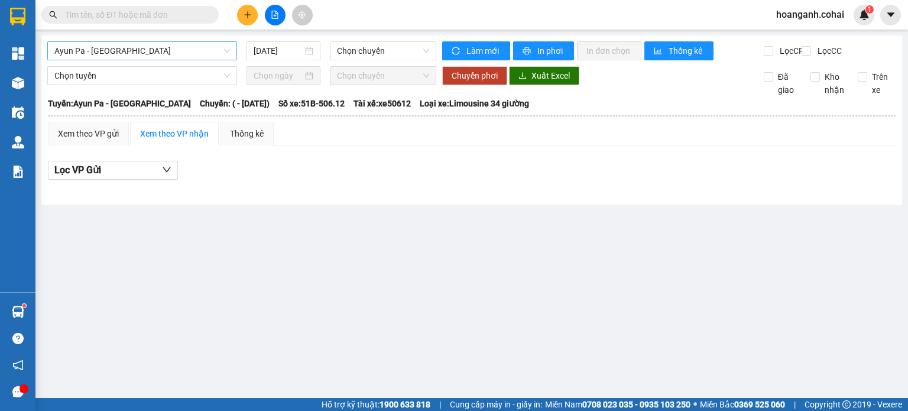
click at [158, 56] on span "Ayun Pa - [GEOGRAPHIC_DATA]" at bounding box center [142, 51] width 176 height 18
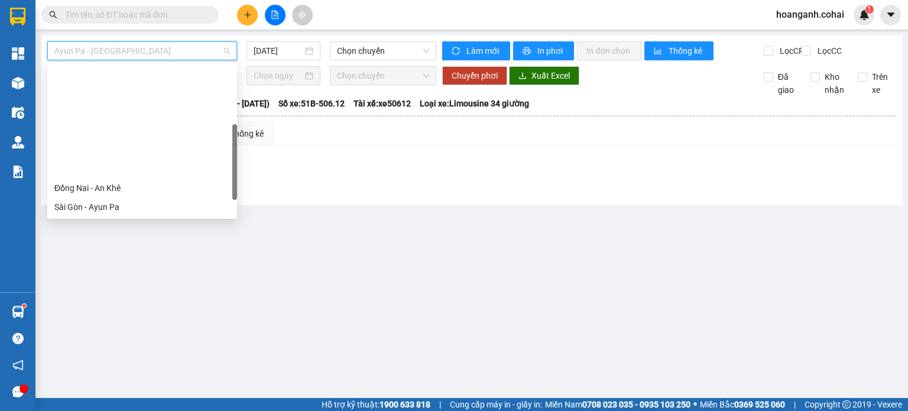
scroll to position [170, 0]
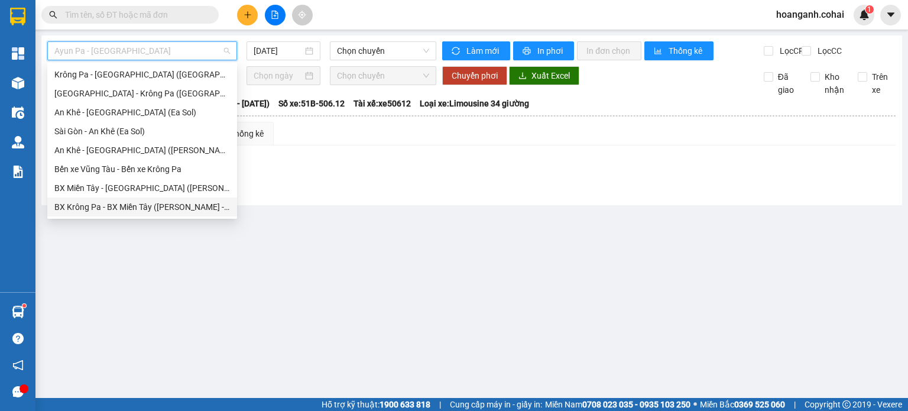
click at [168, 206] on div "BX Krông Pa - BX Miền Tây ([PERSON_NAME] - [PERSON_NAME][GEOGRAPHIC_DATA])" at bounding box center [142, 206] width 176 height 13
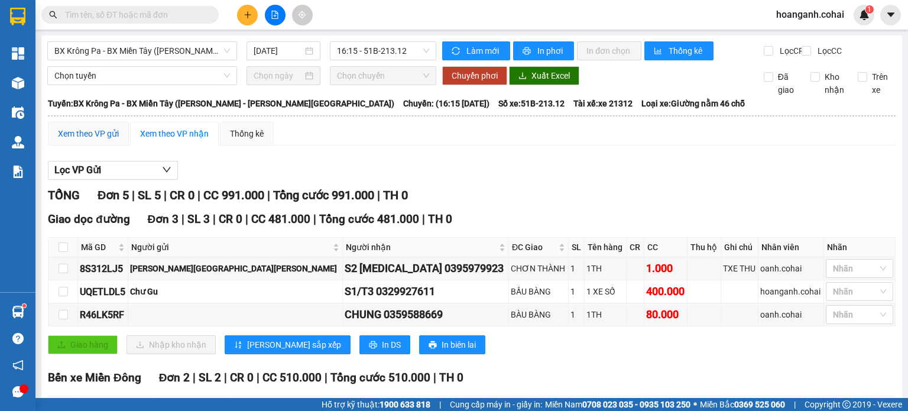
click at [70, 140] on div "Xem theo VP gửi" at bounding box center [88, 133] width 61 height 13
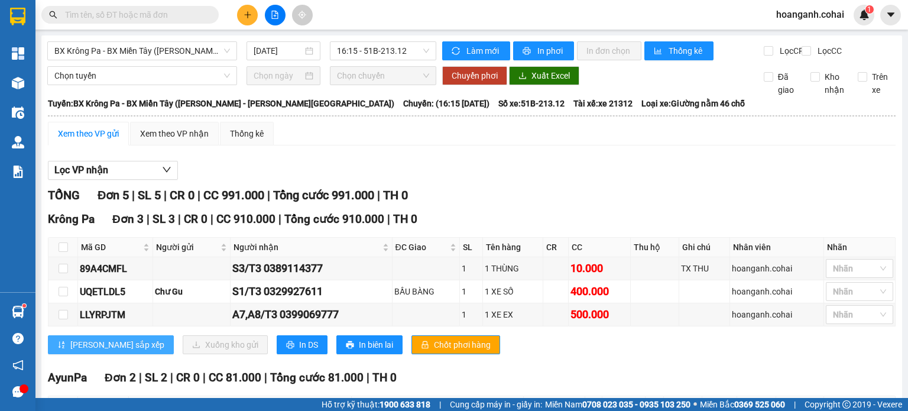
scroll to position [132, 0]
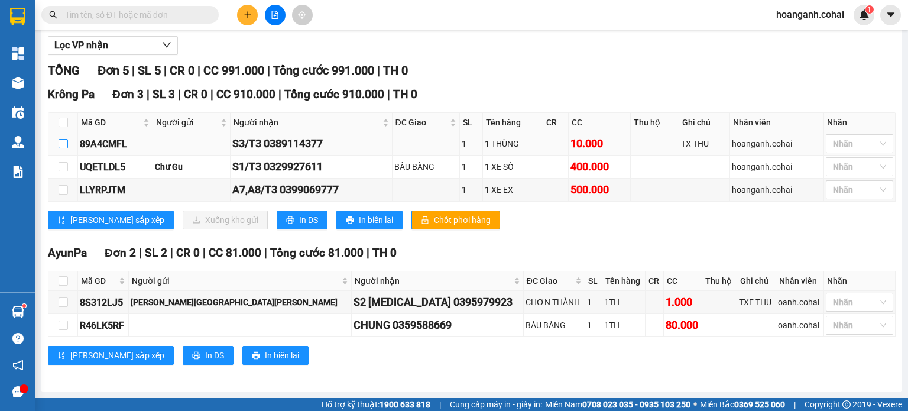
click at [62, 145] on input "checkbox" at bounding box center [63, 143] width 9 height 9
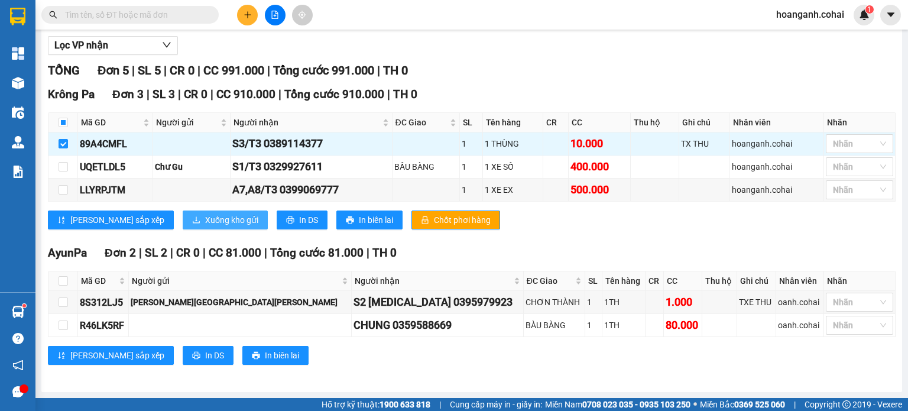
click at [183, 214] on button "Xuống kho gửi" at bounding box center [225, 219] width 85 height 19
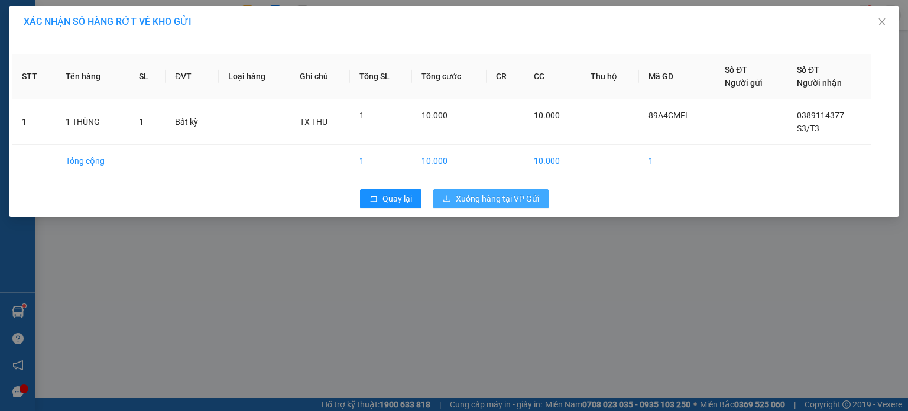
click at [478, 194] on span "Xuống hàng tại VP Gửi" at bounding box center [497, 198] width 83 height 13
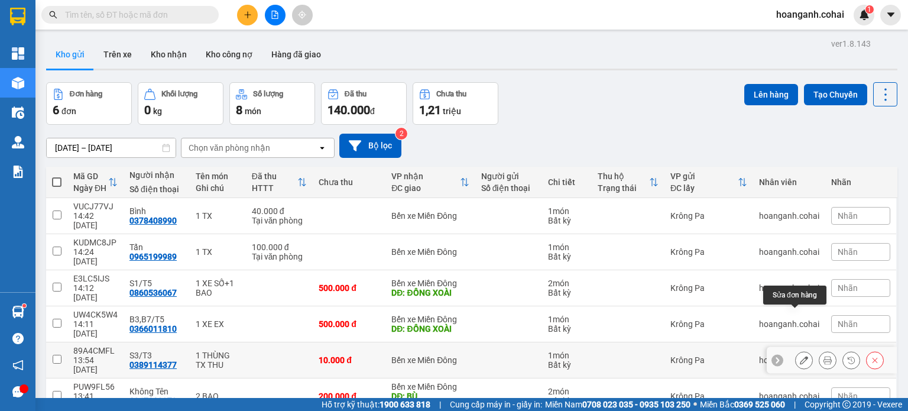
click at [800, 356] on icon at bounding box center [804, 360] width 8 height 8
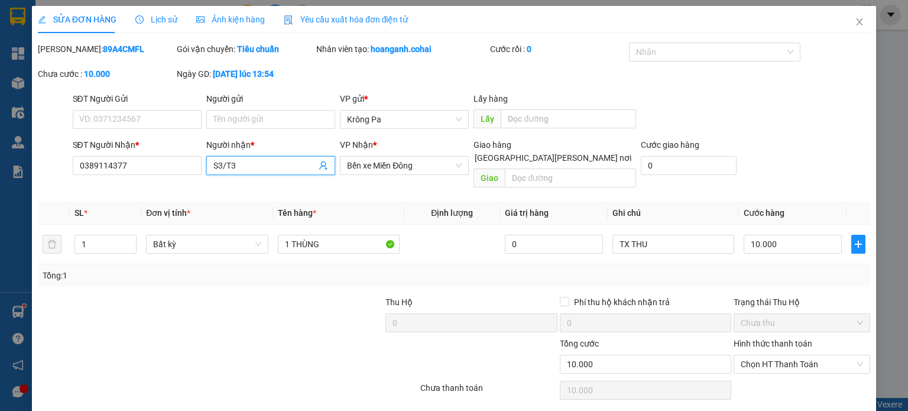
click at [236, 171] on input "S3/T3" at bounding box center [264, 165] width 103 height 13
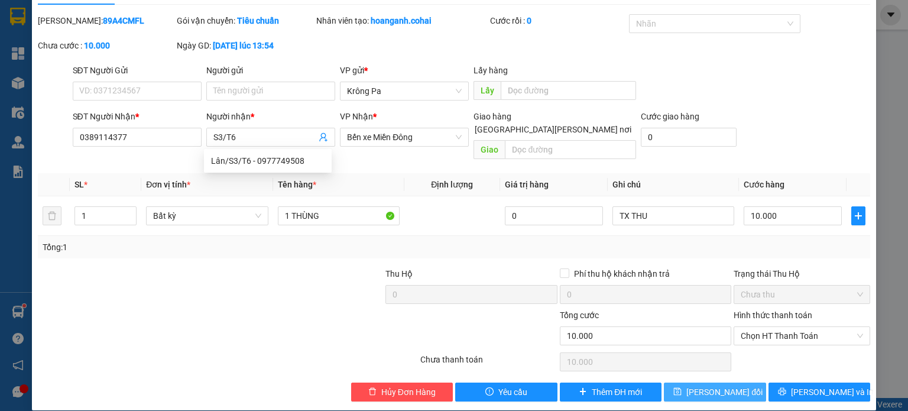
click at [679, 382] on button "[PERSON_NAME] đổi" at bounding box center [715, 391] width 102 height 19
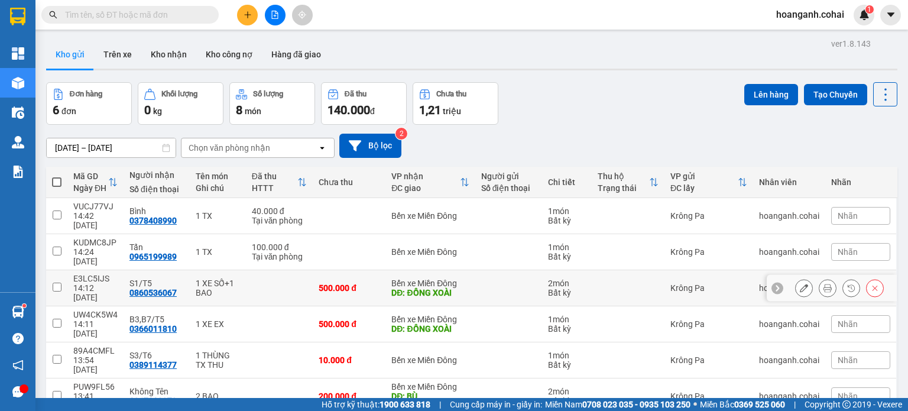
click at [53, 283] on input "checkbox" at bounding box center [57, 287] width 9 height 9
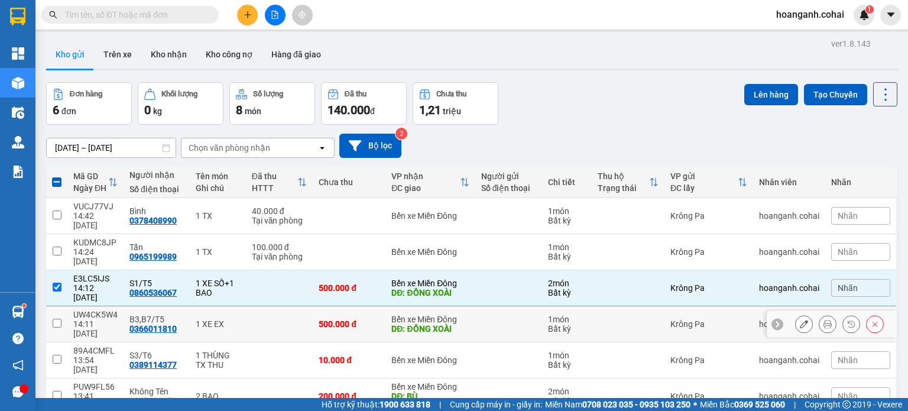
click at [54, 319] on input "checkbox" at bounding box center [57, 323] width 9 height 9
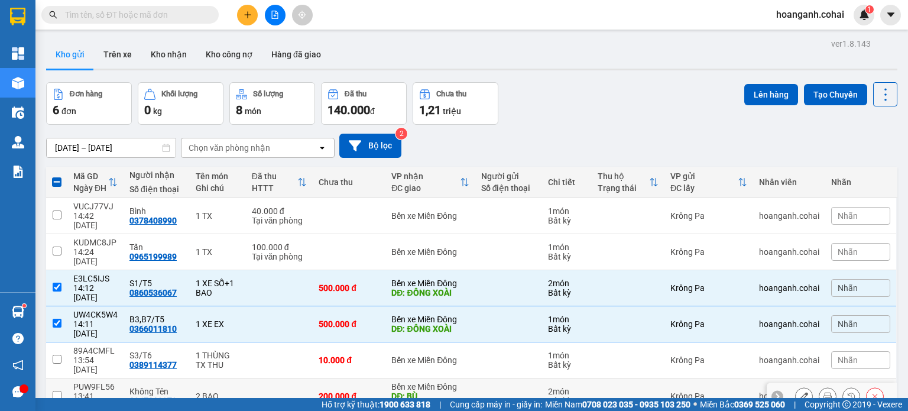
click at [56, 391] on input "checkbox" at bounding box center [57, 395] width 9 height 9
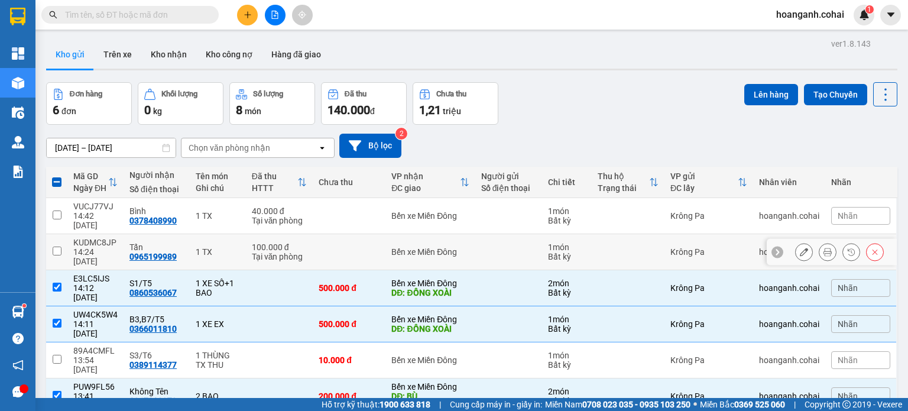
click at [56, 247] on input "checkbox" at bounding box center [57, 251] width 9 height 9
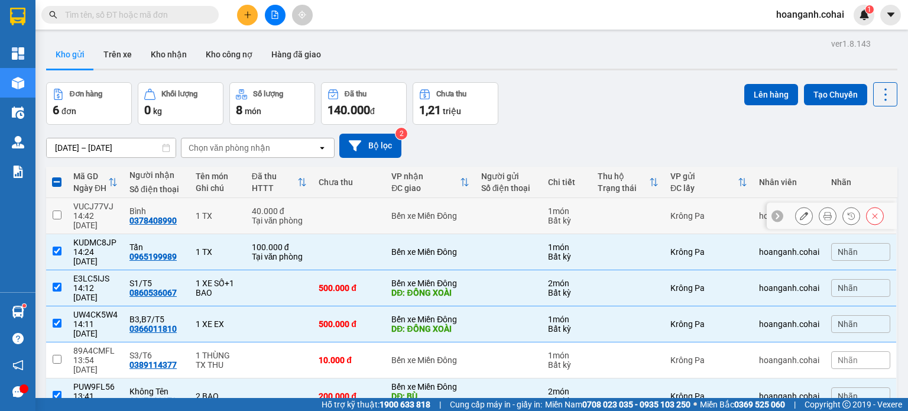
click at [54, 210] on input "checkbox" at bounding box center [57, 214] width 9 height 9
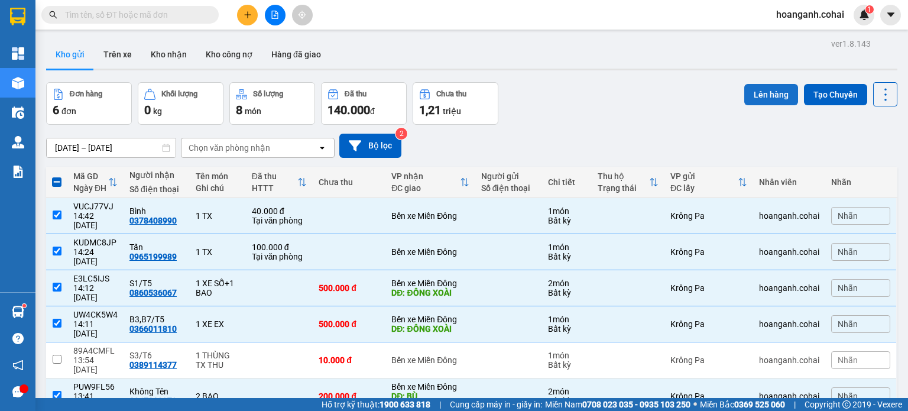
click at [782, 93] on button "Lên hàng" at bounding box center [771, 94] width 54 height 21
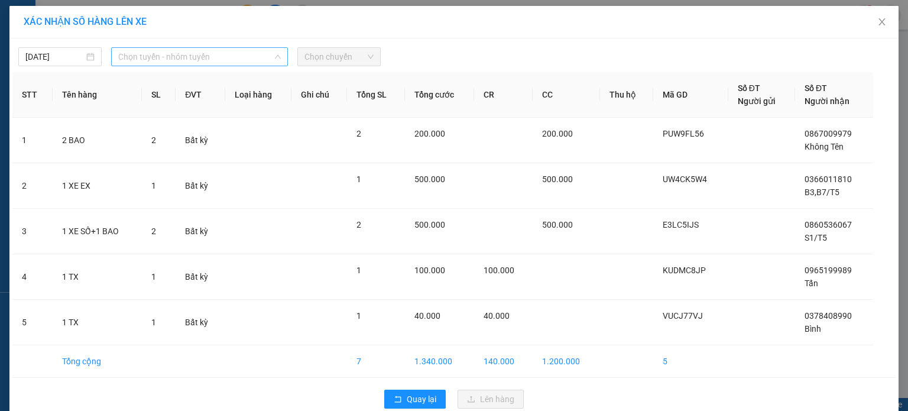
click at [214, 61] on span "Chọn tuyến - nhóm tuyến" at bounding box center [199, 57] width 163 height 18
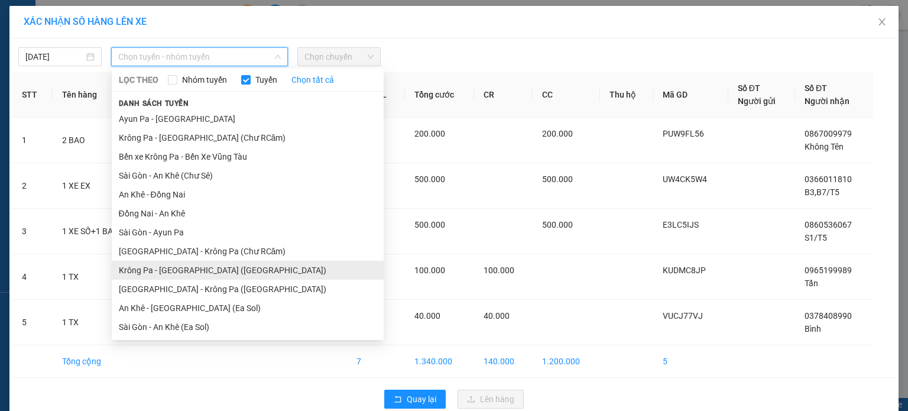
click at [186, 267] on li "Krông Pa - [GEOGRAPHIC_DATA] ([GEOGRAPHIC_DATA])" at bounding box center [248, 270] width 272 height 19
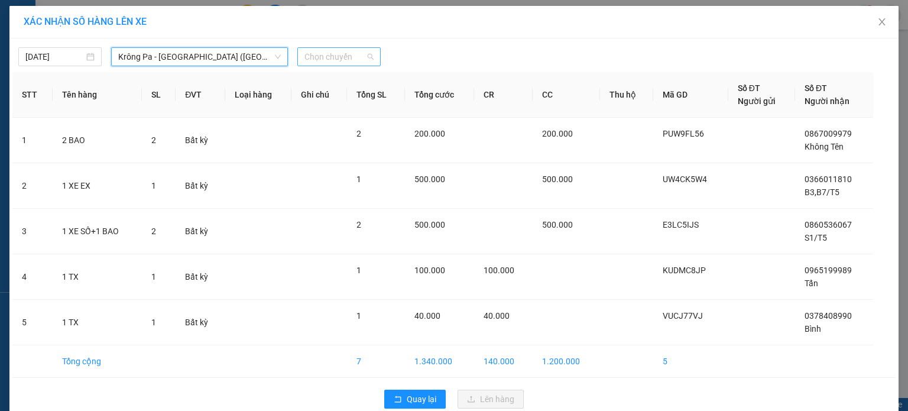
click at [369, 61] on div "Chọn chuyến" at bounding box center [338, 56] width 83 height 19
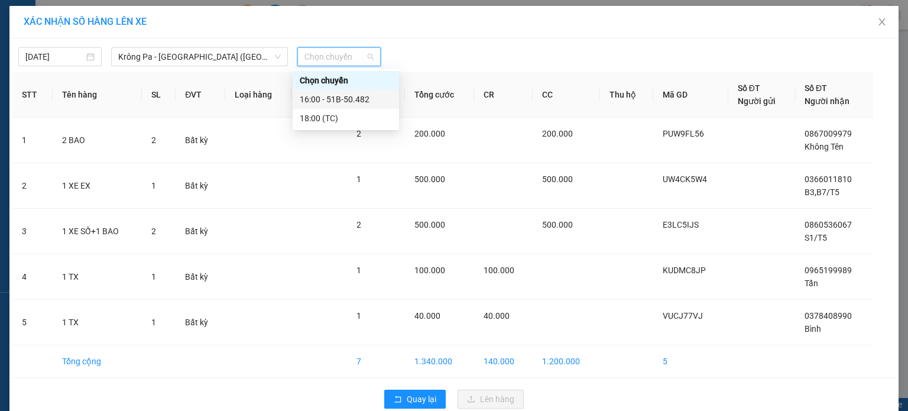
click at [370, 102] on div "16:00 - 51B-50.482" at bounding box center [346, 99] width 92 height 13
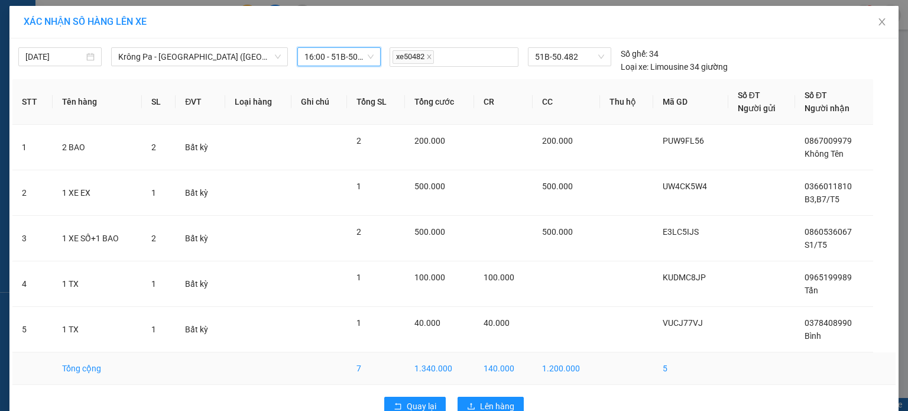
scroll to position [27, 0]
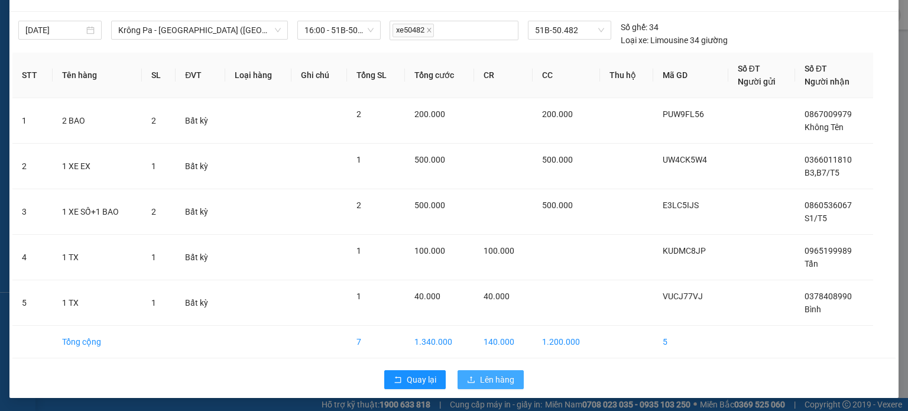
click at [484, 373] on span "Lên hàng" at bounding box center [497, 379] width 34 height 13
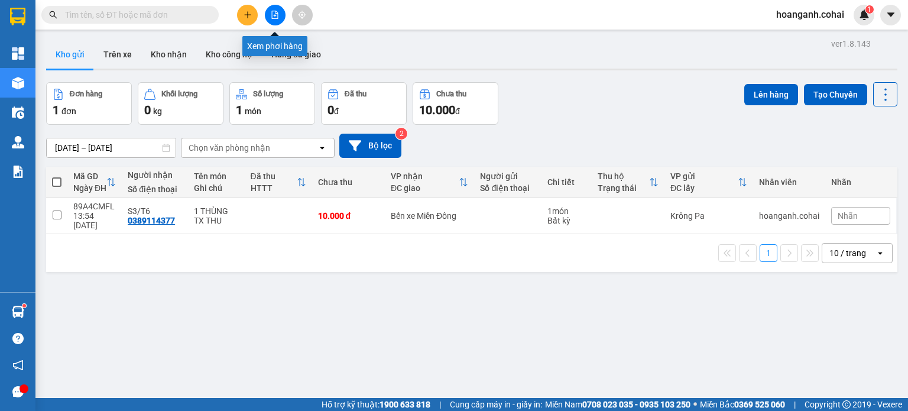
click at [277, 9] on button at bounding box center [275, 15] width 21 height 21
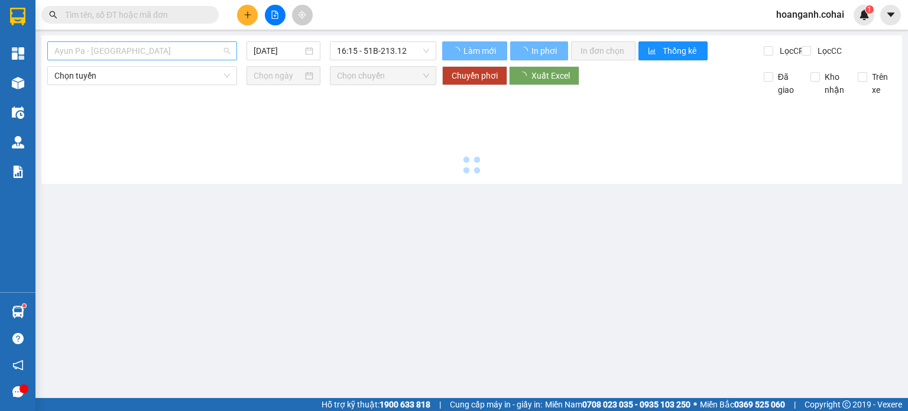
click at [210, 47] on span "Ayun Pa - [GEOGRAPHIC_DATA]" at bounding box center [142, 51] width 176 height 18
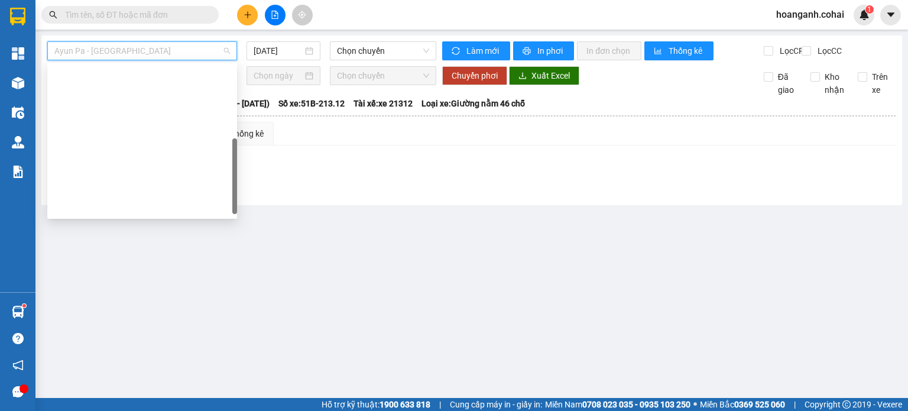
scroll to position [166, 0]
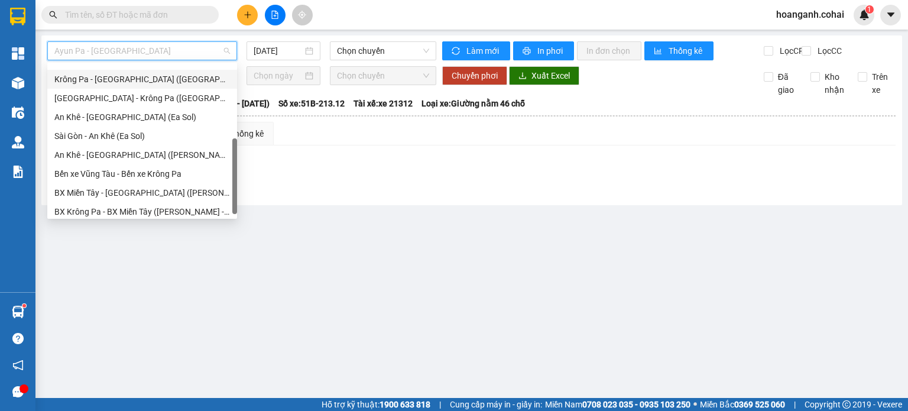
click at [159, 75] on div "Krông Pa - [GEOGRAPHIC_DATA] ([GEOGRAPHIC_DATA])" at bounding box center [142, 79] width 176 height 13
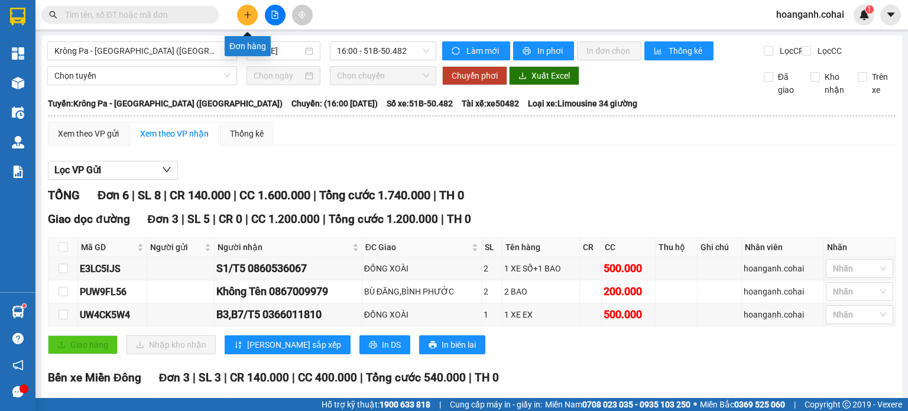
click at [248, 16] on icon "plus" at bounding box center [247, 14] width 1 height 7
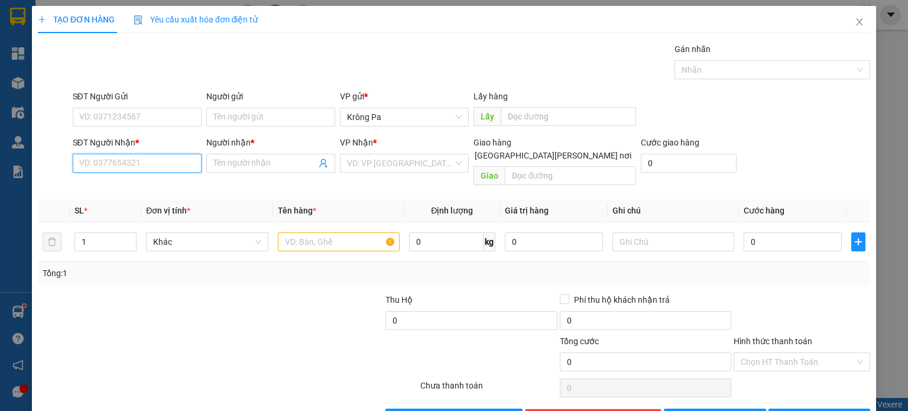
click at [161, 163] on input "SĐT Người Nhận *" at bounding box center [137, 163] width 129 height 19
click at [162, 184] on div "0968681878 - A.THỌ" at bounding box center [136, 186] width 114 height 13
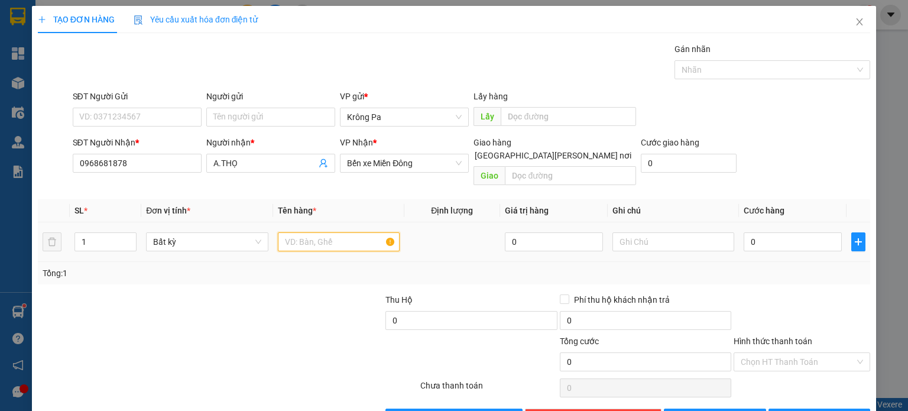
click at [333, 232] on input "text" at bounding box center [339, 241] width 122 height 19
click at [792, 238] on div "0" at bounding box center [793, 242] width 98 height 24
click at [787, 232] on input "0" at bounding box center [793, 241] width 98 height 19
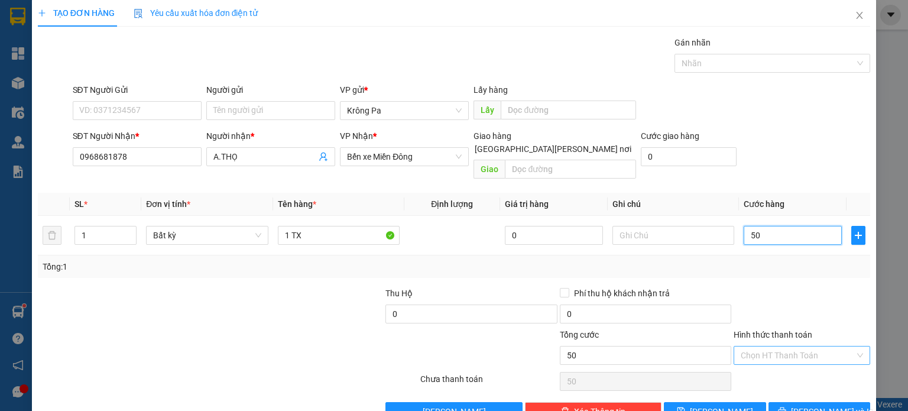
scroll to position [25, 0]
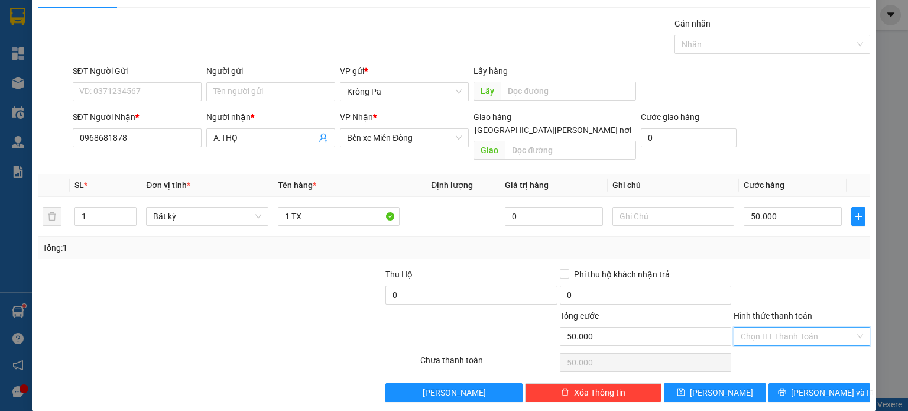
click at [832, 327] on input "Hình thức thanh toán" at bounding box center [798, 336] width 114 height 18
click at [789, 345] on div "Tại văn phòng" at bounding box center [794, 345] width 121 height 13
click at [804, 386] on span "[PERSON_NAME] và In" at bounding box center [832, 392] width 83 height 13
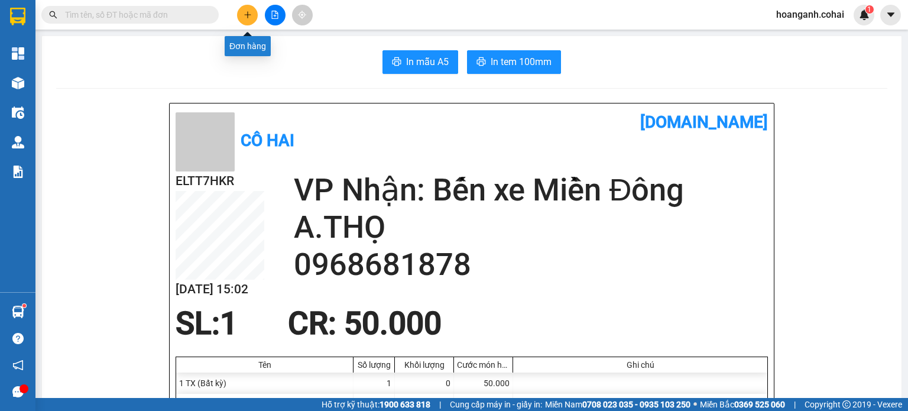
click at [246, 19] on button at bounding box center [247, 15] width 21 height 21
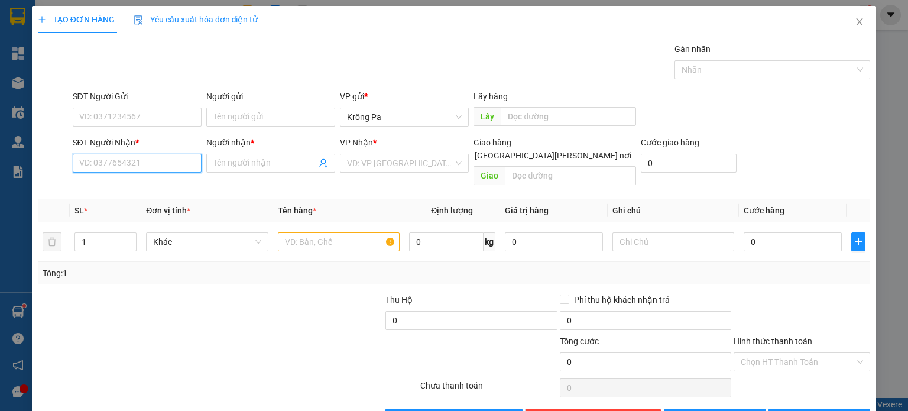
click at [152, 164] on input "SĐT Người Nhận *" at bounding box center [137, 163] width 129 height 19
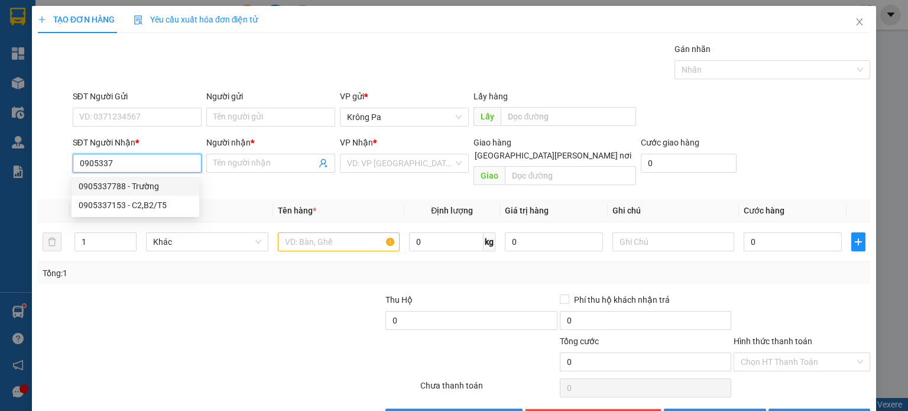
click at [147, 186] on div "0905337788 - Trường" at bounding box center [136, 186] width 114 height 13
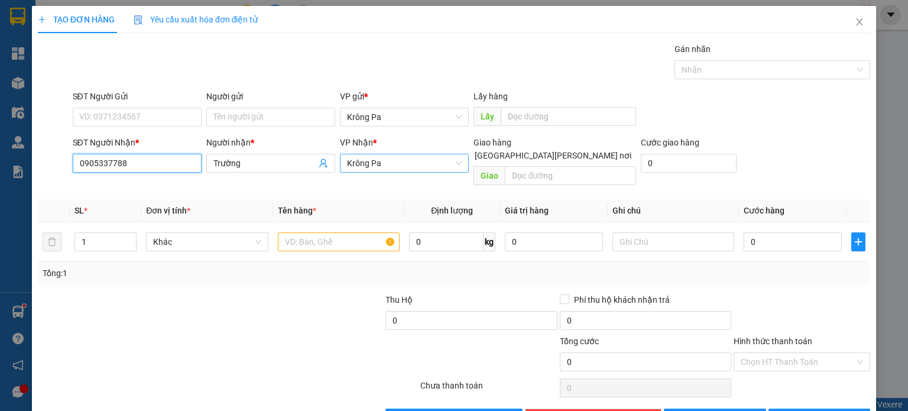
click at [416, 161] on span "Krông Pa" at bounding box center [404, 163] width 115 height 18
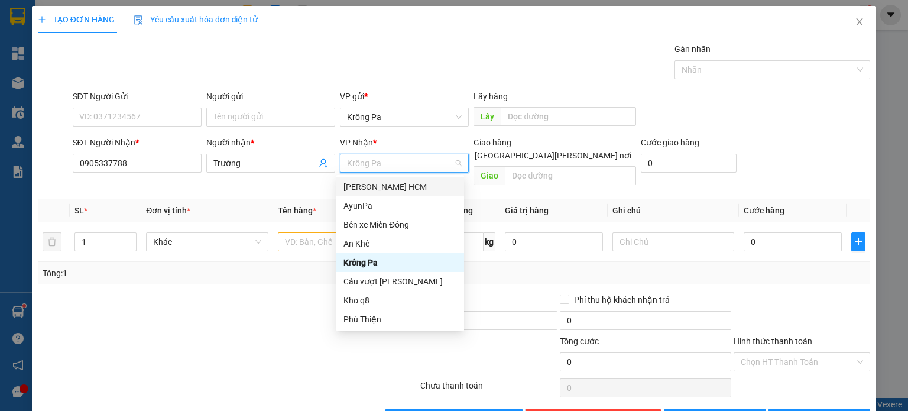
click at [410, 181] on div "[PERSON_NAME] HCM" at bounding box center [400, 186] width 114 height 13
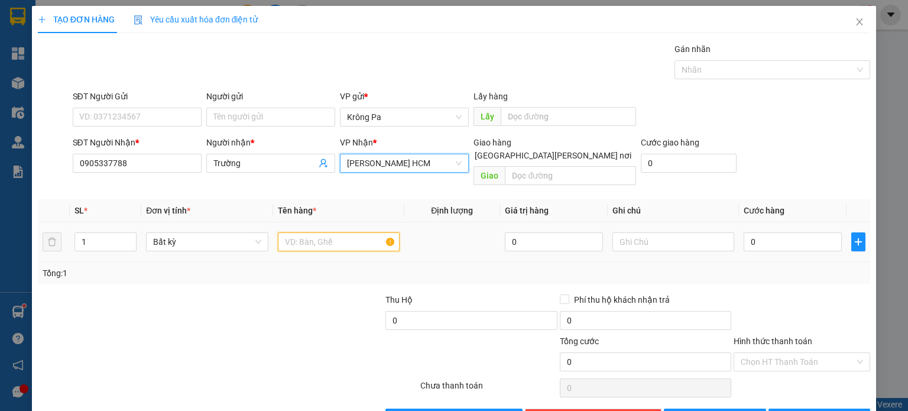
click at [343, 232] on input "text" at bounding box center [339, 241] width 122 height 19
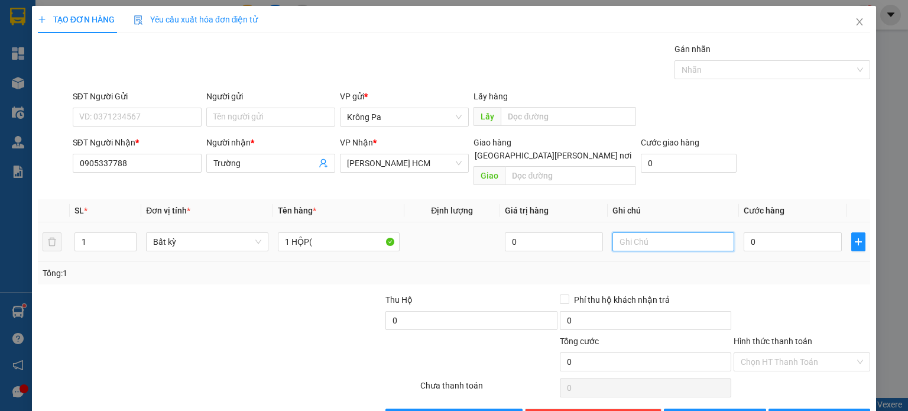
click at [675, 232] on input "text" at bounding box center [673, 241] width 122 height 19
click at [790, 232] on input "0" at bounding box center [793, 241] width 98 height 19
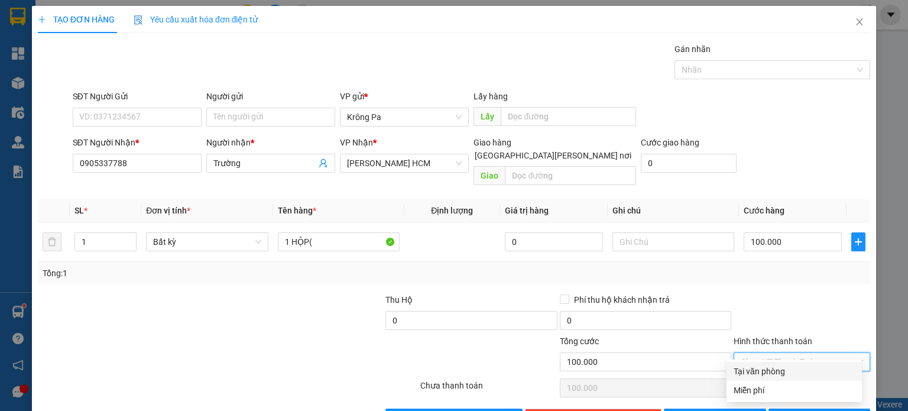
click at [768, 353] on input "Hình thức thanh toán" at bounding box center [798, 362] width 114 height 18
click at [760, 375] on div "Tại văn phòng" at bounding box center [794, 371] width 121 height 13
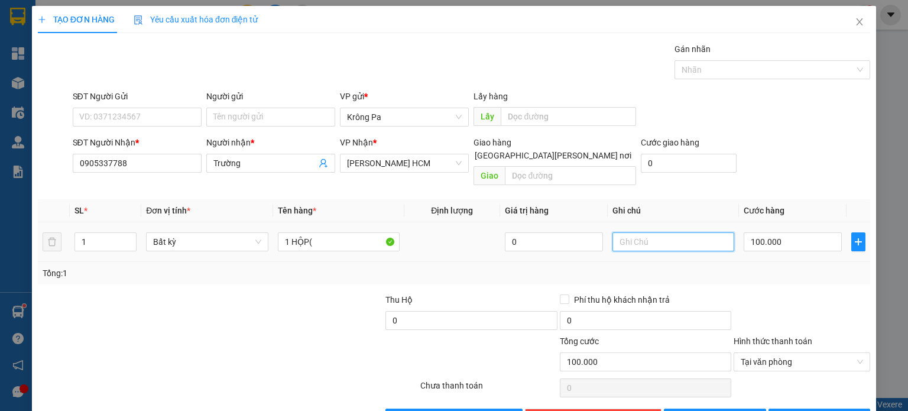
click at [640, 232] on input "text" at bounding box center [673, 241] width 122 height 19
click at [797, 408] on button "[PERSON_NAME] và In" at bounding box center [819, 417] width 102 height 19
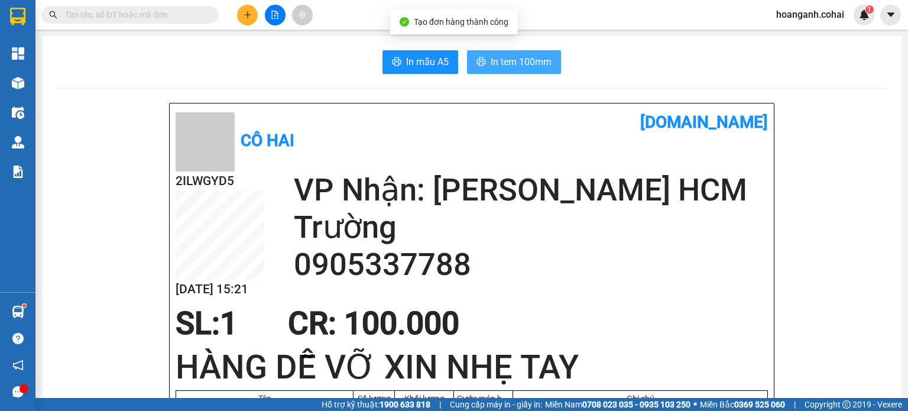
click at [478, 66] on icon "printer" at bounding box center [480, 61] width 9 height 9
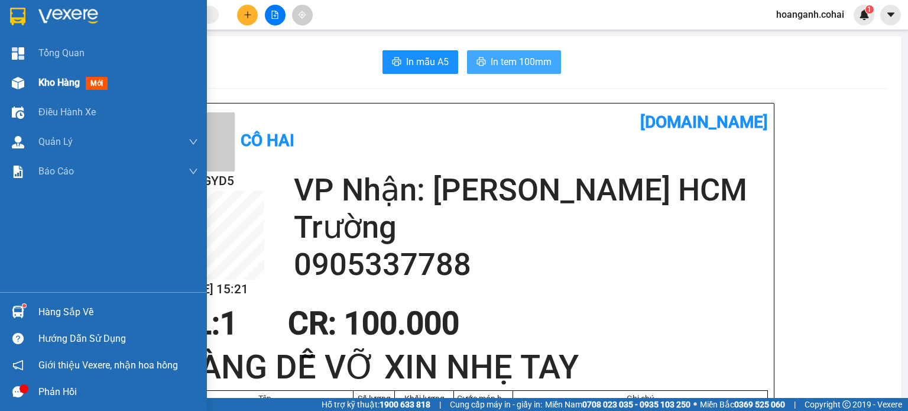
click at [68, 77] on span "Kho hàng" at bounding box center [58, 82] width 41 height 11
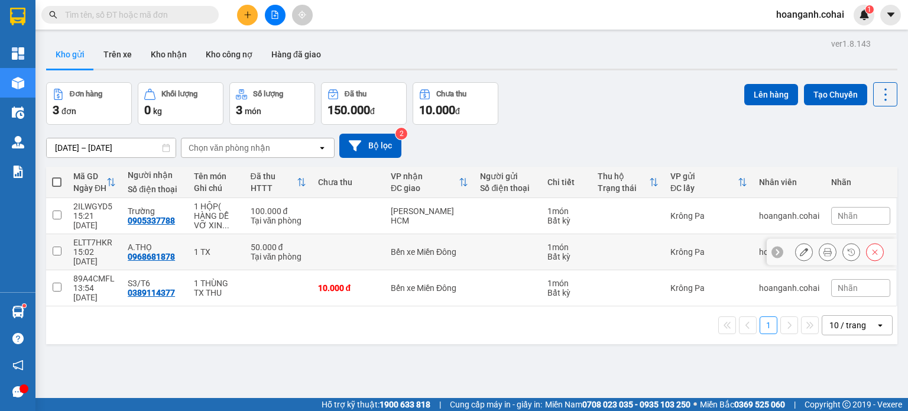
click at [823, 248] on icon at bounding box center [827, 252] width 8 height 8
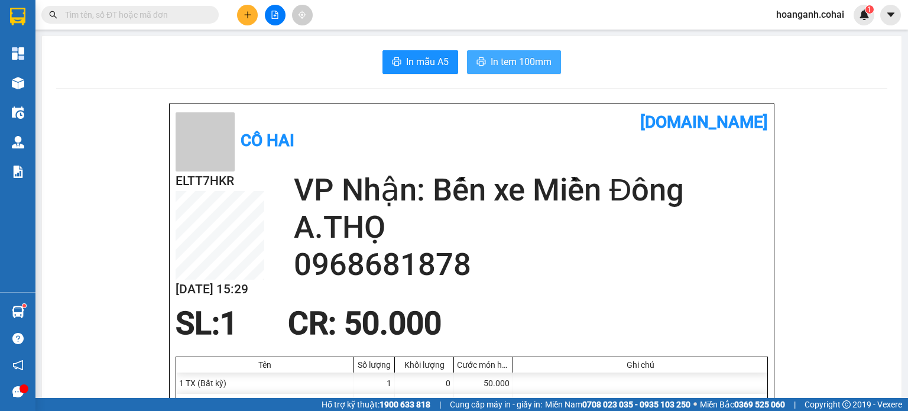
click at [515, 58] on span "In tem 100mm" at bounding box center [521, 61] width 61 height 15
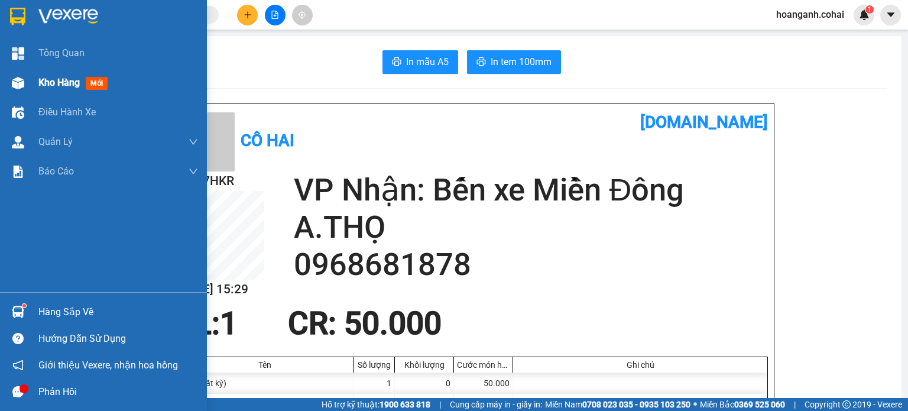
click at [64, 91] on div "Kho hàng mới" at bounding box center [118, 83] width 160 height 30
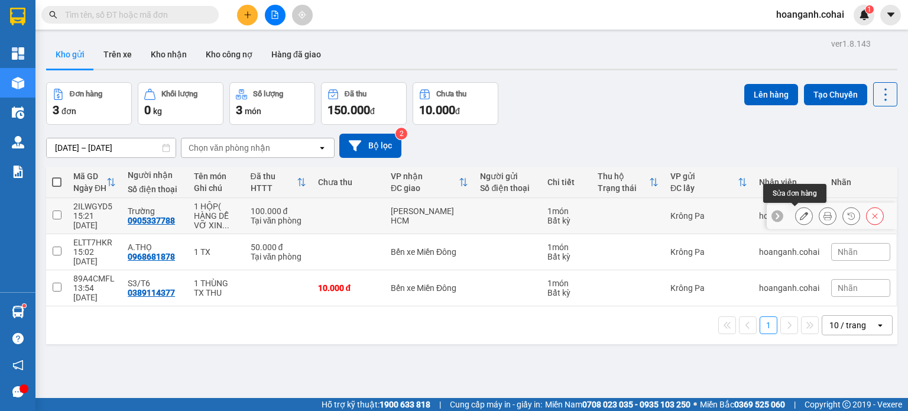
click at [800, 218] on icon at bounding box center [804, 216] width 8 height 8
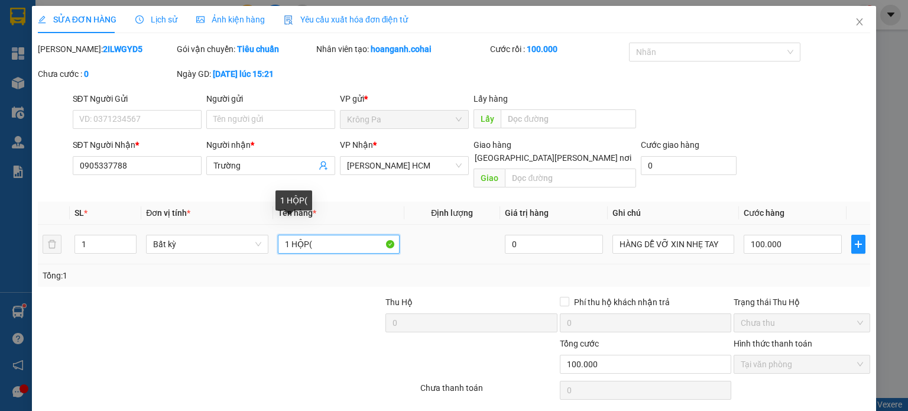
click at [346, 235] on input "1 HỘP(" at bounding box center [339, 244] width 122 height 19
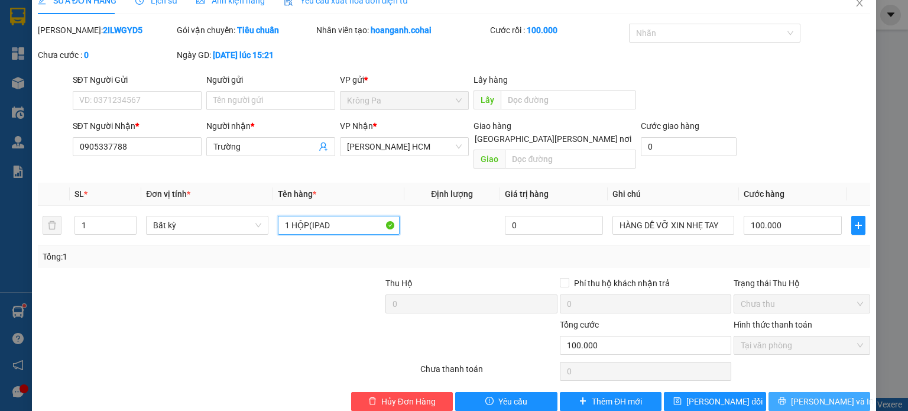
scroll to position [28, 0]
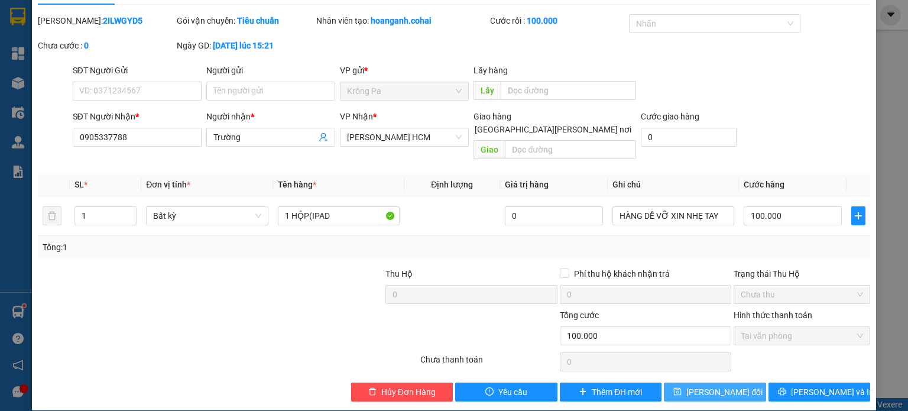
click at [705, 382] on button "[PERSON_NAME] đổi" at bounding box center [715, 391] width 102 height 19
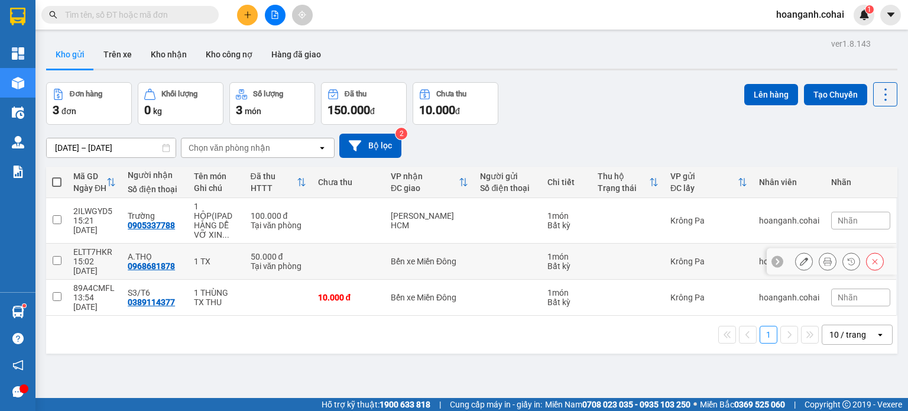
click at [53, 256] on input "checkbox" at bounding box center [57, 260] width 9 height 9
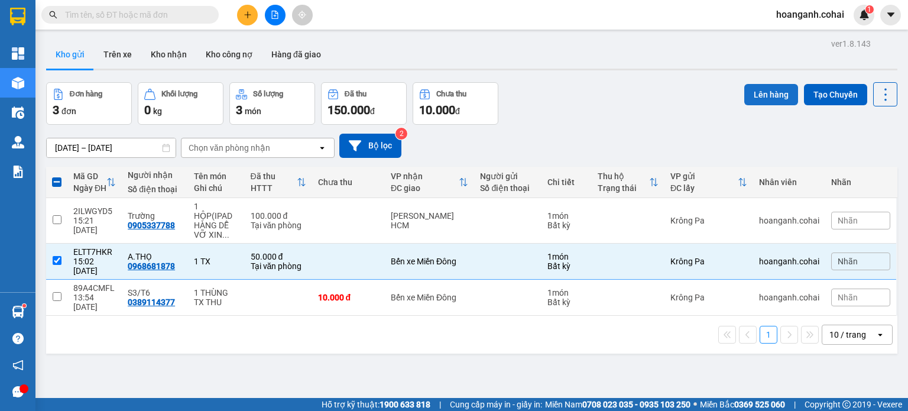
click at [761, 89] on button "Lên hàng" at bounding box center [771, 94] width 54 height 21
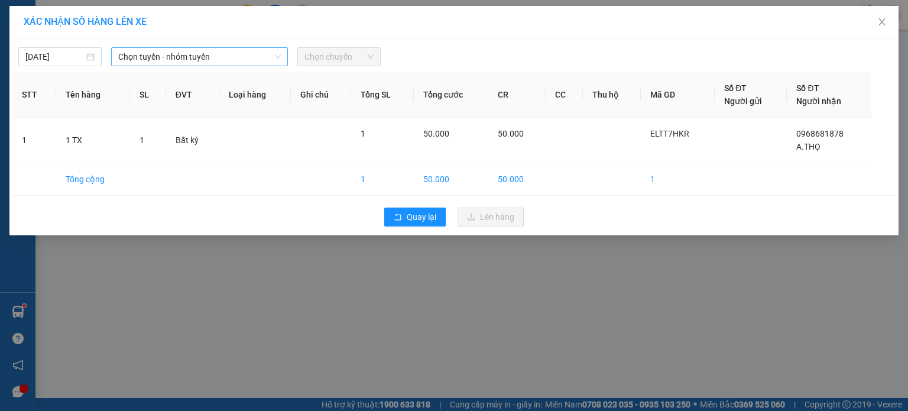
click at [280, 59] on icon "down" at bounding box center [277, 56] width 7 height 7
click at [255, 56] on span "Chọn tuyến - nhóm tuyến" at bounding box center [199, 57] width 163 height 18
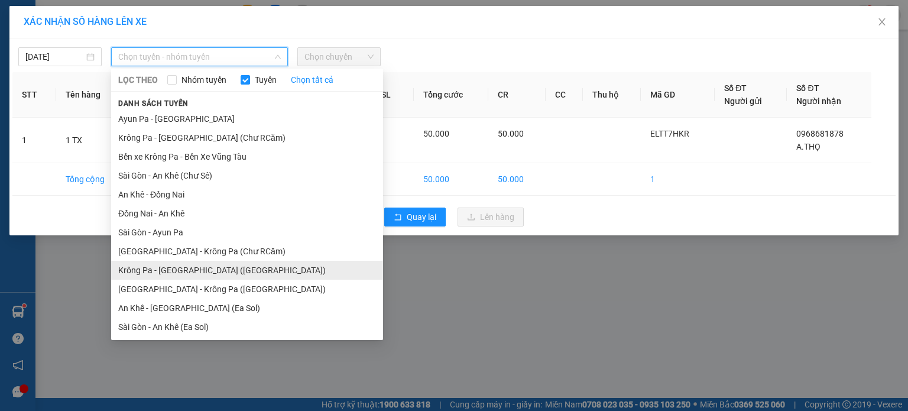
click at [226, 267] on li "Krông Pa - [GEOGRAPHIC_DATA] ([GEOGRAPHIC_DATA])" at bounding box center [247, 270] width 272 height 19
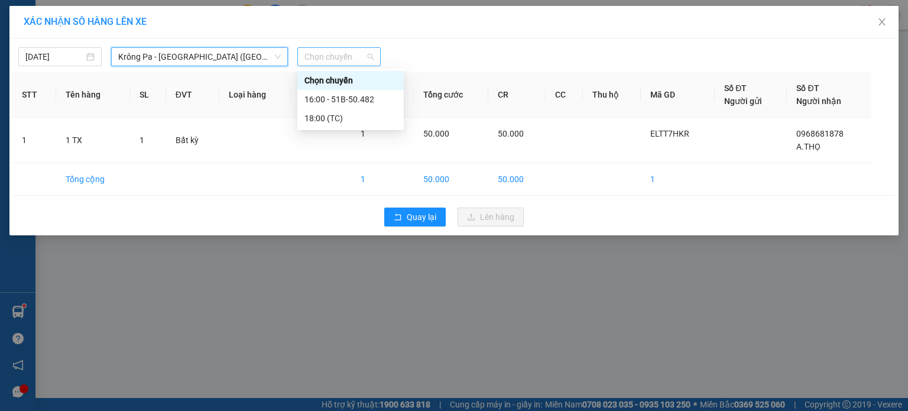
click at [351, 49] on span "Chọn chuyến" at bounding box center [338, 57] width 69 height 18
click at [360, 104] on div "16:00 - 51B-50.482" at bounding box center [350, 99] width 92 height 13
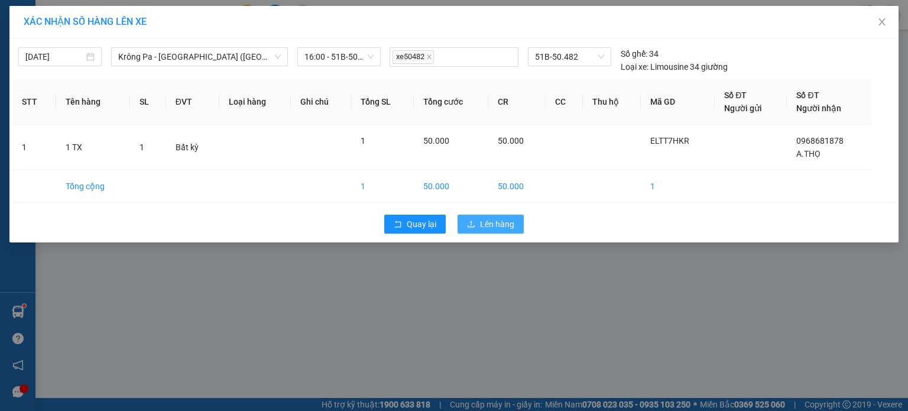
click at [502, 215] on button "Lên hàng" at bounding box center [491, 224] width 66 height 19
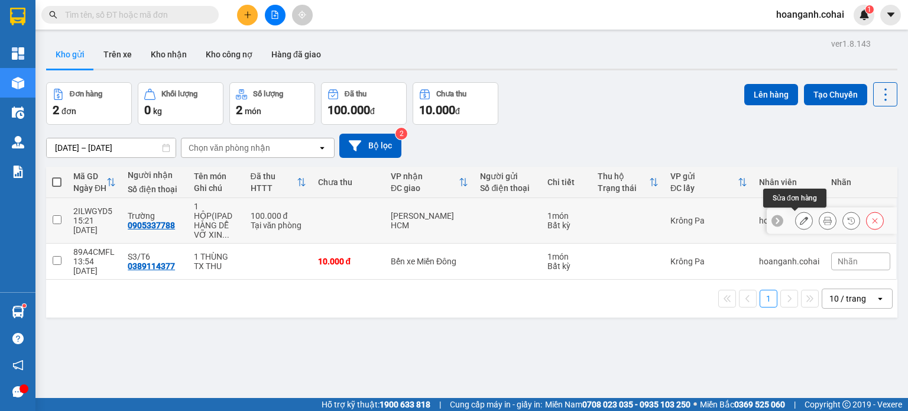
click at [796, 219] on button at bounding box center [804, 220] width 17 height 21
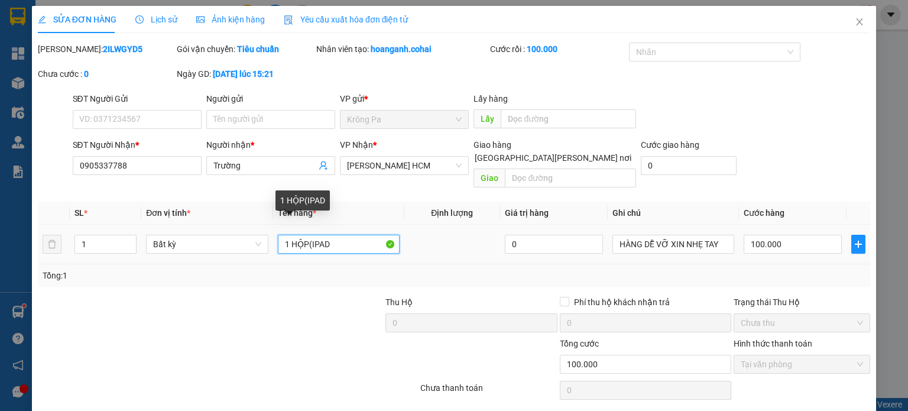
click at [352, 236] on input "1 HỘP(IPAD" at bounding box center [339, 244] width 122 height 19
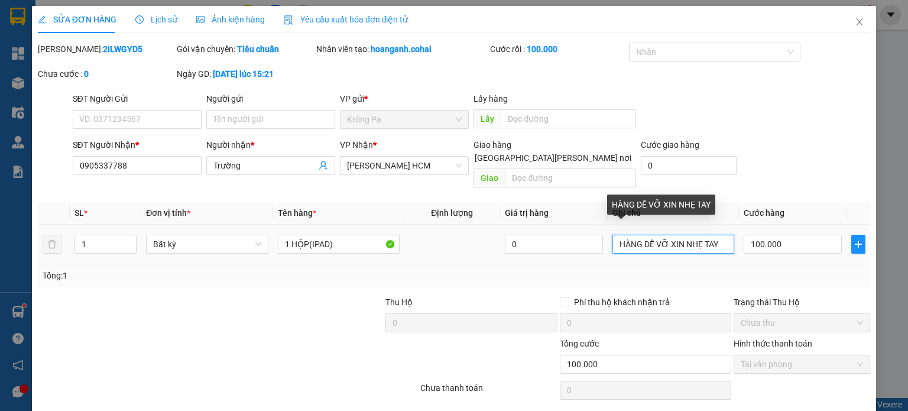
click at [661, 235] on input "HÀNG DỄ VỠ XIN NHẸ TAY" at bounding box center [673, 244] width 122 height 19
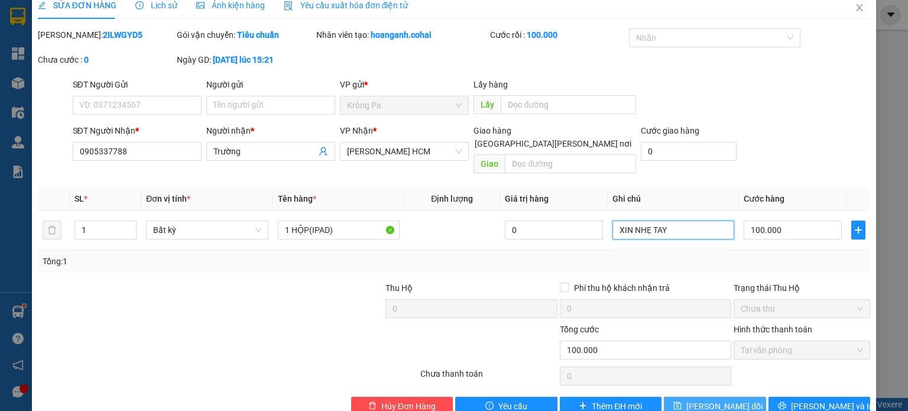
scroll to position [28, 0]
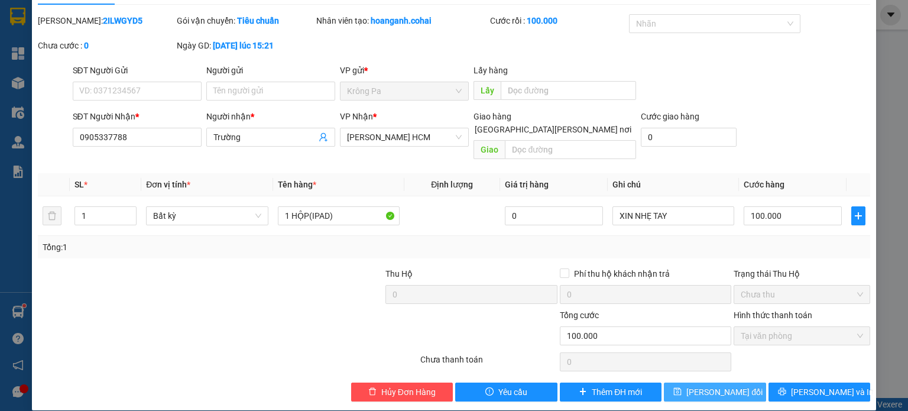
click at [721, 385] on span "[PERSON_NAME] đổi" at bounding box center [724, 391] width 76 height 13
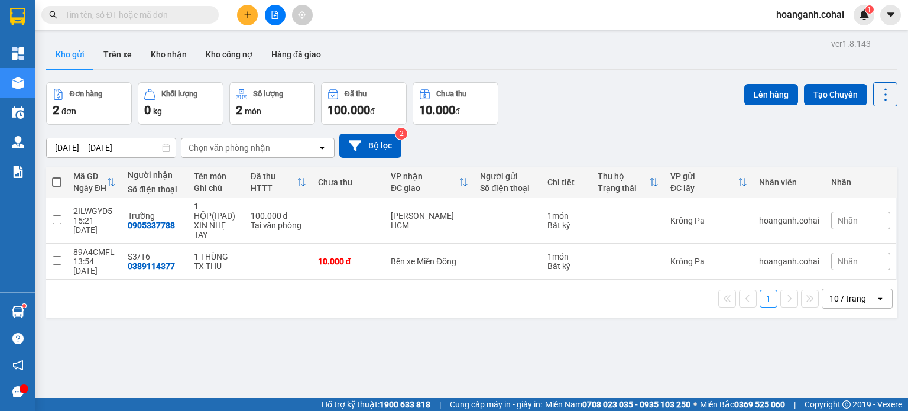
click at [54, 183] on span at bounding box center [56, 181] width 9 height 9
click at [57, 176] on input "checkbox" at bounding box center [57, 176] width 0 height 0
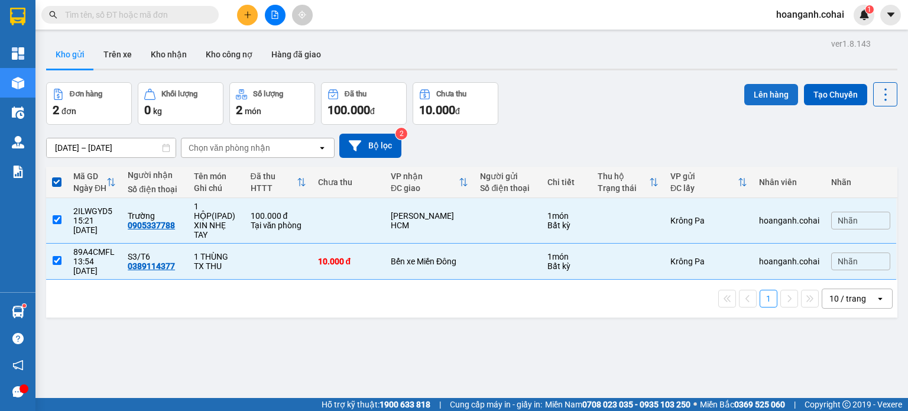
click at [771, 93] on button "Lên hàng" at bounding box center [771, 94] width 54 height 21
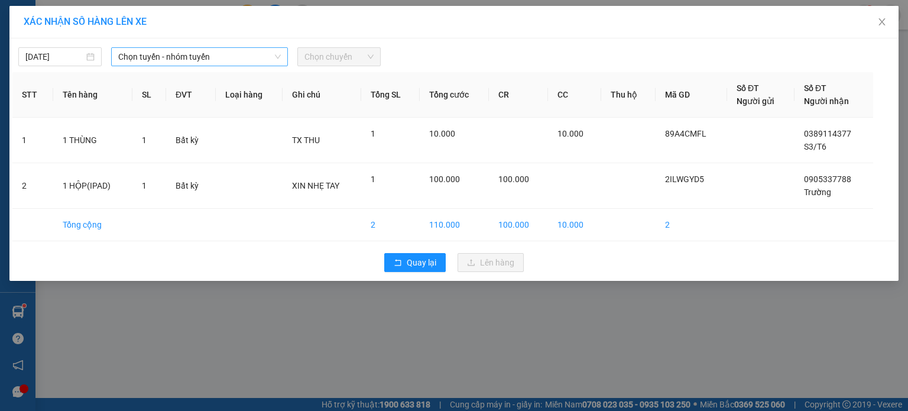
click at [271, 57] on span "Chọn tuyến - nhóm tuyến" at bounding box center [199, 57] width 163 height 18
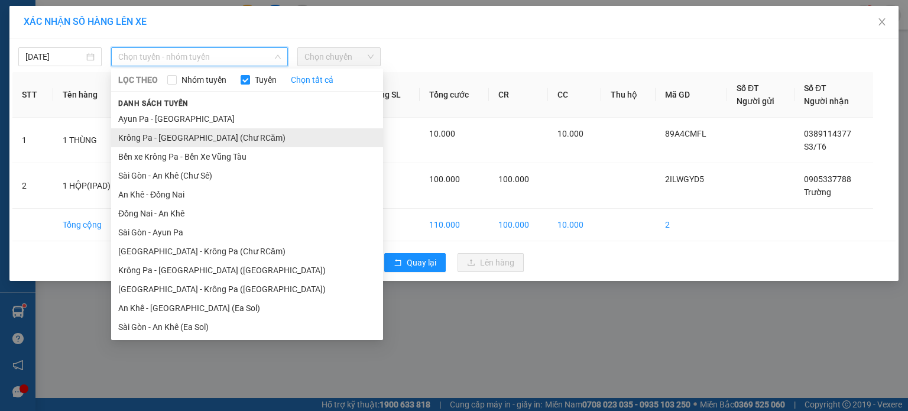
click at [208, 143] on li "Krông Pa - [GEOGRAPHIC_DATA] (Chư RCăm)" at bounding box center [247, 137] width 272 height 19
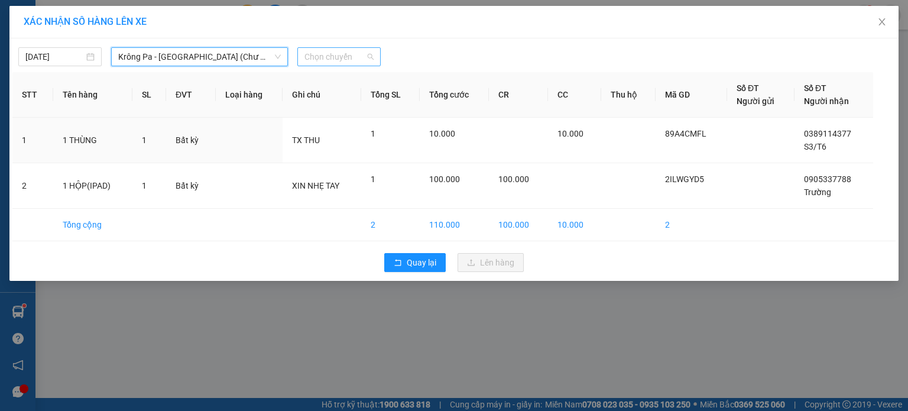
click at [355, 57] on span "Chọn chuyến" at bounding box center [338, 57] width 69 height 18
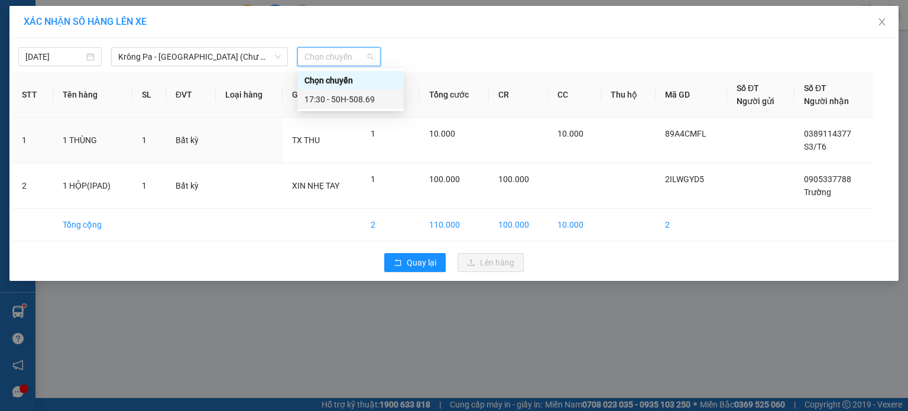
click at [355, 98] on div "17:30 - 50H-508.69" at bounding box center [350, 99] width 92 height 13
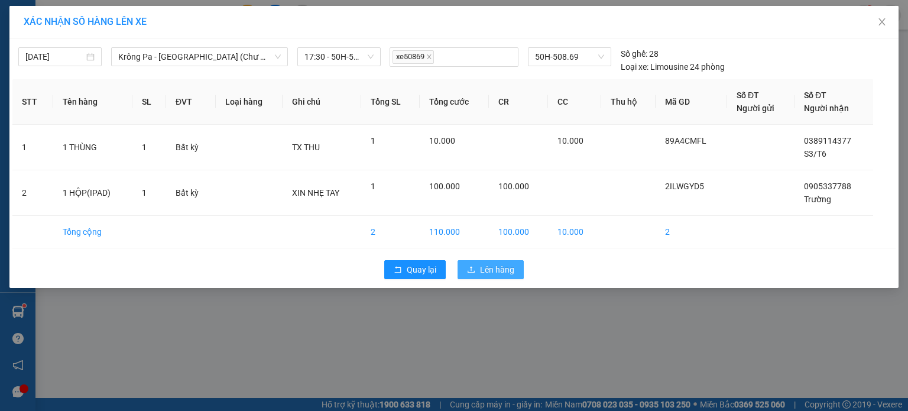
click at [493, 274] on span "Lên hàng" at bounding box center [497, 269] width 34 height 13
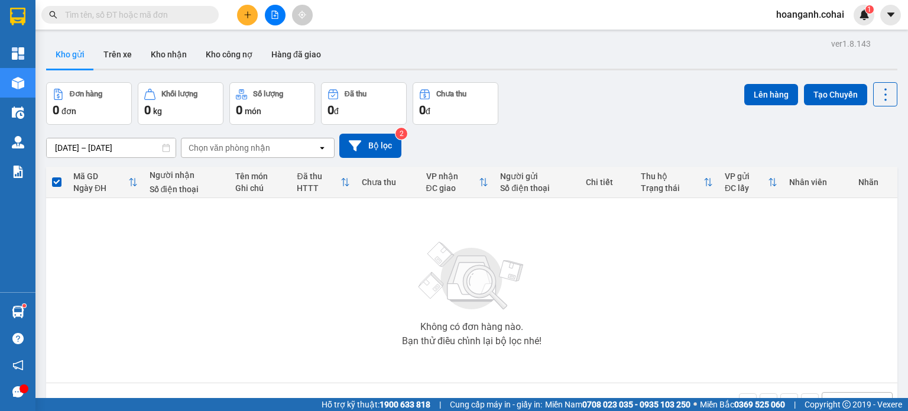
click at [246, 5] on button at bounding box center [247, 15] width 21 height 21
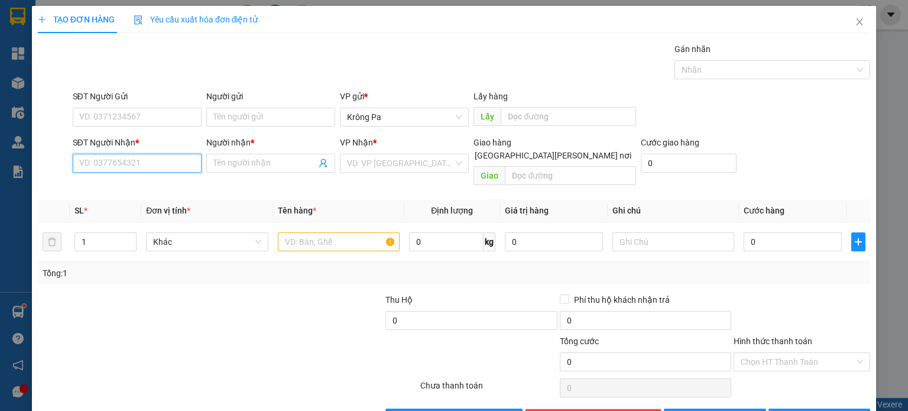
click at [161, 167] on input "SĐT Người Nhận *" at bounding box center [137, 163] width 129 height 19
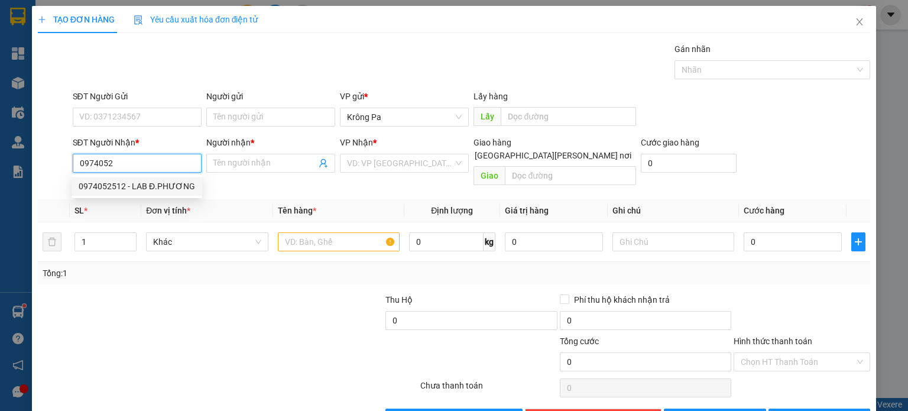
click at [161, 190] on div "0974052512 - LAB Đ.PHƯƠNG" at bounding box center [137, 186] width 116 height 13
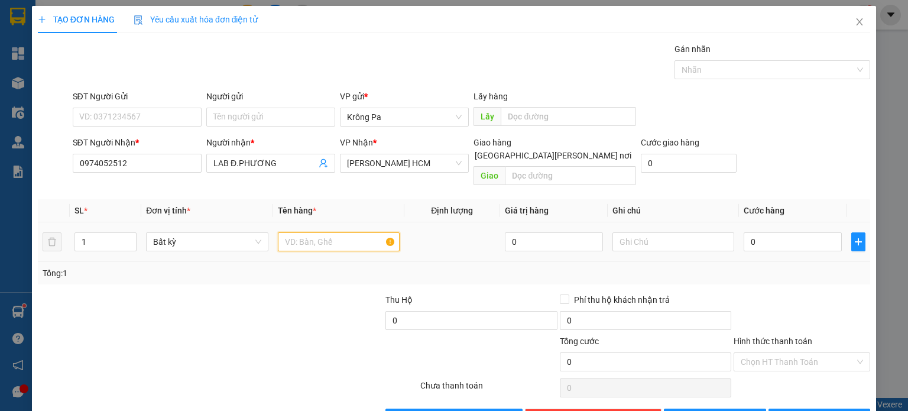
click at [311, 233] on input "text" at bounding box center [339, 241] width 122 height 19
click at [788, 232] on input "0" at bounding box center [793, 241] width 98 height 19
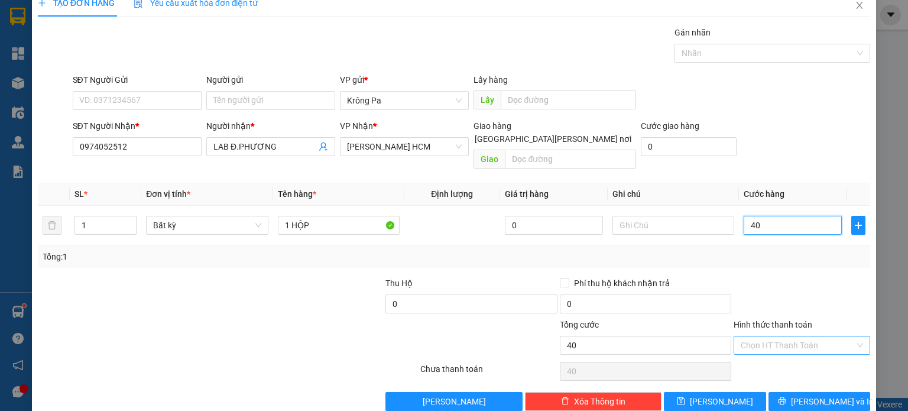
scroll to position [25, 0]
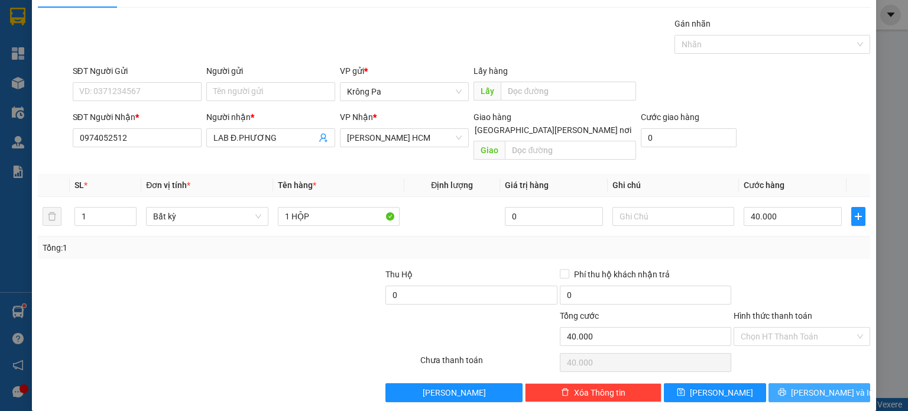
click at [823, 386] on span "[PERSON_NAME] và In" at bounding box center [832, 392] width 83 height 13
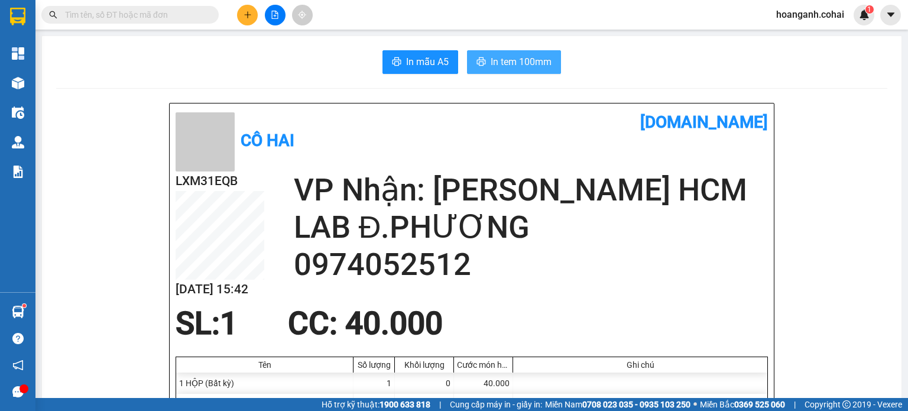
click at [532, 62] on span "In tem 100mm" at bounding box center [521, 61] width 61 height 15
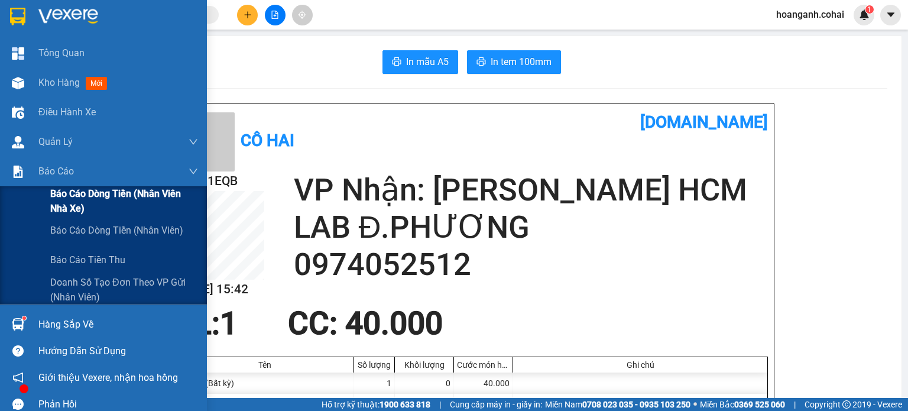
click at [73, 208] on span "Báo cáo dòng tiền (Nhân viên Nhà xe)" at bounding box center [124, 201] width 148 height 30
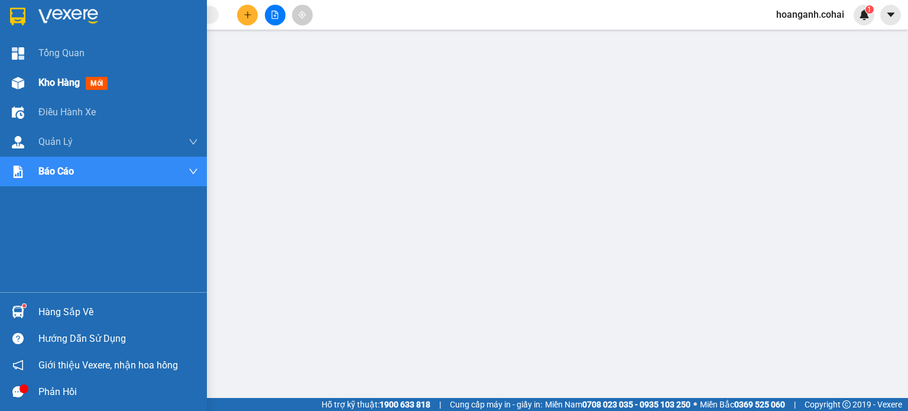
click at [64, 84] on span "Kho hàng" at bounding box center [58, 82] width 41 height 11
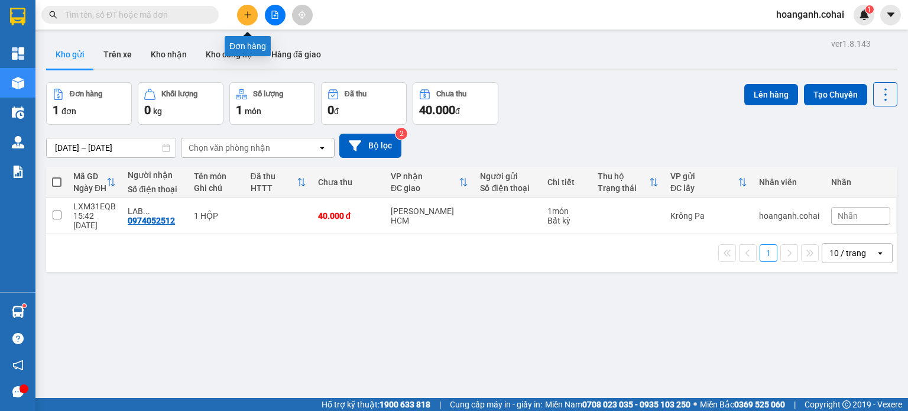
click at [244, 9] on button at bounding box center [247, 15] width 21 height 21
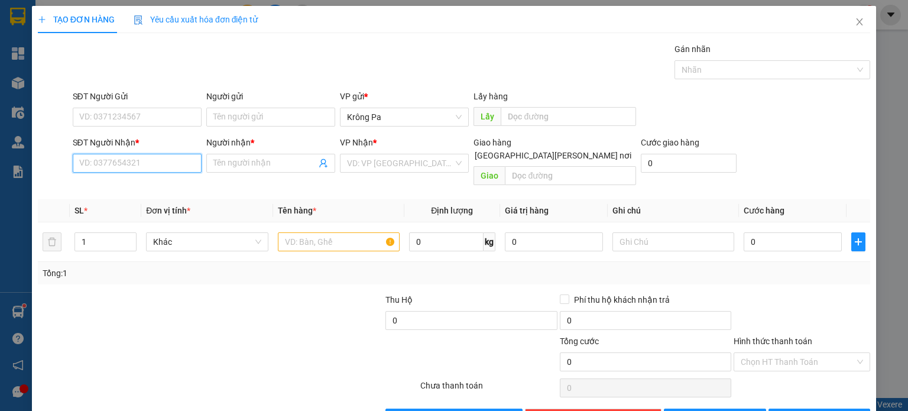
click at [165, 158] on input "SĐT Người Nhận *" at bounding box center [137, 163] width 129 height 19
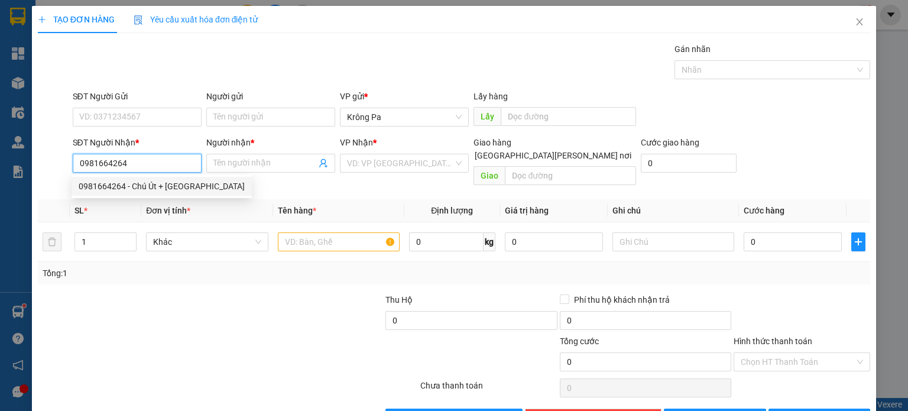
click at [135, 193] on div "0981664264 - Chú Út + [GEOGRAPHIC_DATA]" at bounding box center [162, 186] width 180 height 19
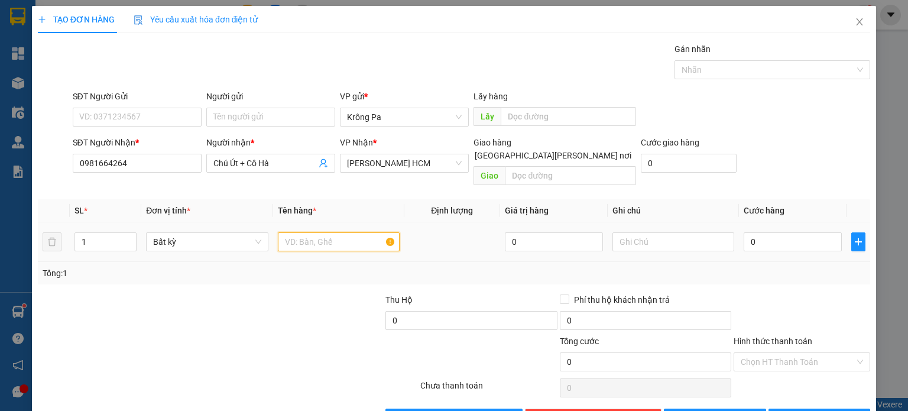
click at [305, 232] on input "text" at bounding box center [339, 241] width 122 height 19
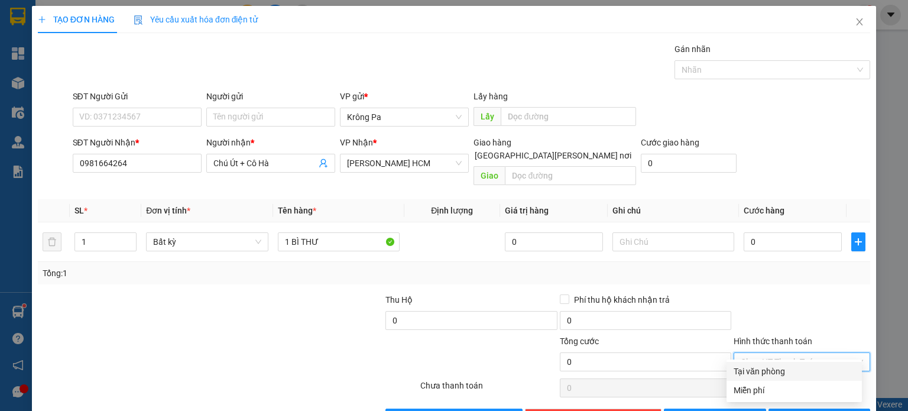
drag, startPoint x: 825, startPoint y: 351, endPoint x: 737, endPoint y: 401, distance: 101.9
click at [815, 356] on div "Chọn HT Thanh Toán" at bounding box center [802, 361] width 137 height 19
drag, startPoint x: 752, startPoint y: 391, endPoint x: 738, endPoint y: 394, distance: 13.9
click at [751, 391] on div "Miễn phí" at bounding box center [794, 390] width 121 height 13
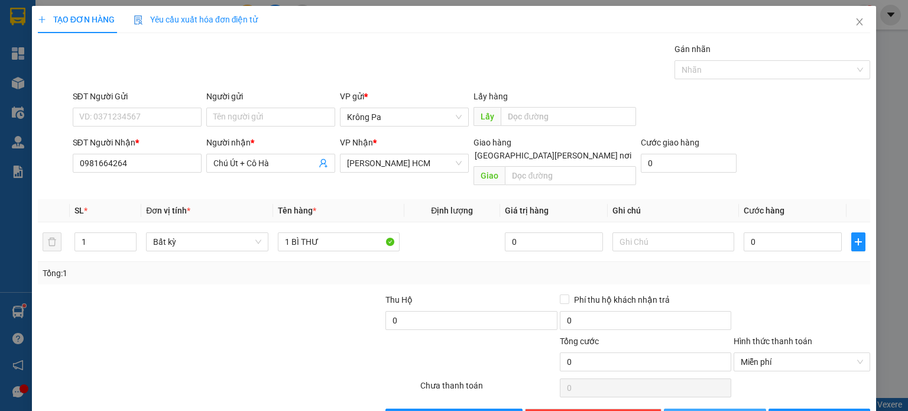
click at [724, 408] on button "[PERSON_NAME]" at bounding box center [715, 417] width 102 height 19
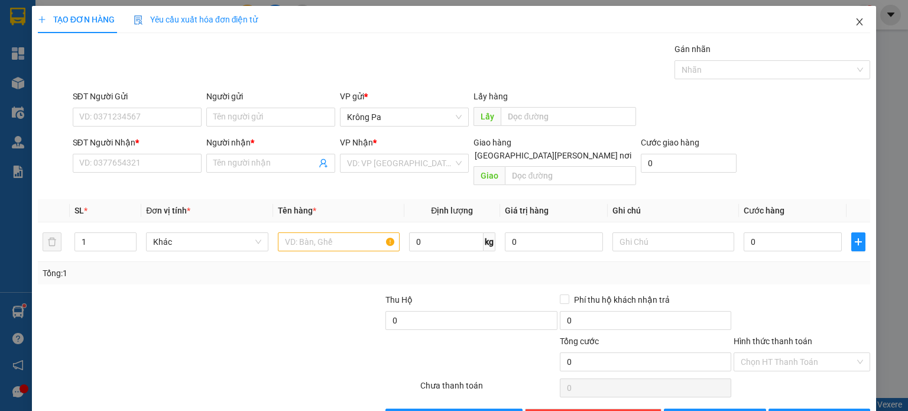
click at [844, 20] on span "Close" at bounding box center [859, 22] width 33 height 33
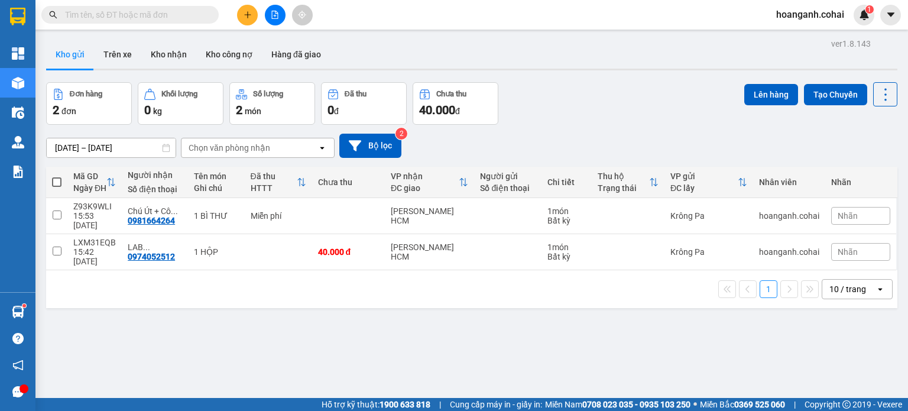
click at [54, 181] on span at bounding box center [56, 181] width 9 height 9
click at [57, 176] on input "checkbox" at bounding box center [57, 176] width 0 height 0
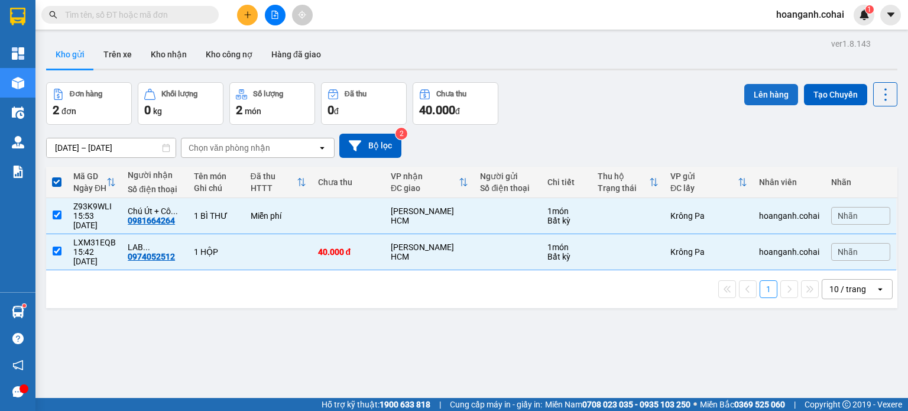
drag, startPoint x: 759, startPoint y: 94, endPoint x: 753, endPoint y: 95, distance: 6.6
click at [757, 94] on button "Lên hàng" at bounding box center [771, 94] width 54 height 21
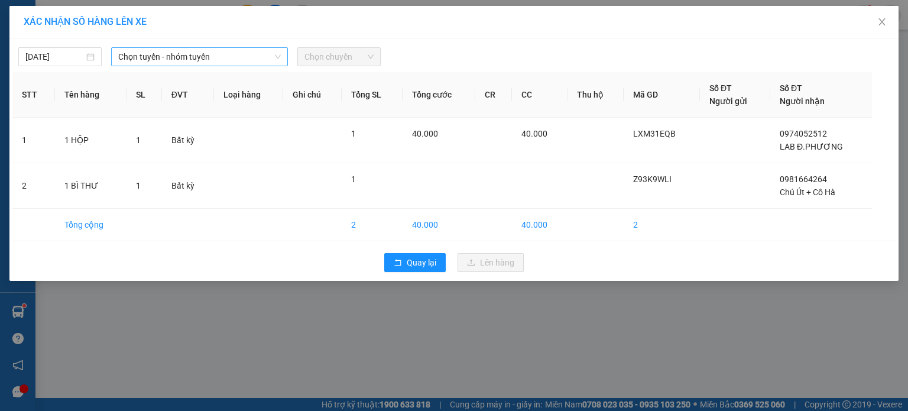
click at [249, 56] on span "Chọn tuyến - nhóm tuyến" at bounding box center [199, 57] width 163 height 18
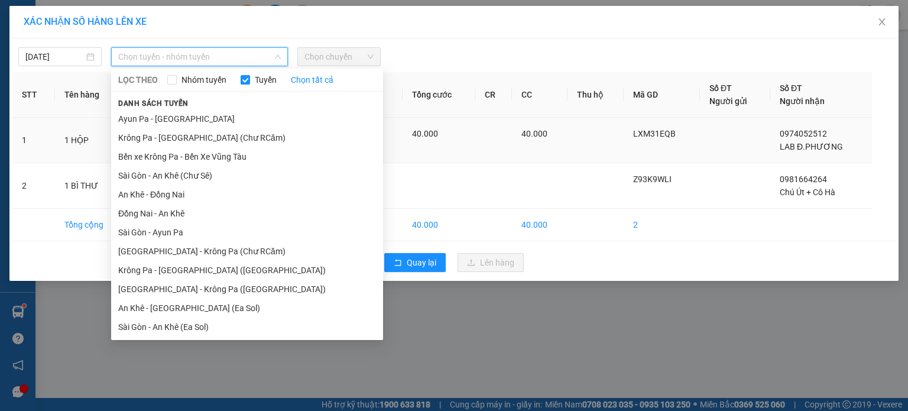
drag, startPoint x: 228, startPoint y: 136, endPoint x: 244, endPoint y: 129, distance: 16.9
click at [228, 137] on li "Krông Pa - [GEOGRAPHIC_DATA] (Chư RCăm)" at bounding box center [247, 137] width 272 height 19
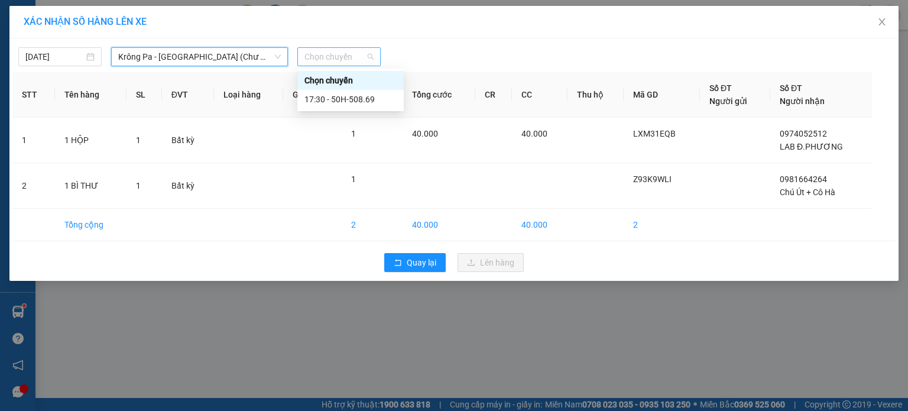
click at [351, 54] on span "Chọn chuyến" at bounding box center [338, 57] width 69 height 18
click at [354, 99] on div "17:30 - 50H-508.69" at bounding box center [350, 99] width 92 height 13
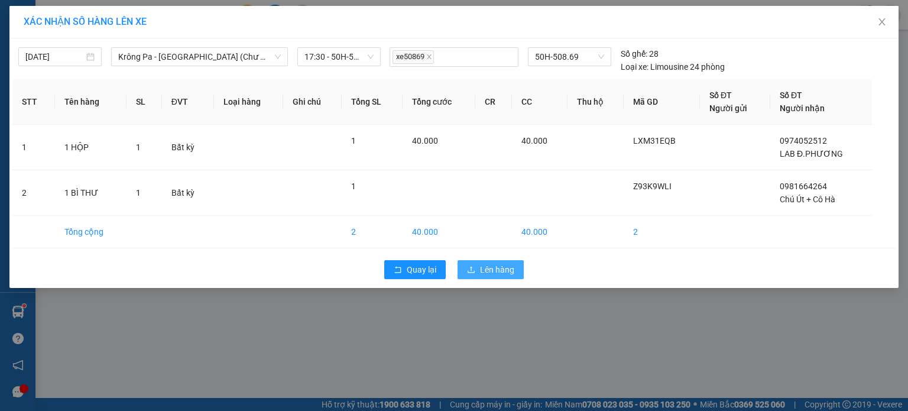
click at [507, 275] on button "Lên hàng" at bounding box center [491, 269] width 66 height 19
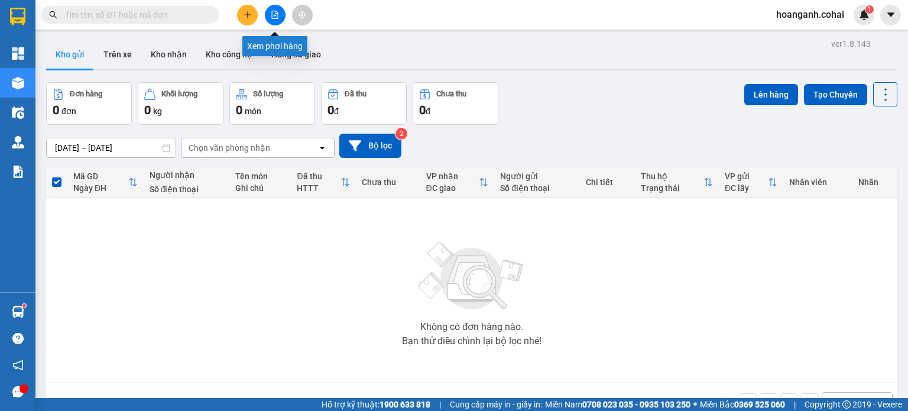
click at [269, 21] on button at bounding box center [275, 15] width 21 height 21
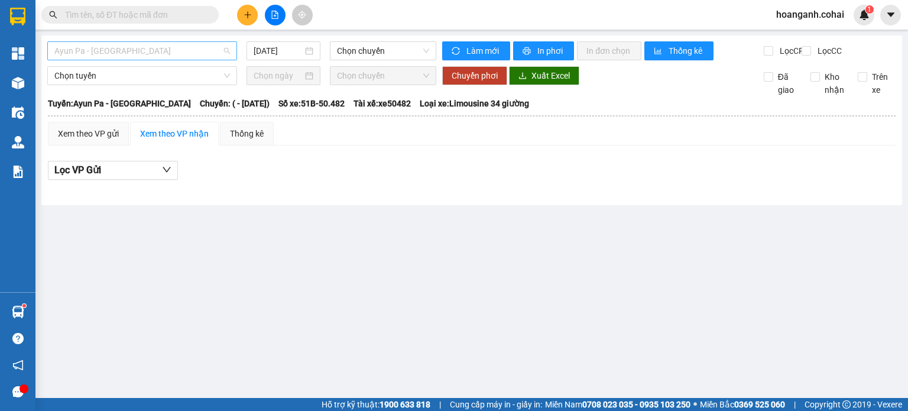
click at [203, 50] on span "Ayun Pa - [GEOGRAPHIC_DATA]" at bounding box center [142, 51] width 176 height 18
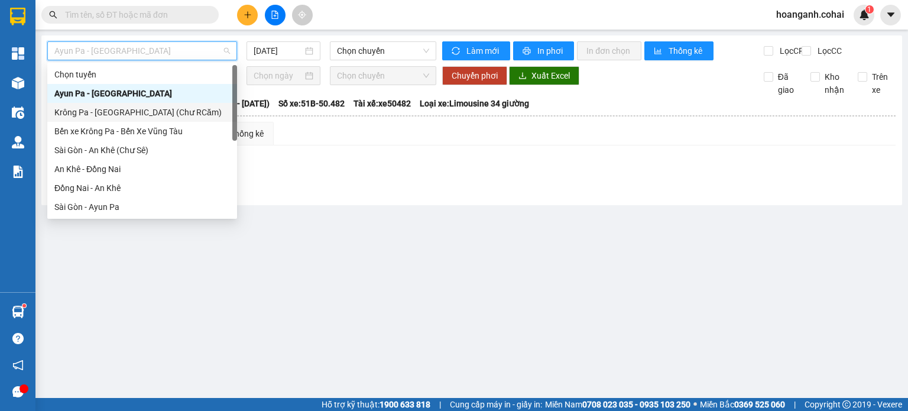
click at [176, 109] on div "Krông Pa - [GEOGRAPHIC_DATA] (Chư RCăm)" at bounding box center [142, 112] width 176 height 13
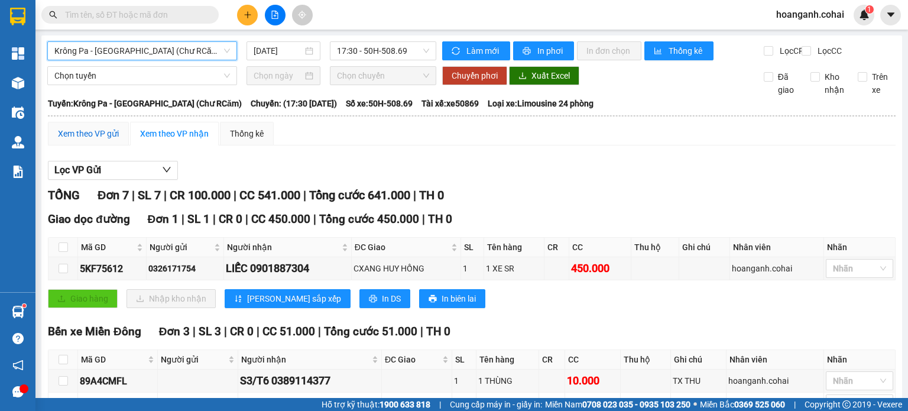
click at [114, 140] on div "Xem theo VP gửi" at bounding box center [88, 133] width 61 height 13
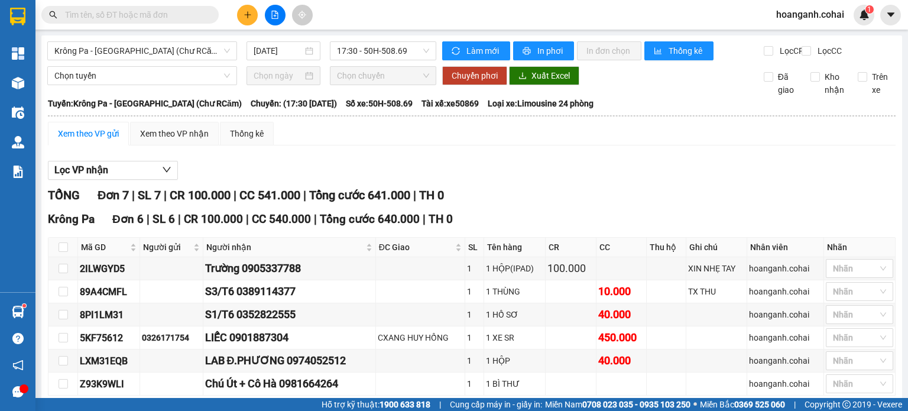
click at [105, 140] on div "Xem theo VP gửi" at bounding box center [88, 133] width 61 height 13
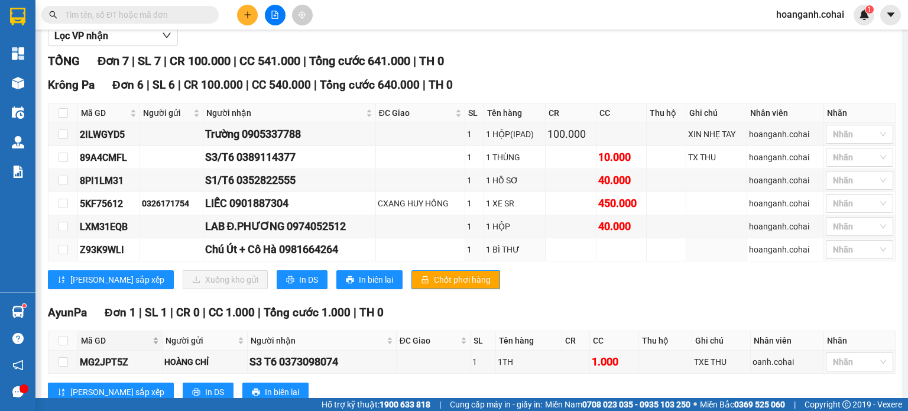
scroll to position [177, 0]
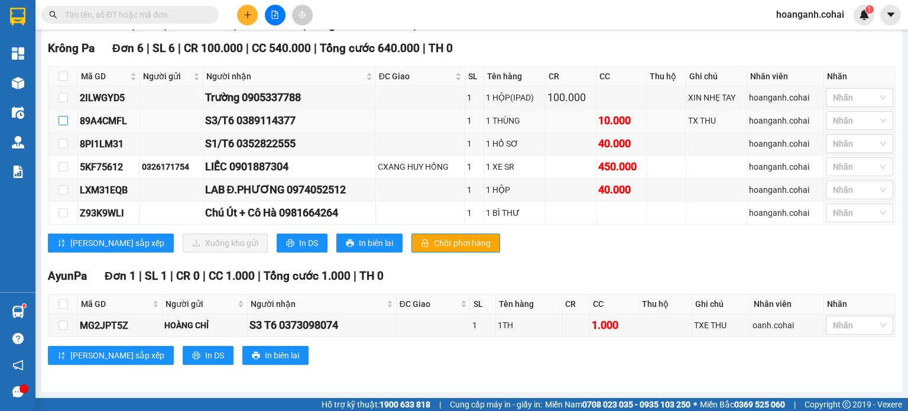
click at [63, 125] on input "checkbox" at bounding box center [63, 120] width 9 height 9
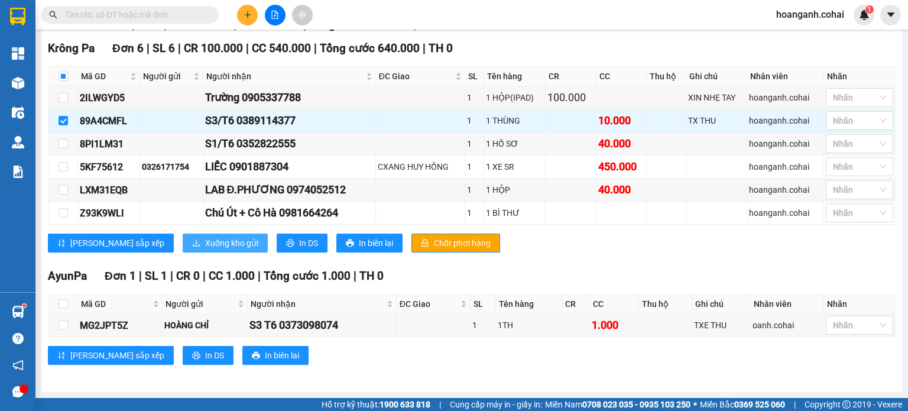
click at [205, 243] on span "Xuống kho gửi" at bounding box center [231, 242] width 53 height 13
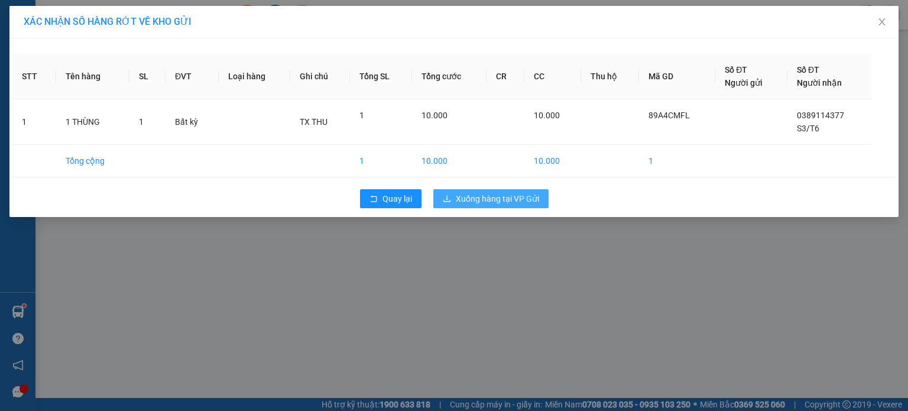
click at [498, 196] on span "Xuống hàng tại VP Gửi" at bounding box center [497, 198] width 83 height 13
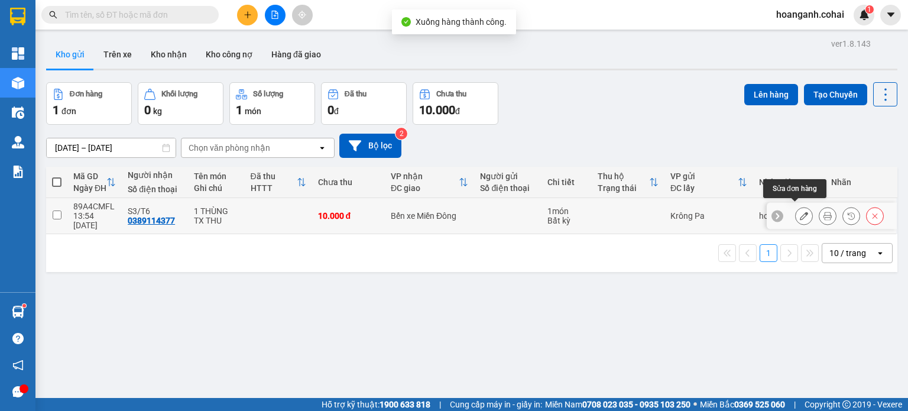
click at [800, 212] on icon at bounding box center [804, 216] width 8 height 8
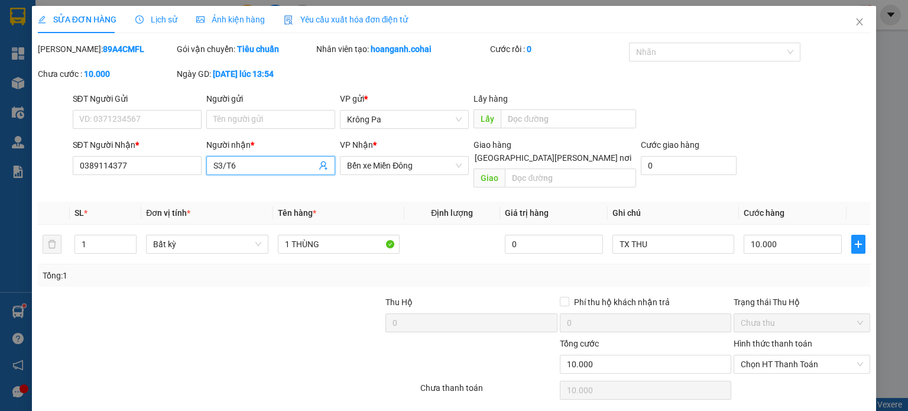
click at [220, 170] on input "S3/T6" at bounding box center [264, 165] width 103 height 13
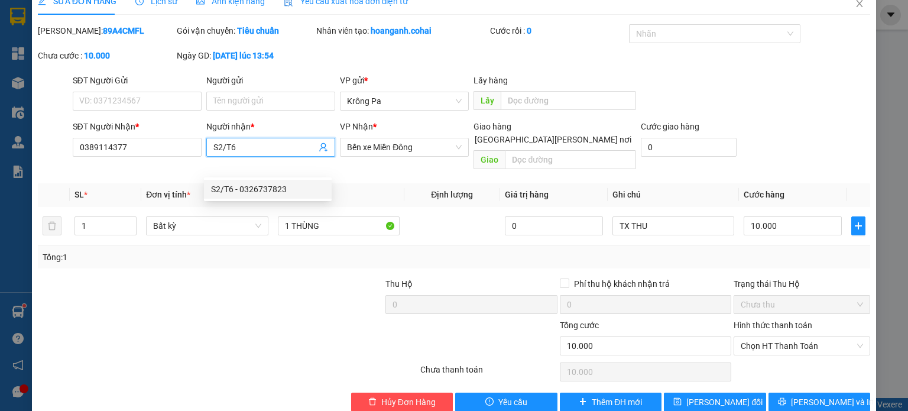
scroll to position [28, 0]
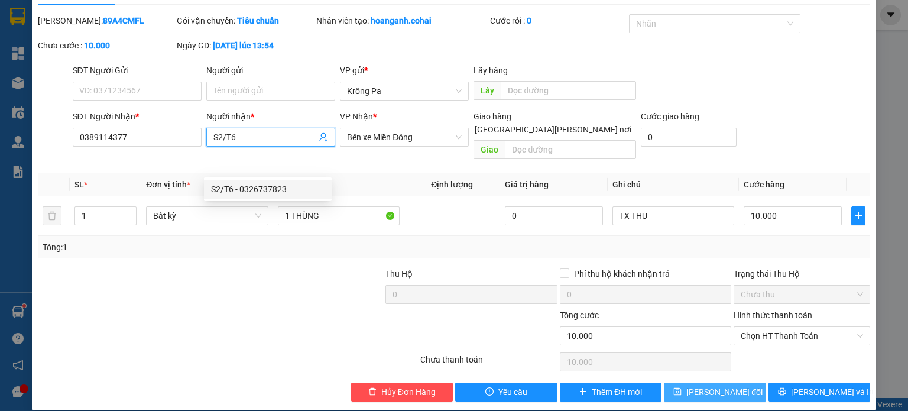
click at [700, 385] on span "[PERSON_NAME] đổi" at bounding box center [724, 391] width 76 height 13
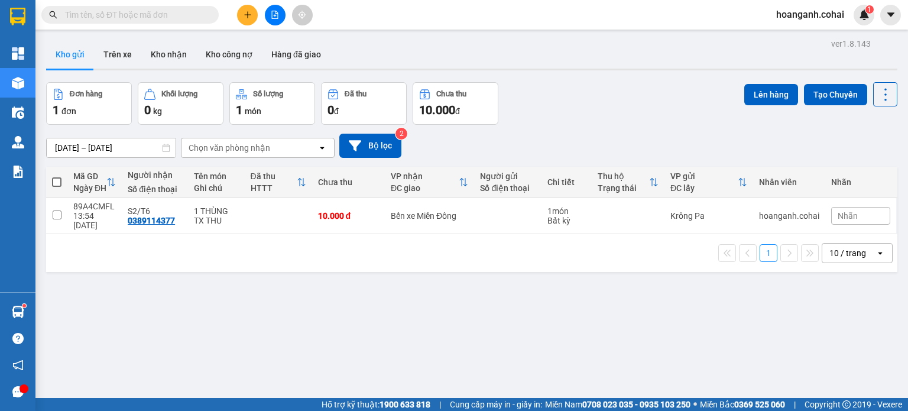
click at [60, 180] on span at bounding box center [56, 181] width 9 height 9
click at [57, 176] on input "checkbox" at bounding box center [57, 176] width 0 height 0
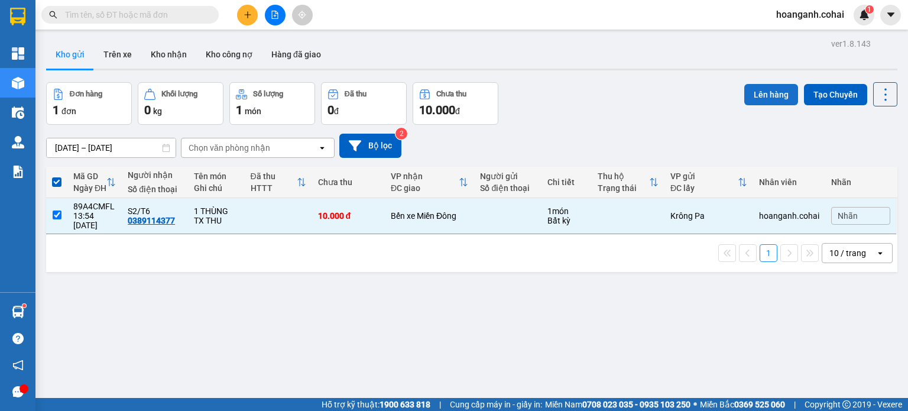
click at [777, 90] on button "Lên hàng" at bounding box center [771, 94] width 54 height 21
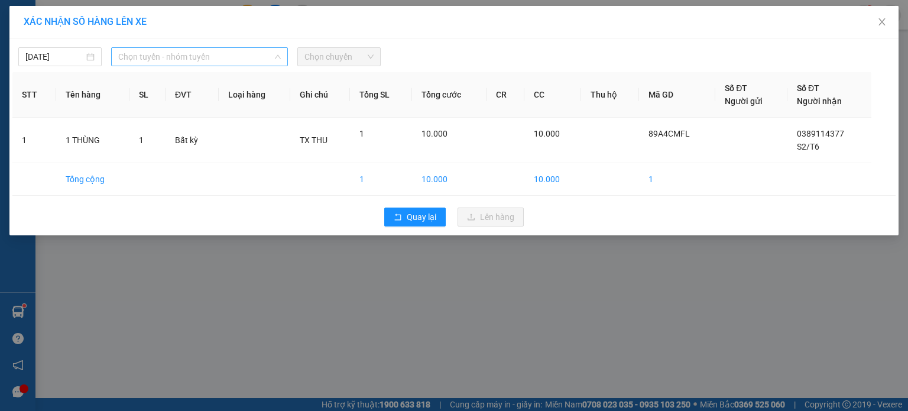
click at [257, 54] on span "Chọn tuyến - nhóm tuyến" at bounding box center [199, 57] width 163 height 18
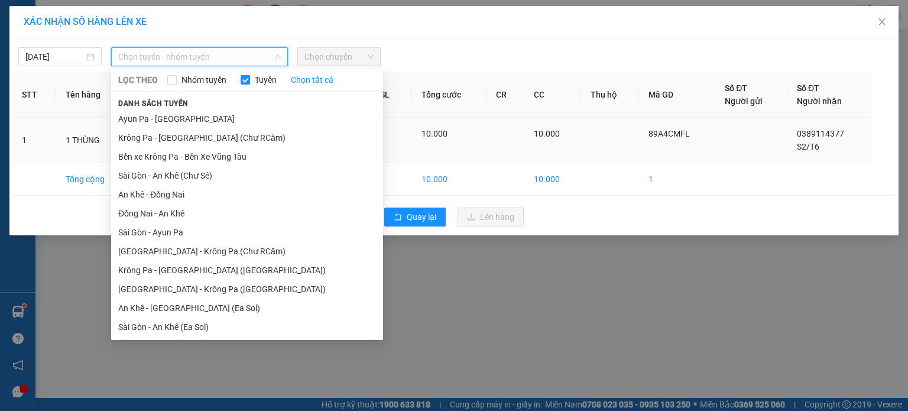
click at [241, 139] on li "Krông Pa - [GEOGRAPHIC_DATA] (Chư RCăm)" at bounding box center [247, 137] width 272 height 19
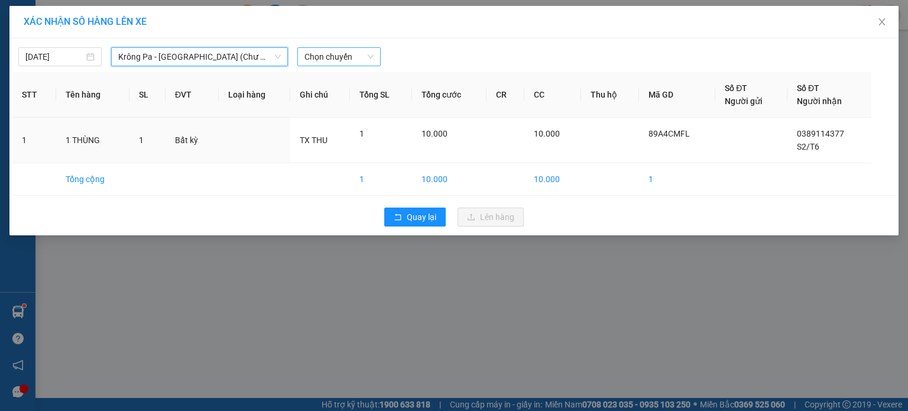
click at [369, 63] on span "Chọn chuyến" at bounding box center [338, 57] width 69 height 18
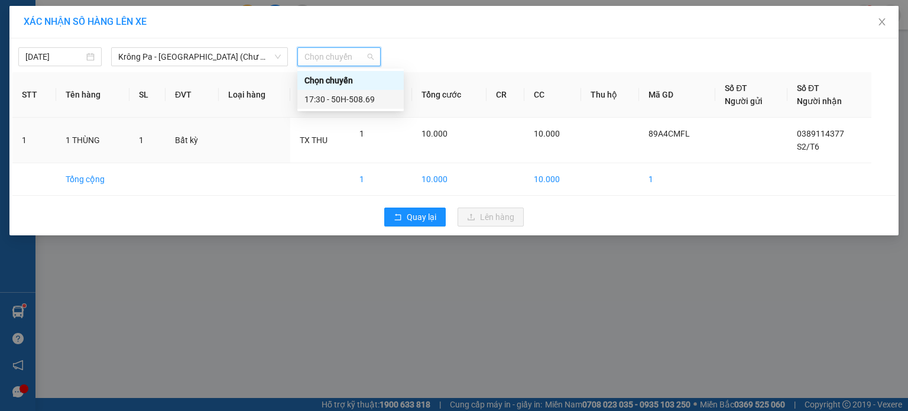
click at [367, 101] on div "17:30 - 50H-508.69" at bounding box center [350, 99] width 92 height 13
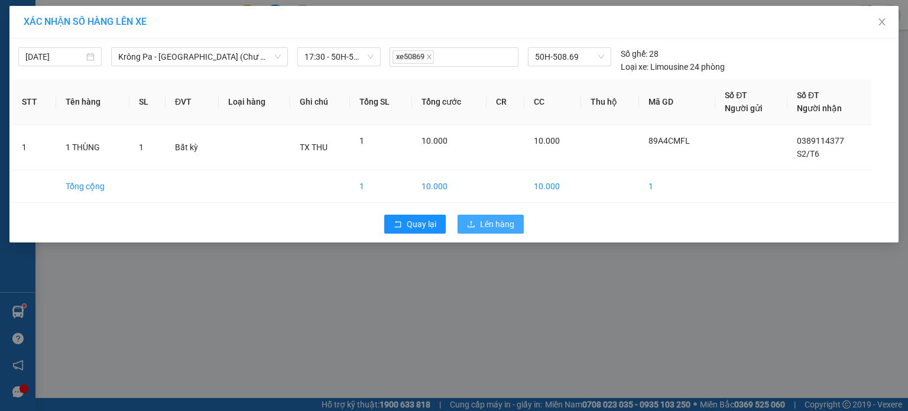
click at [481, 217] on button "Lên hàng" at bounding box center [491, 224] width 66 height 19
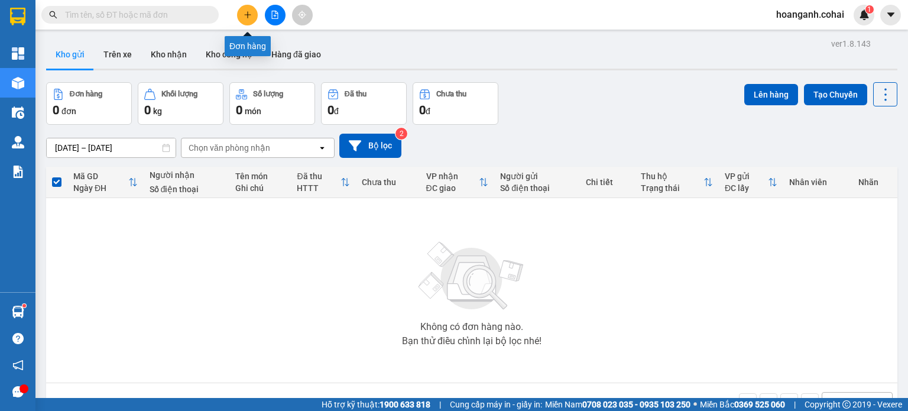
click at [248, 20] on button at bounding box center [247, 15] width 21 height 21
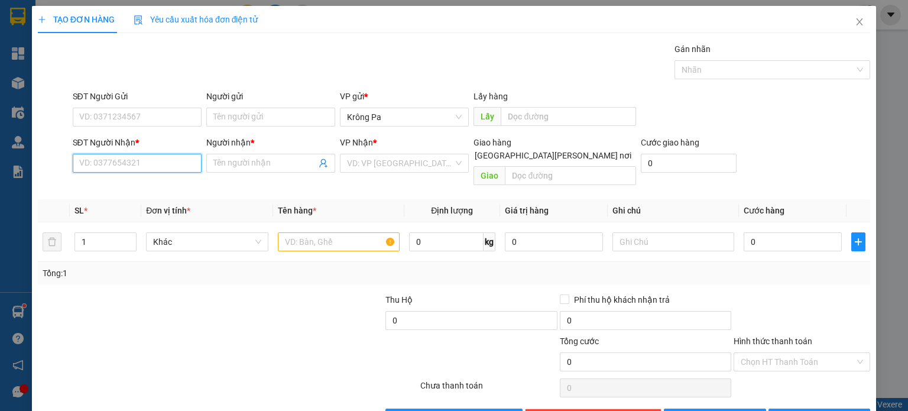
click at [180, 158] on input "SĐT Người Nhận *" at bounding box center [137, 163] width 129 height 19
click at [297, 165] on input "Người nhận *" at bounding box center [264, 163] width 103 height 13
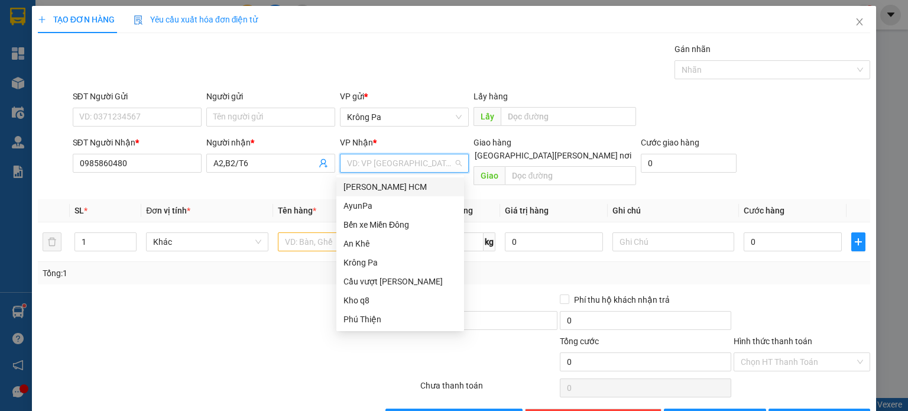
click at [378, 162] on input "search" at bounding box center [400, 163] width 106 height 18
click at [393, 231] on div "Bến xe Miền Đông" at bounding box center [400, 224] width 128 height 19
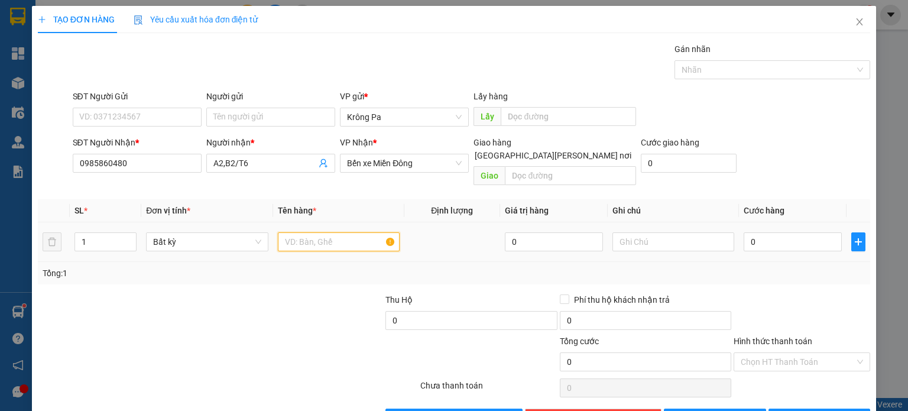
click at [305, 234] on input "text" at bounding box center [339, 241] width 122 height 19
click at [792, 232] on input "0" at bounding box center [793, 241] width 98 height 19
click at [719, 410] on span "[PERSON_NAME]" at bounding box center [721, 417] width 63 height 13
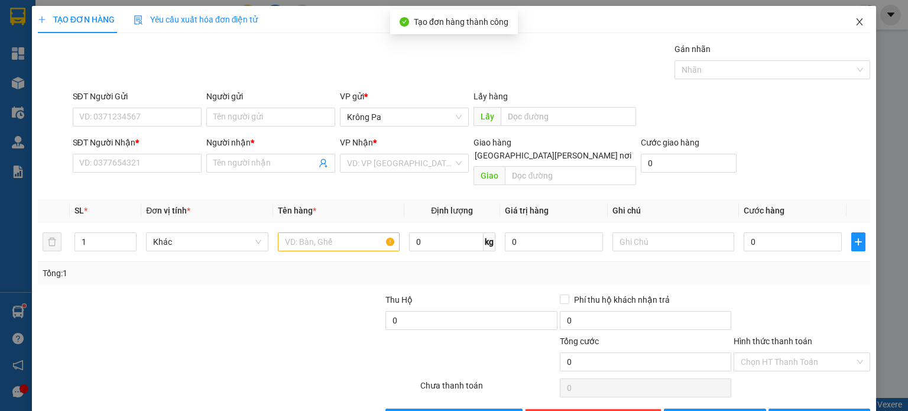
click at [847, 28] on span "Close" at bounding box center [859, 22] width 33 height 33
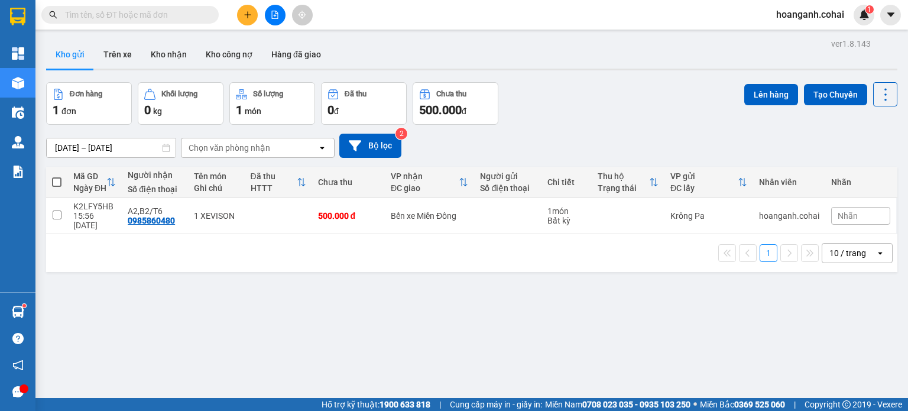
click at [58, 184] on span at bounding box center [56, 181] width 9 height 9
click at [57, 176] on input "checkbox" at bounding box center [57, 176] width 0 height 0
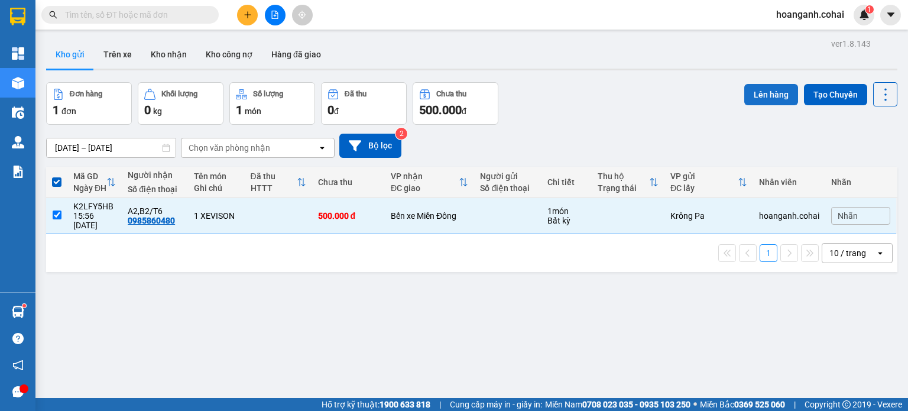
click at [767, 96] on button "Lên hàng" at bounding box center [771, 94] width 54 height 21
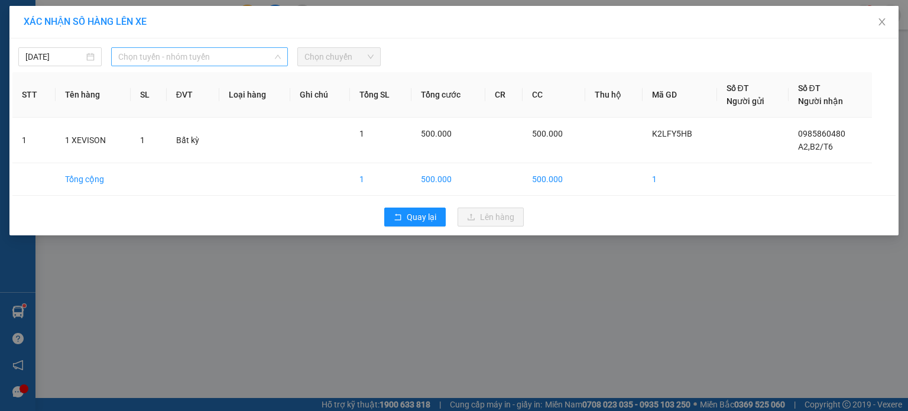
click at [226, 56] on span "Chọn tuyến - nhóm tuyến" at bounding box center [199, 57] width 163 height 18
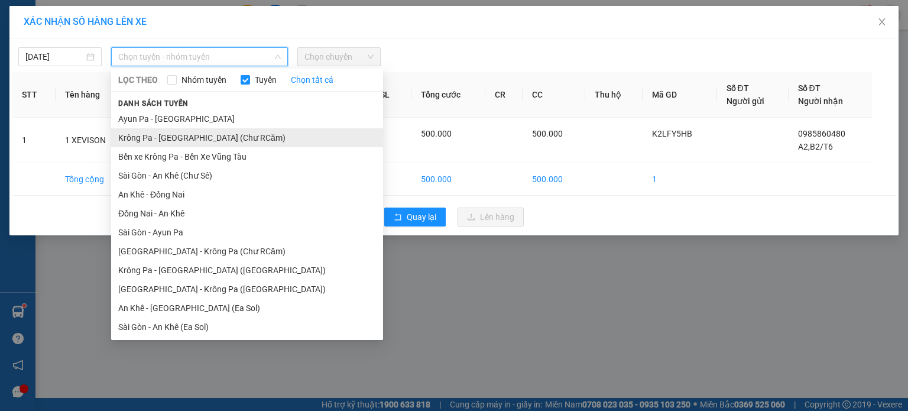
click at [219, 137] on li "Krông Pa - [GEOGRAPHIC_DATA] (Chư RCăm)" at bounding box center [247, 137] width 272 height 19
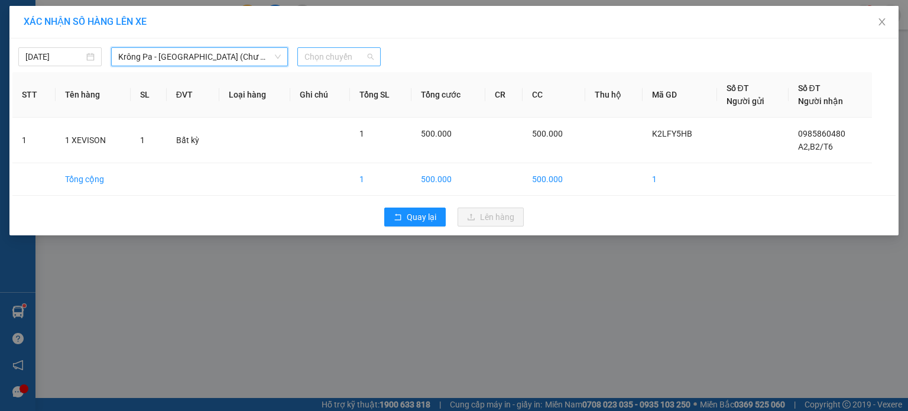
click at [368, 61] on span "Chọn chuyến" at bounding box center [338, 57] width 69 height 18
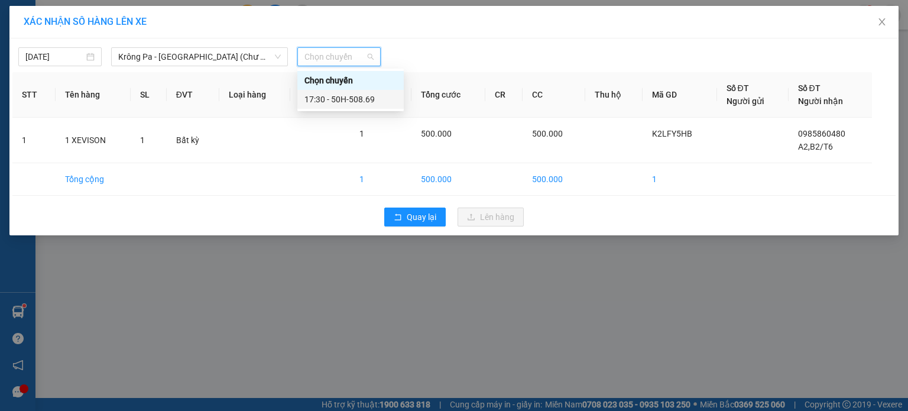
click at [359, 103] on div "17:30 - 50H-508.69" at bounding box center [350, 99] width 92 height 13
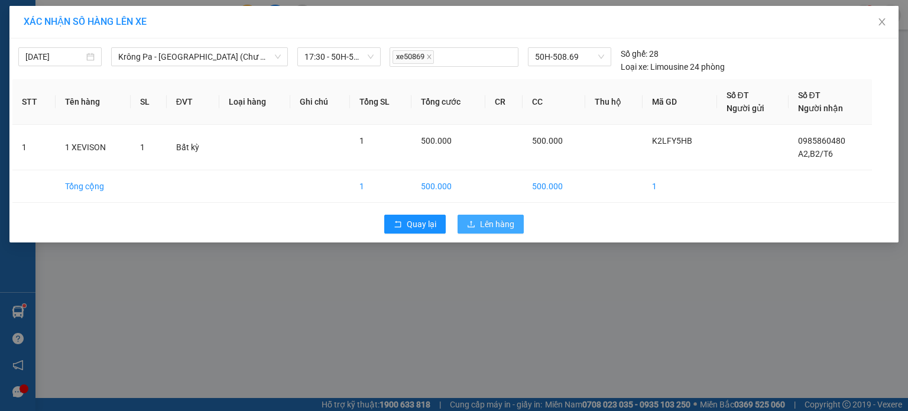
click at [480, 224] on span "Lên hàng" at bounding box center [497, 224] width 34 height 13
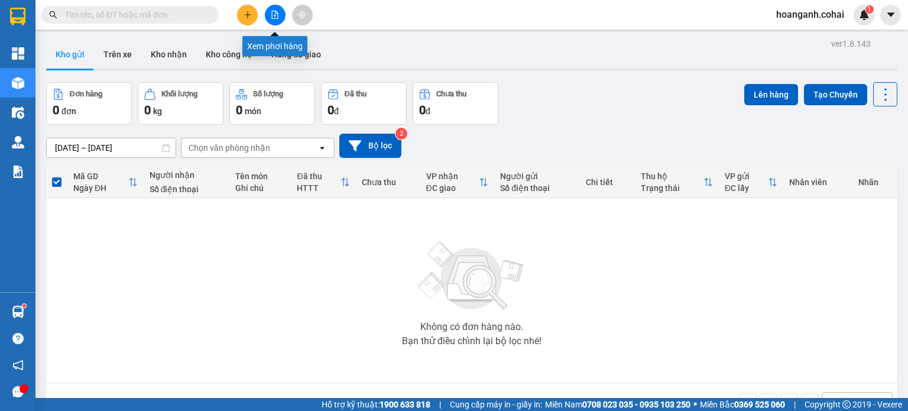
click at [279, 14] on button at bounding box center [275, 15] width 21 height 21
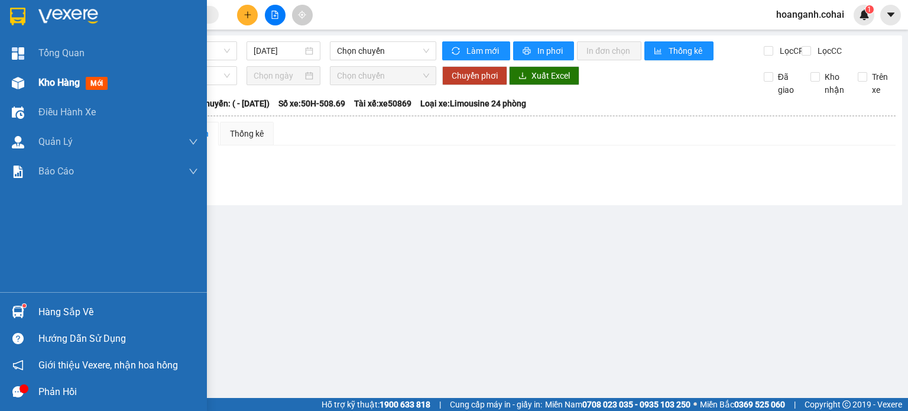
click at [38, 75] on div "Kho hàng mới" at bounding box center [75, 82] width 74 height 15
